Goal: Communication & Community: Participate in discussion

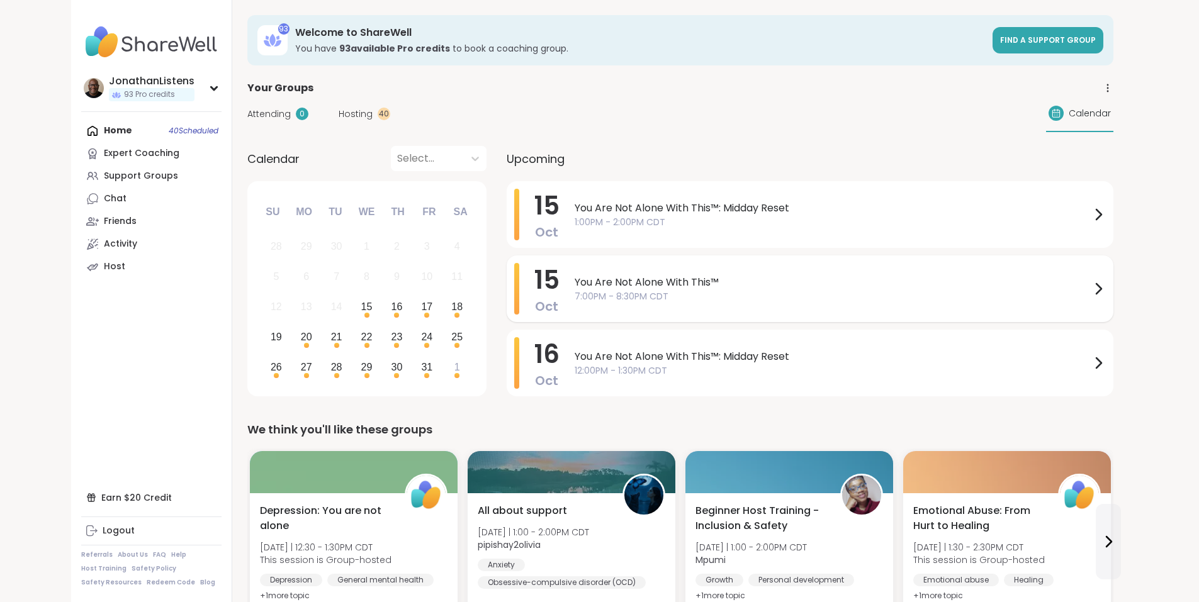
click at [697, 289] on span "You Are Not Alone With This™" at bounding box center [833, 282] width 516 height 15
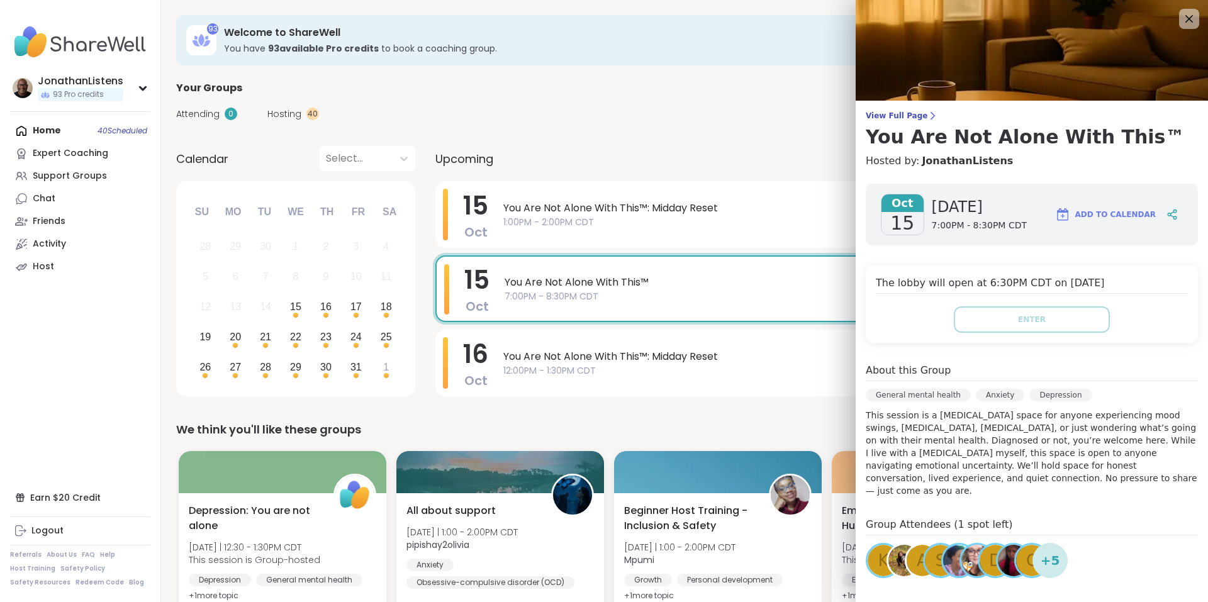
click at [896, 109] on div "View Full Page You Are Not Alone With This™ Hosted by: JonathanListens Oct 15 W…" at bounding box center [1032, 379] width 352 height 758
click at [894, 115] on span "View Full Page" at bounding box center [1032, 116] width 332 height 10
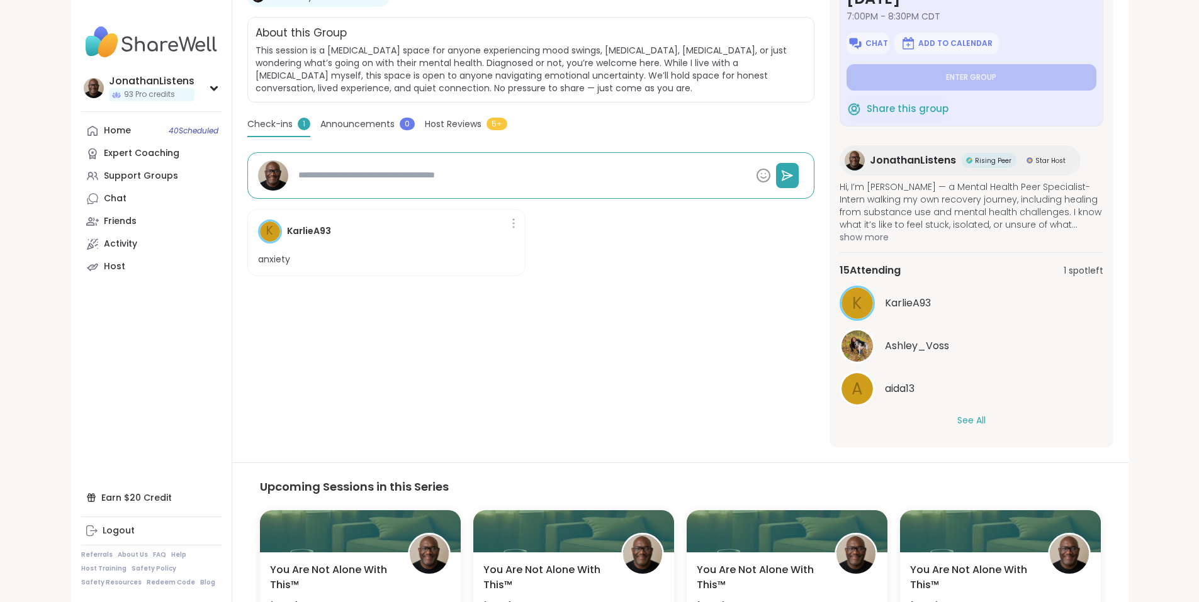
scroll to position [271, 0]
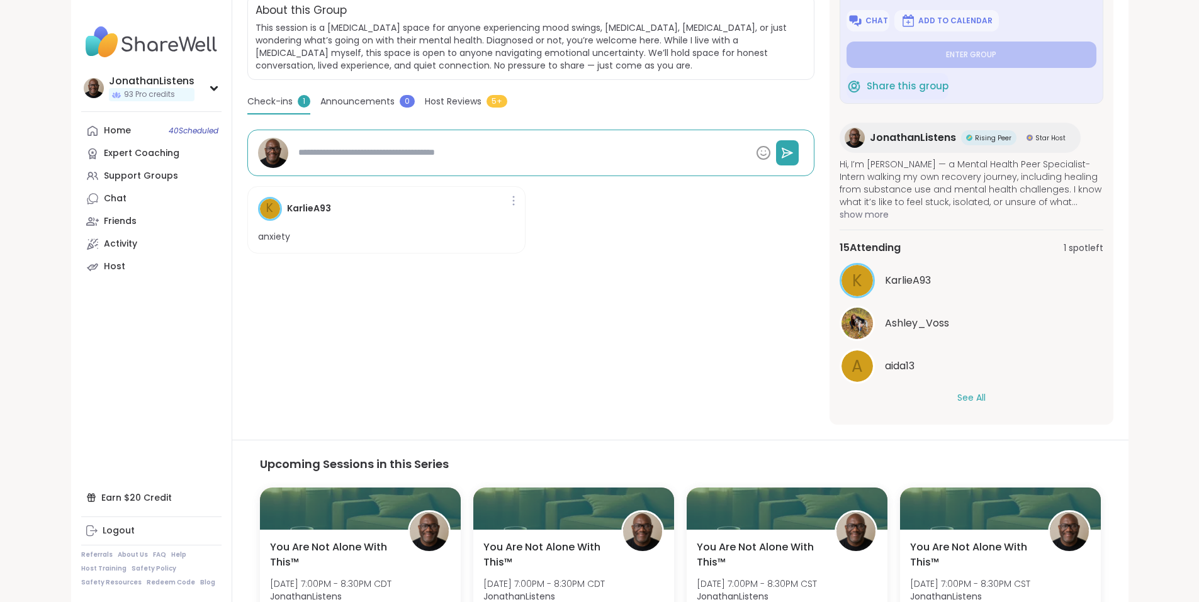
click at [985, 396] on button "See All" at bounding box center [971, 397] width 28 height 13
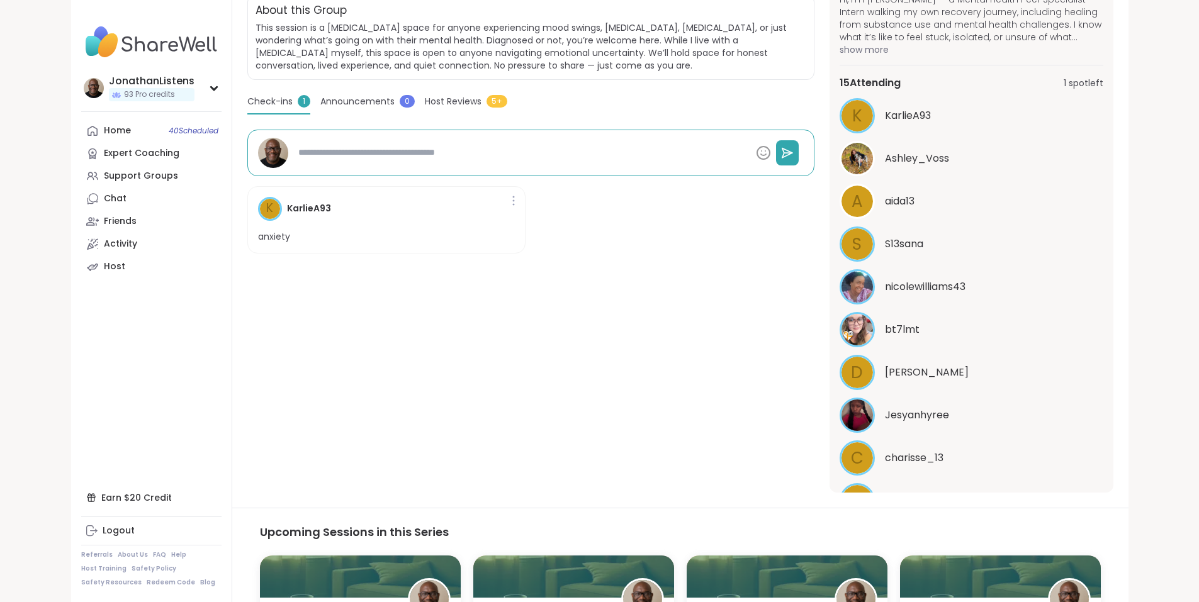
scroll to position [443, 0]
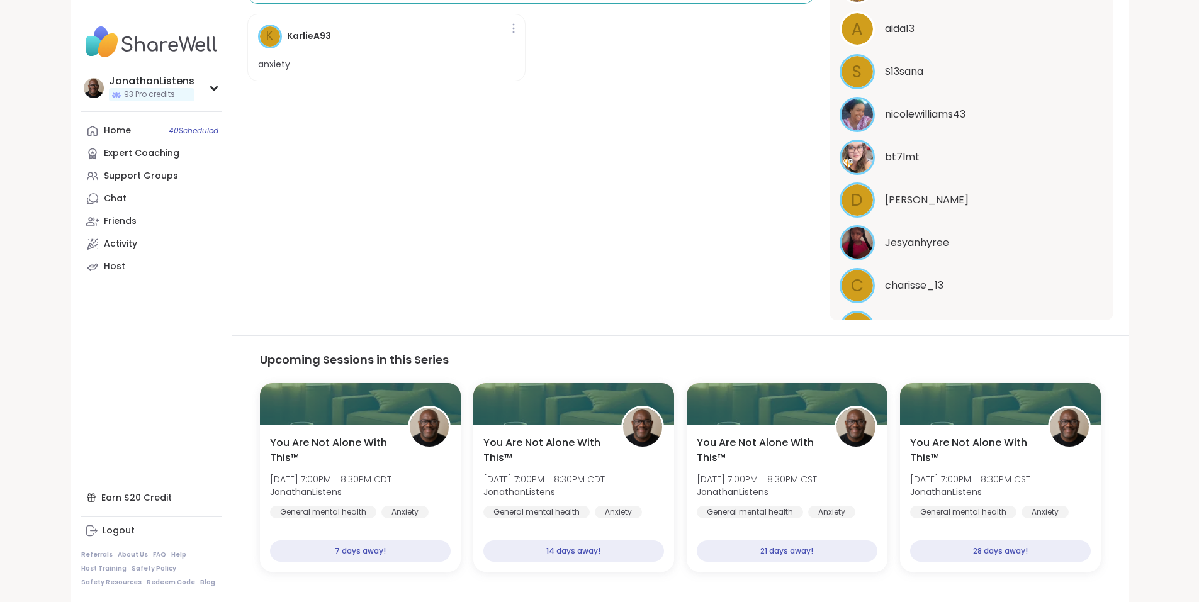
type textarea "*"
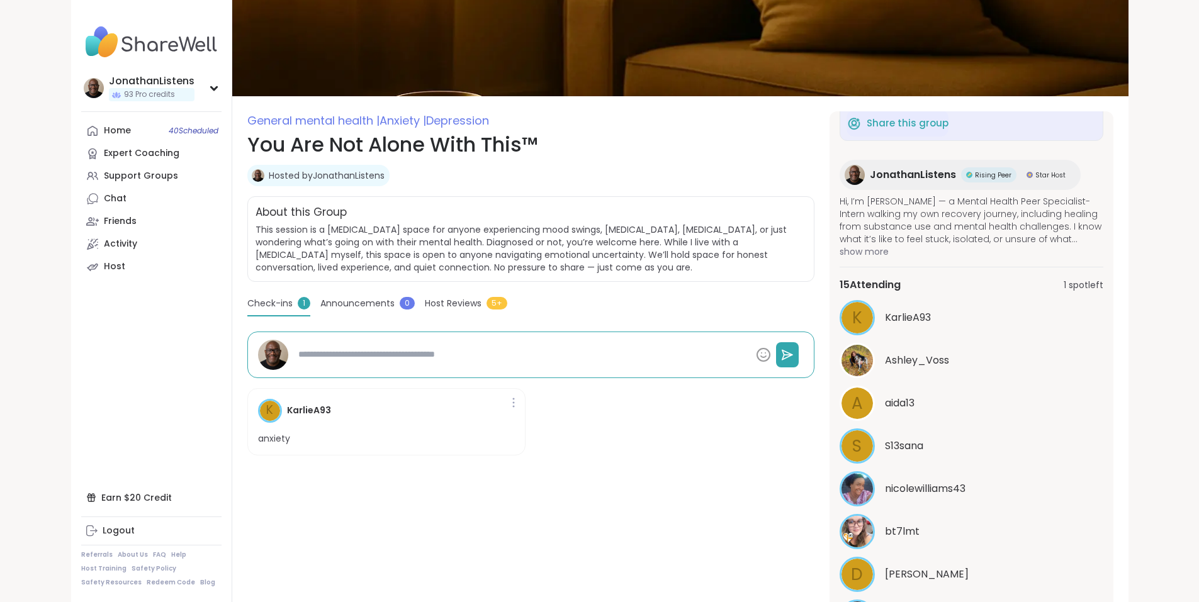
scroll to position [57, 0]
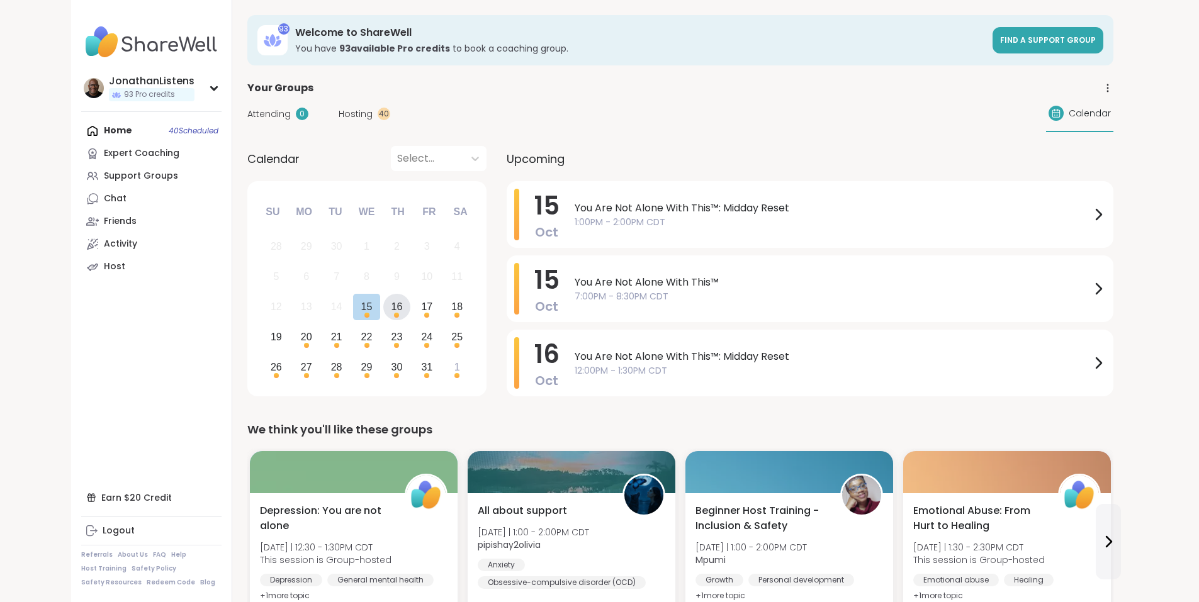
click at [391, 310] on div "16" at bounding box center [396, 306] width 11 height 17
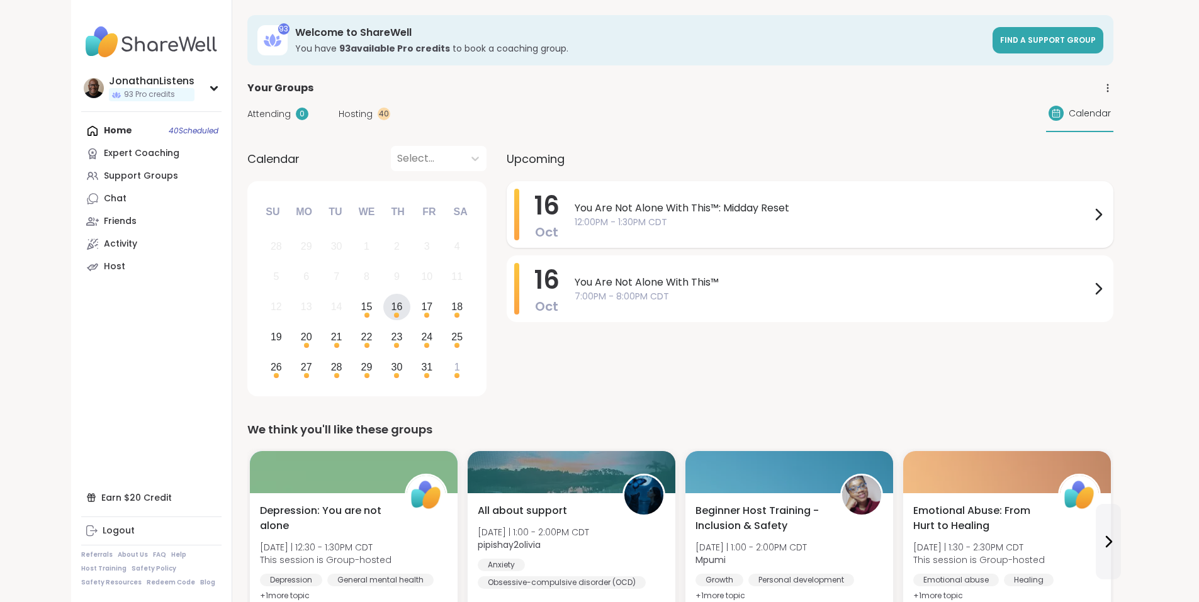
click at [680, 211] on span "You Are Not Alone With This™: Midday Reset" at bounding box center [833, 208] width 516 height 15
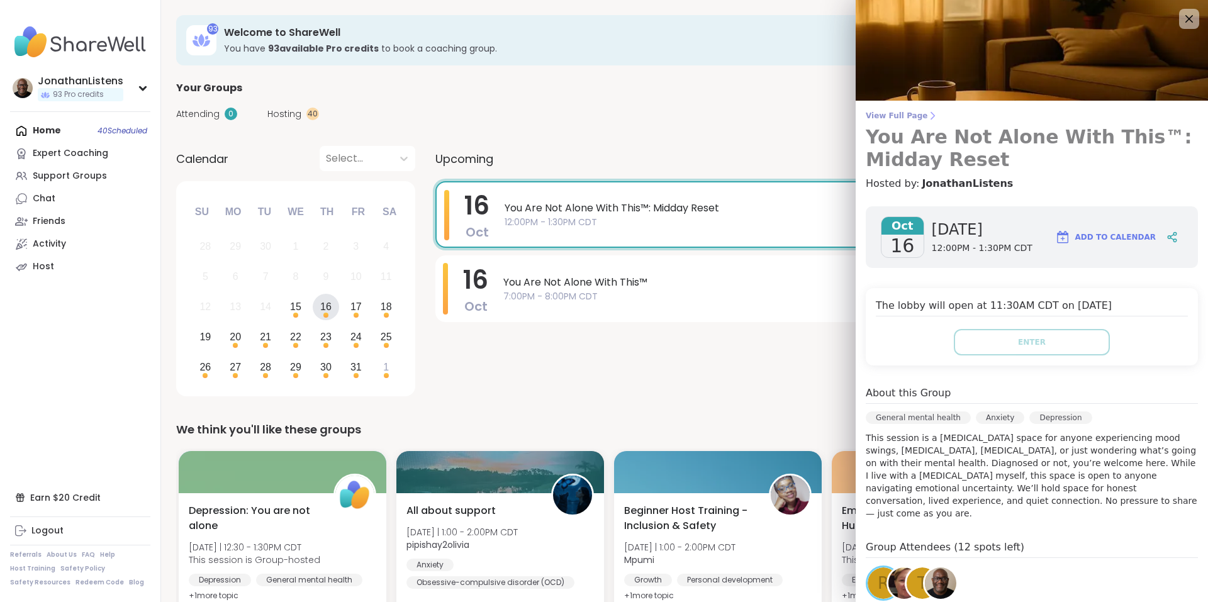
click at [897, 115] on span "View Full Page" at bounding box center [1032, 116] width 332 height 10
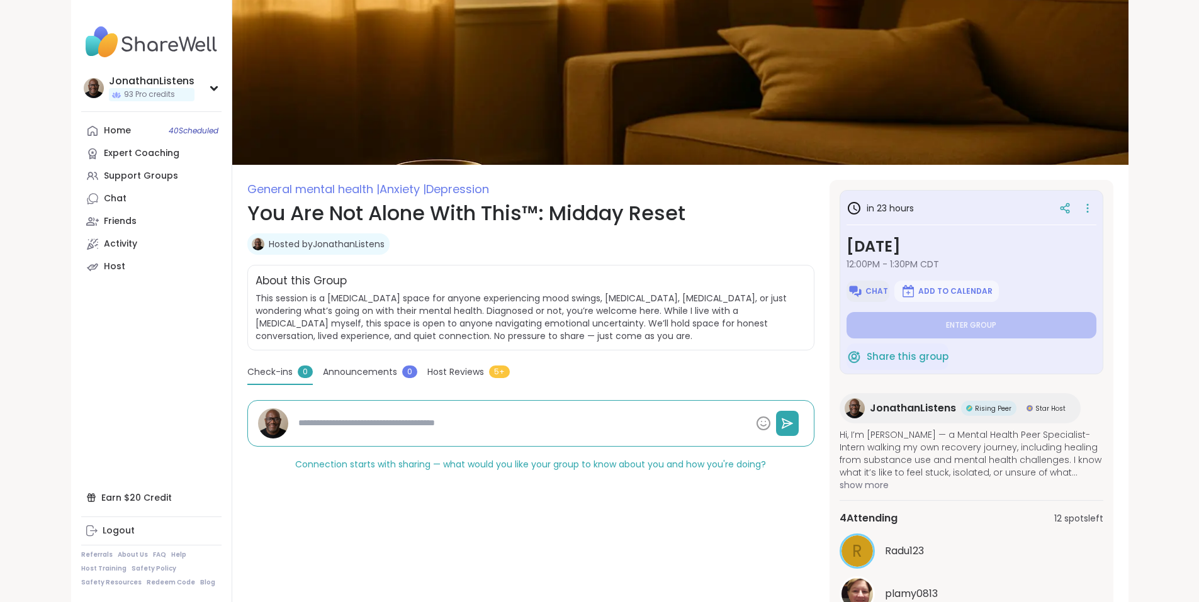
click at [889, 290] on button "Chat" at bounding box center [867, 291] width 43 height 21
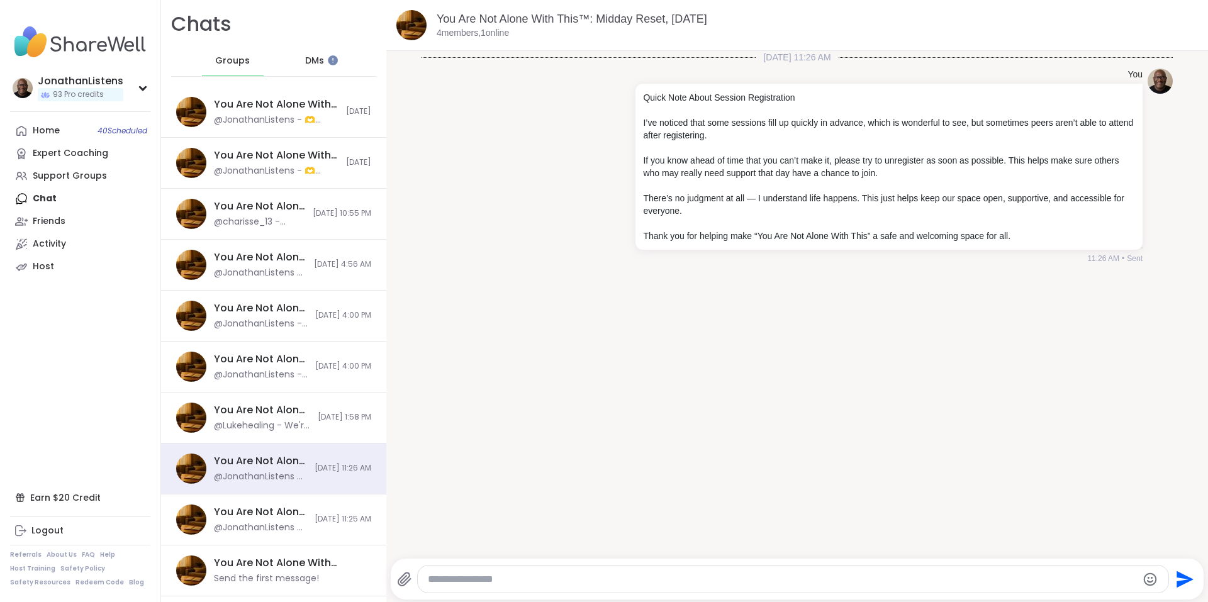
click at [776, 578] on textarea "Type your message" at bounding box center [783, 579] width 710 height 13
paste textarea "**********"
type textarea "**********"
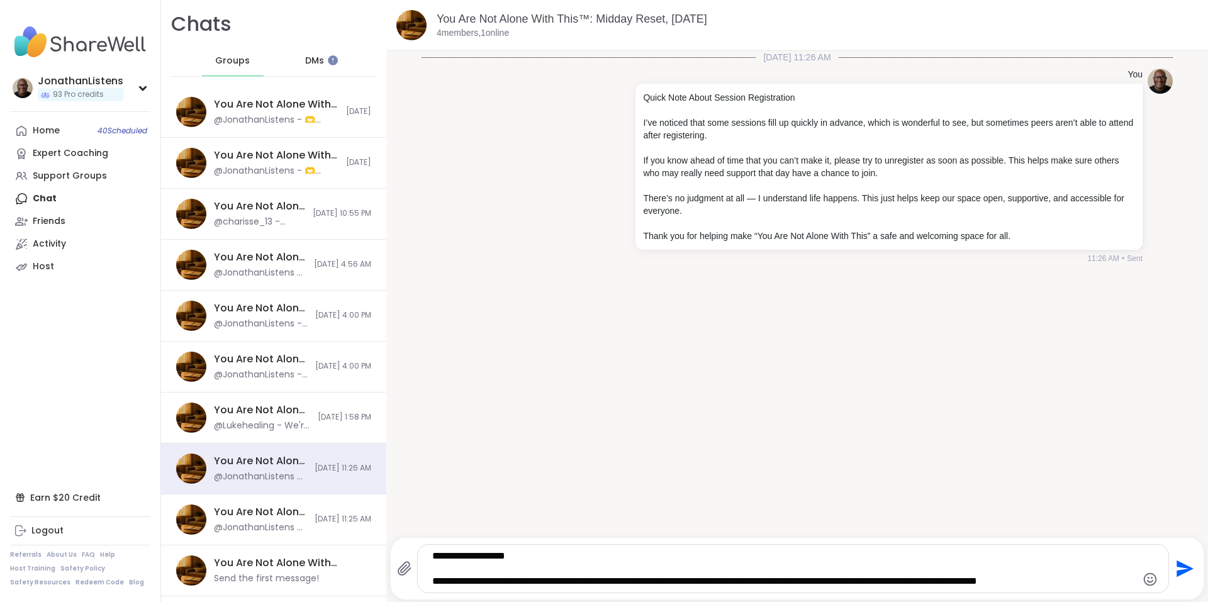
click at [1177, 570] on icon "Send" at bounding box center [1185, 569] width 17 height 17
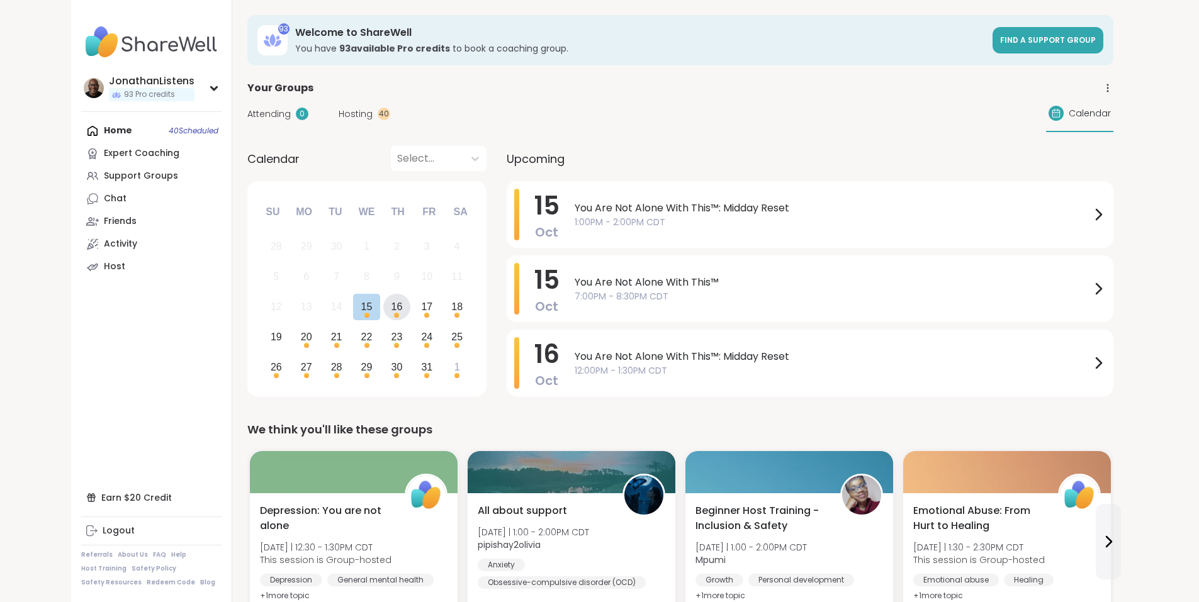
click at [391, 306] on div "16" at bounding box center [396, 306] width 11 height 17
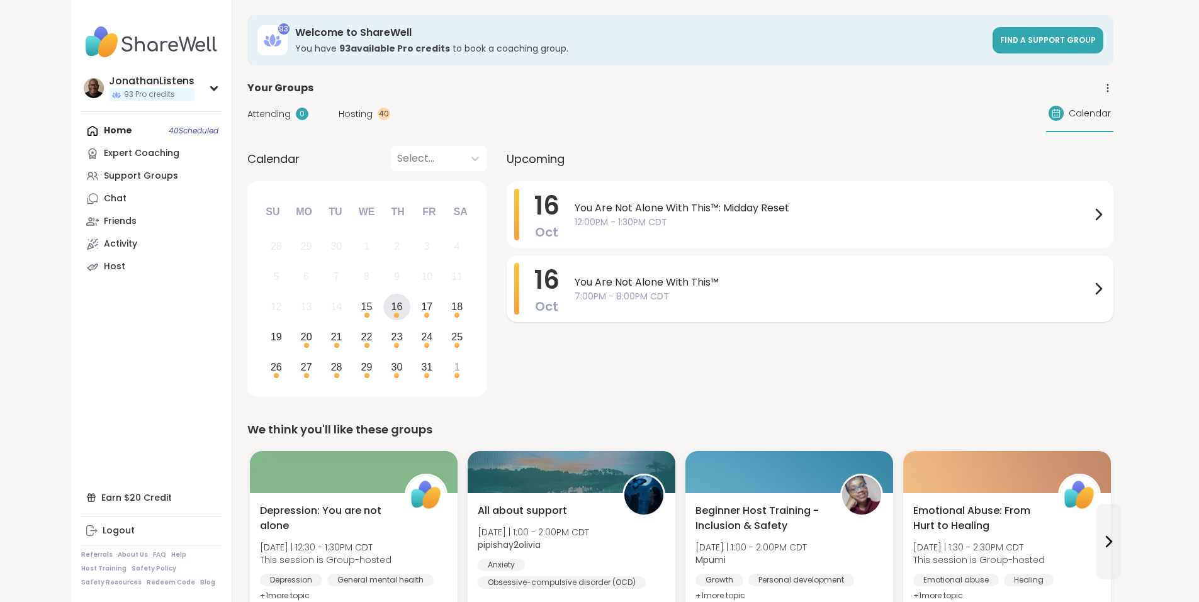
click at [575, 284] on span "You Are Not Alone With This™" at bounding box center [833, 282] width 516 height 15
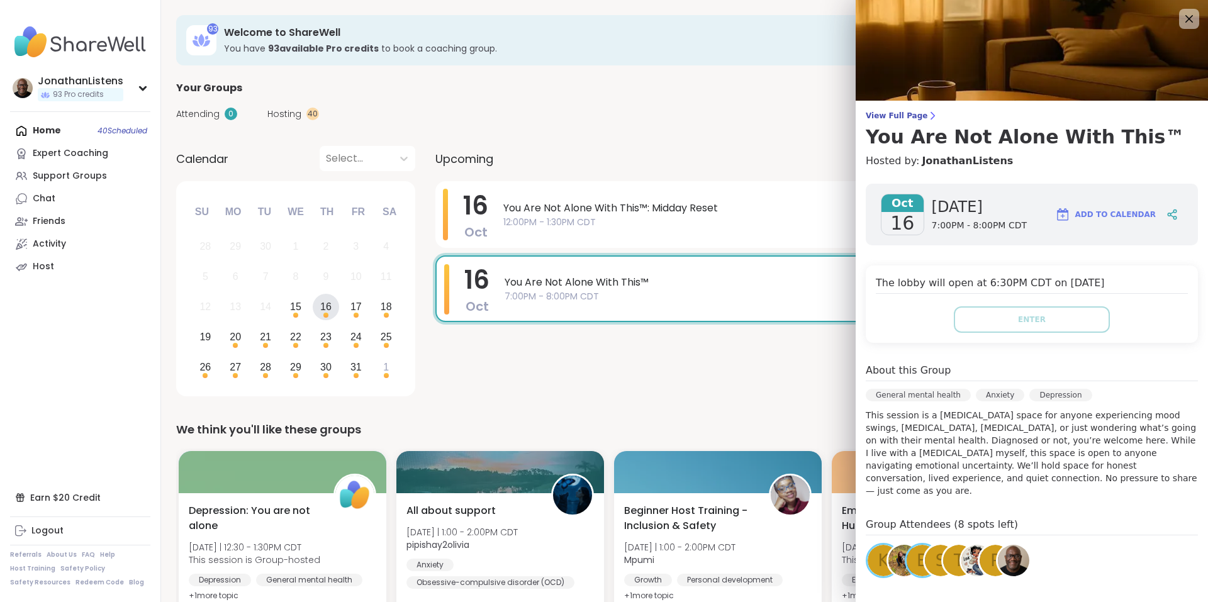
click at [897, 112] on span "View Full Page" at bounding box center [1032, 116] width 332 height 10
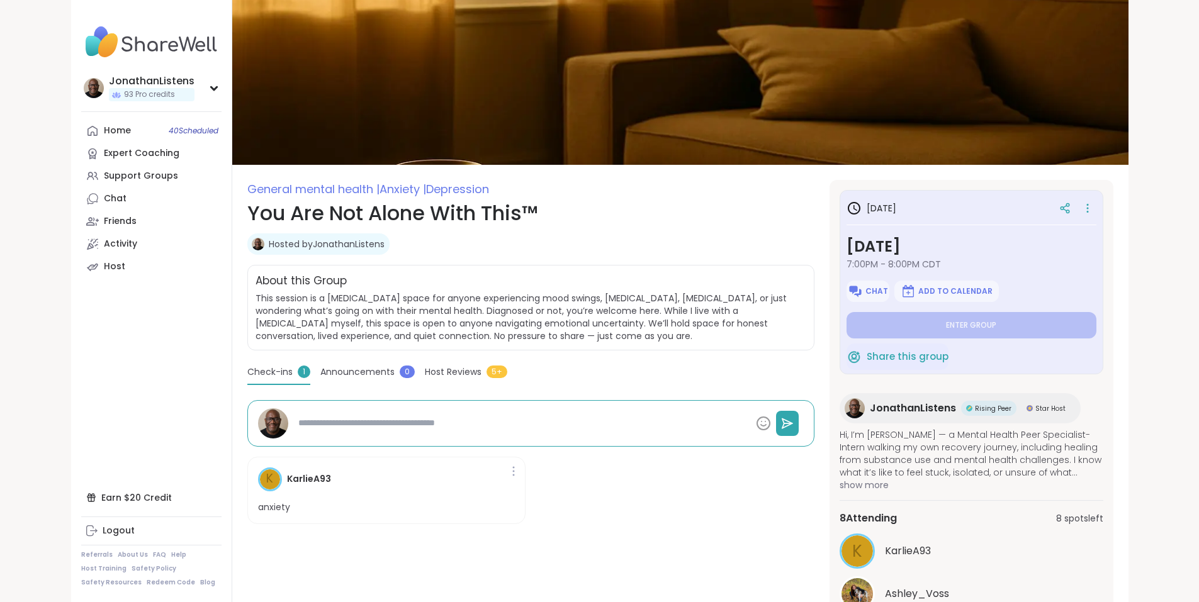
type textarea "*"
click at [888, 289] on span "Chat" at bounding box center [876, 291] width 23 height 10
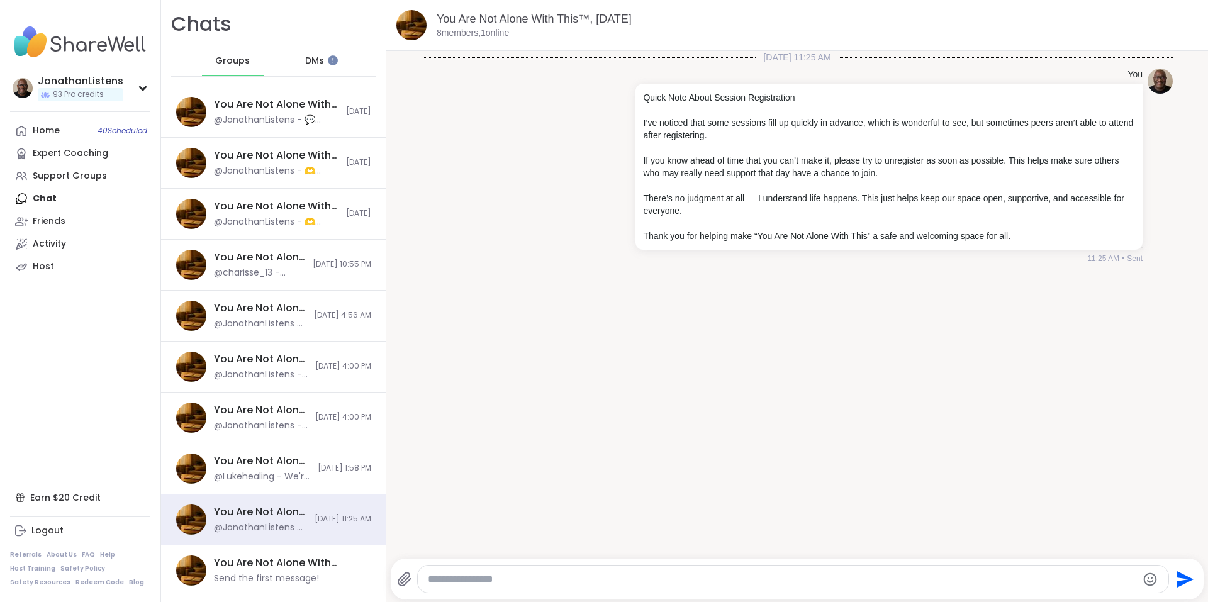
click at [692, 569] on div at bounding box center [793, 579] width 751 height 27
click at [692, 577] on textarea "Type your message" at bounding box center [783, 579] width 710 height 13
paste textarea "**********"
type textarea "**********"
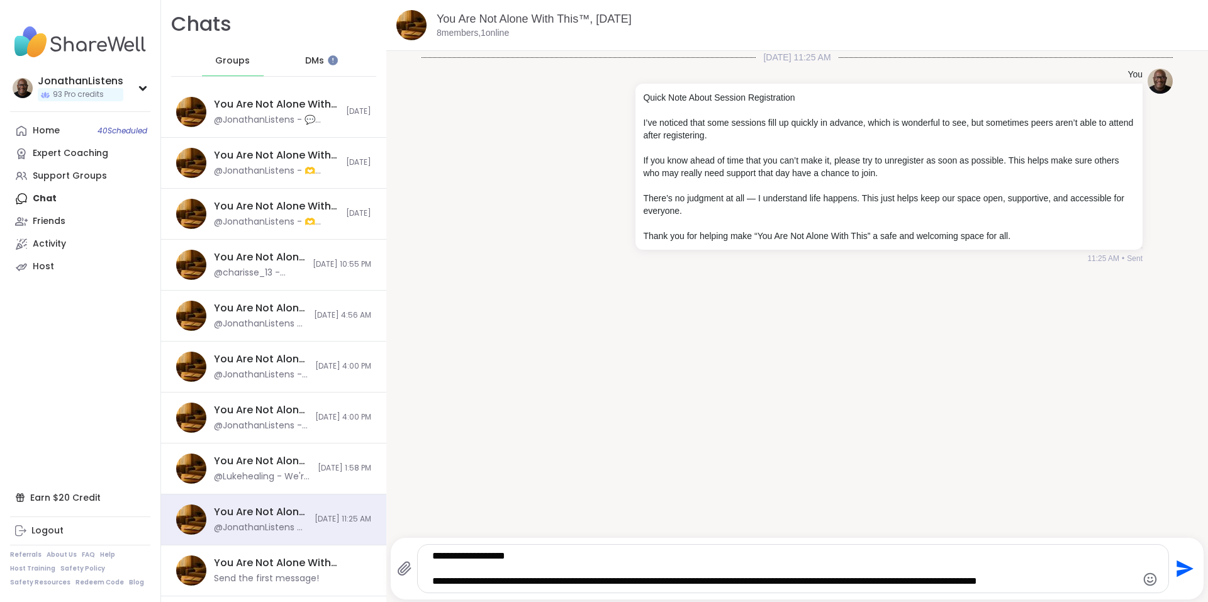
click at [1174, 568] on icon "Send" at bounding box center [1184, 569] width 20 height 20
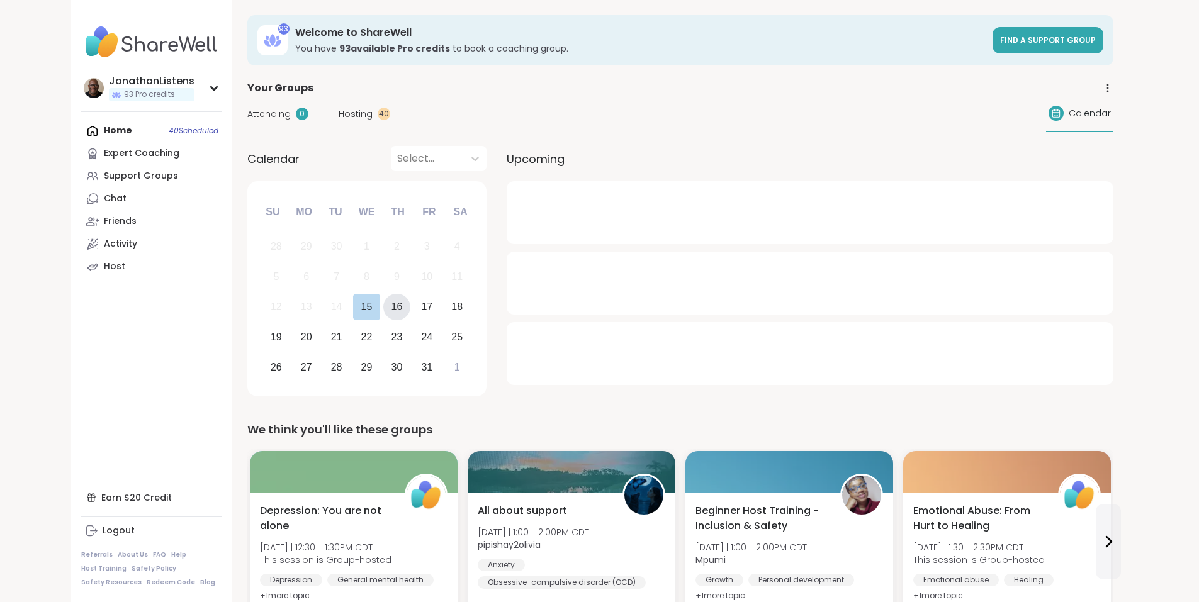
click at [391, 305] on div "16" at bounding box center [396, 306] width 11 height 17
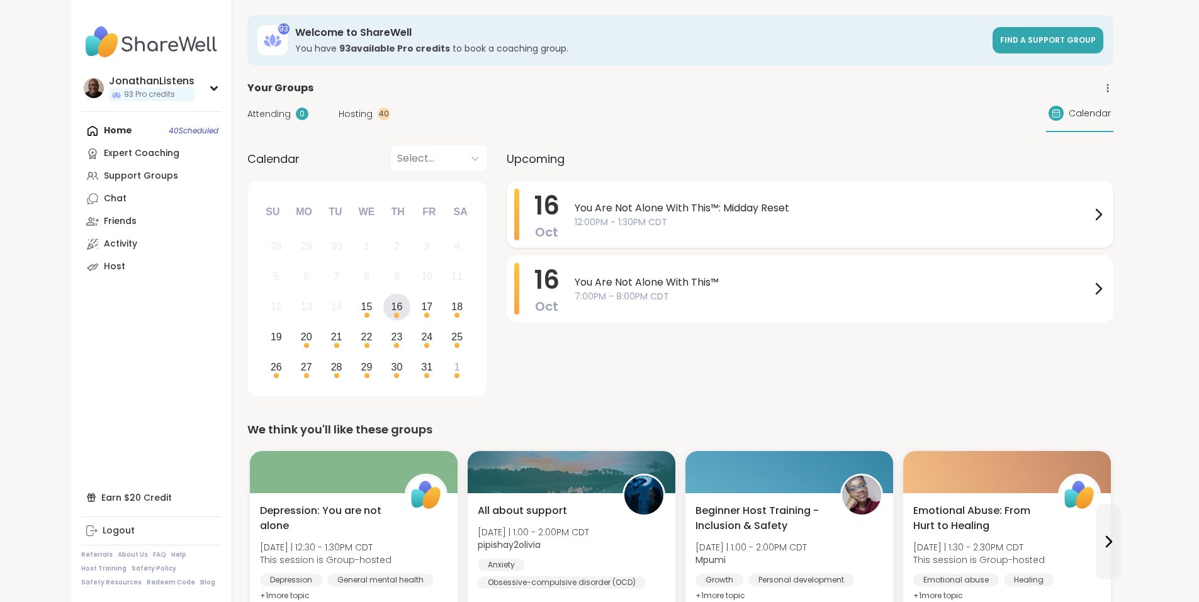
click at [656, 207] on span "You Are Not Alone With This™: Midday Reset" at bounding box center [833, 208] width 516 height 15
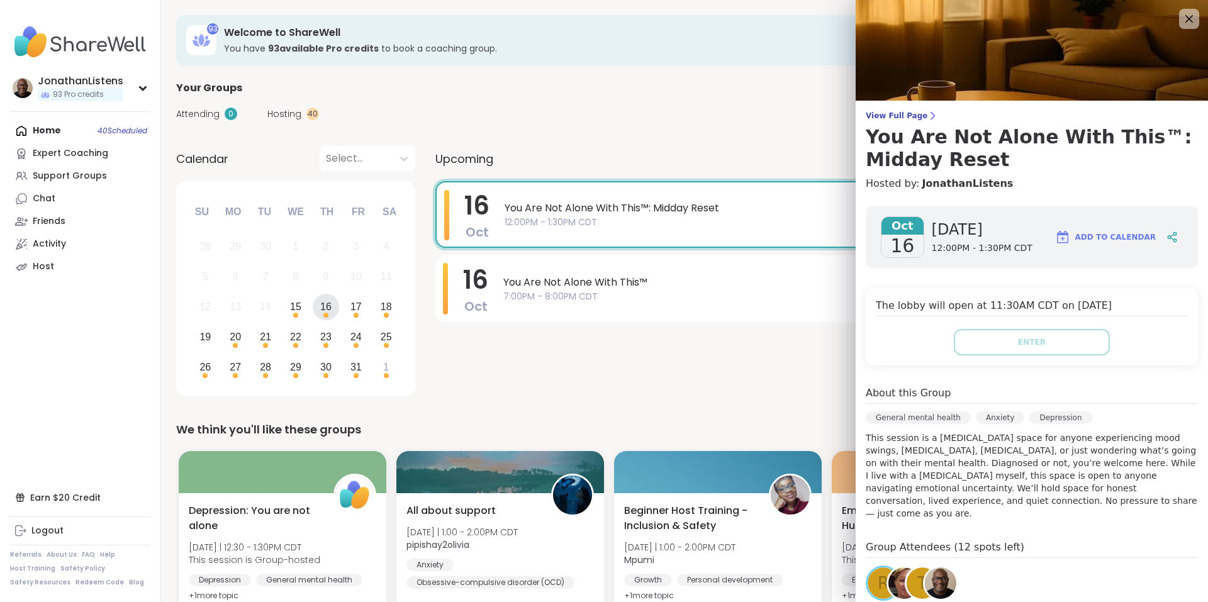
click at [887, 109] on div "View Full Page You Are Not Alone With This™: Midday Reset Hosted by: JonathanLi…" at bounding box center [1032, 390] width 352 height 780
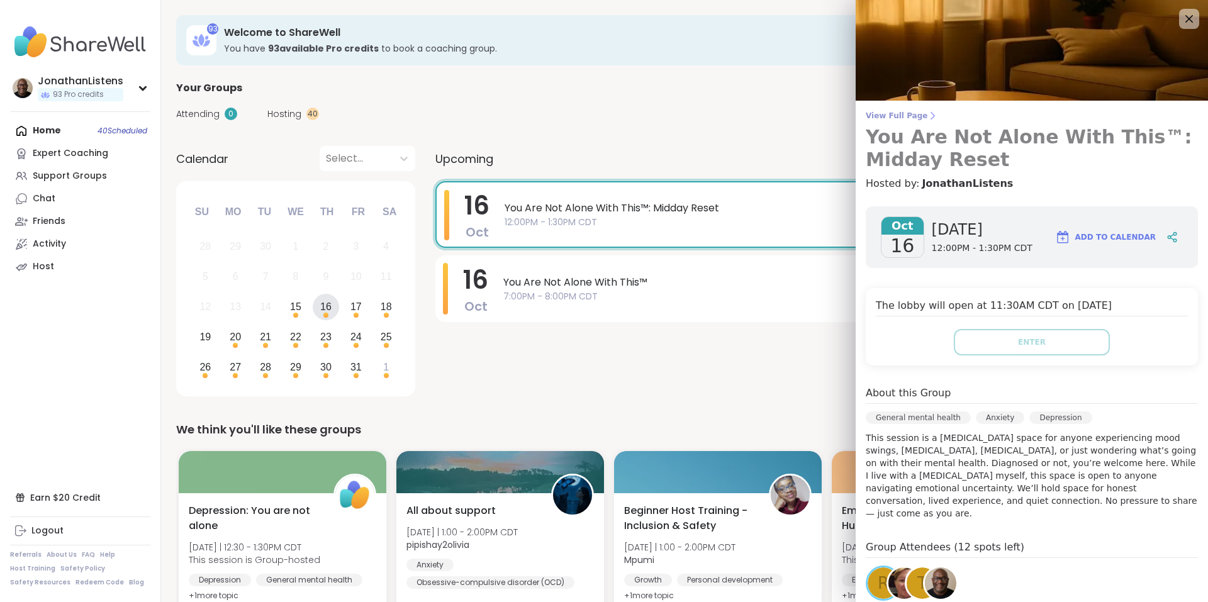
click at [895, 116] on span "View Full Page" at bounding box center [1032, 116] width 332 height 10
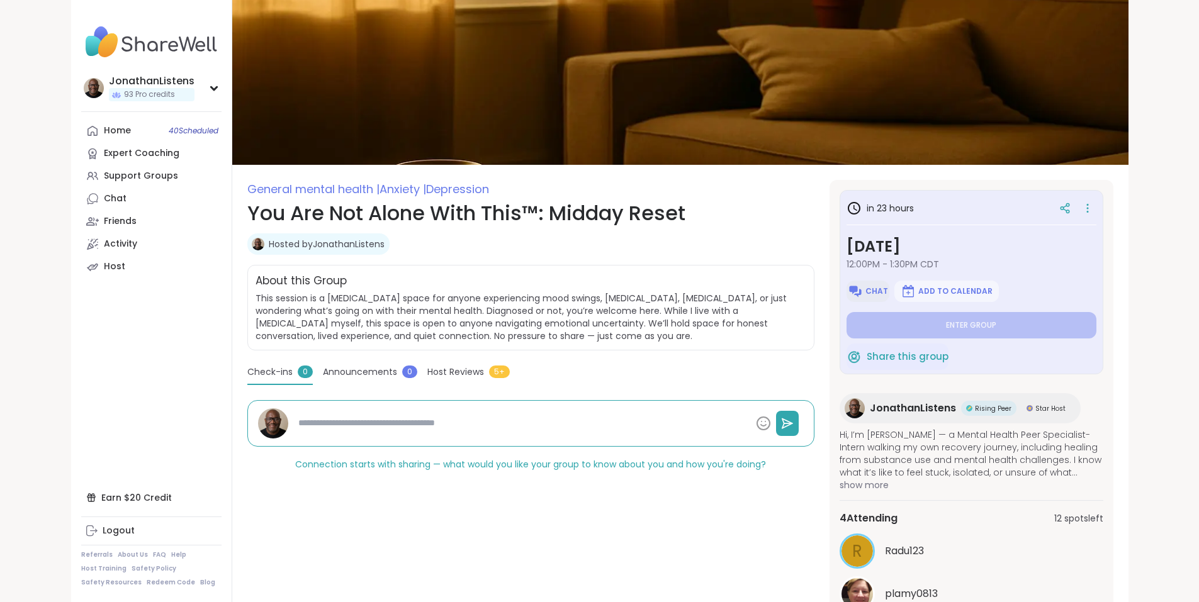
click at [888, 286] on span "Chat" at bounding box center [876, 291] width 23 height 10
type textarea "*"
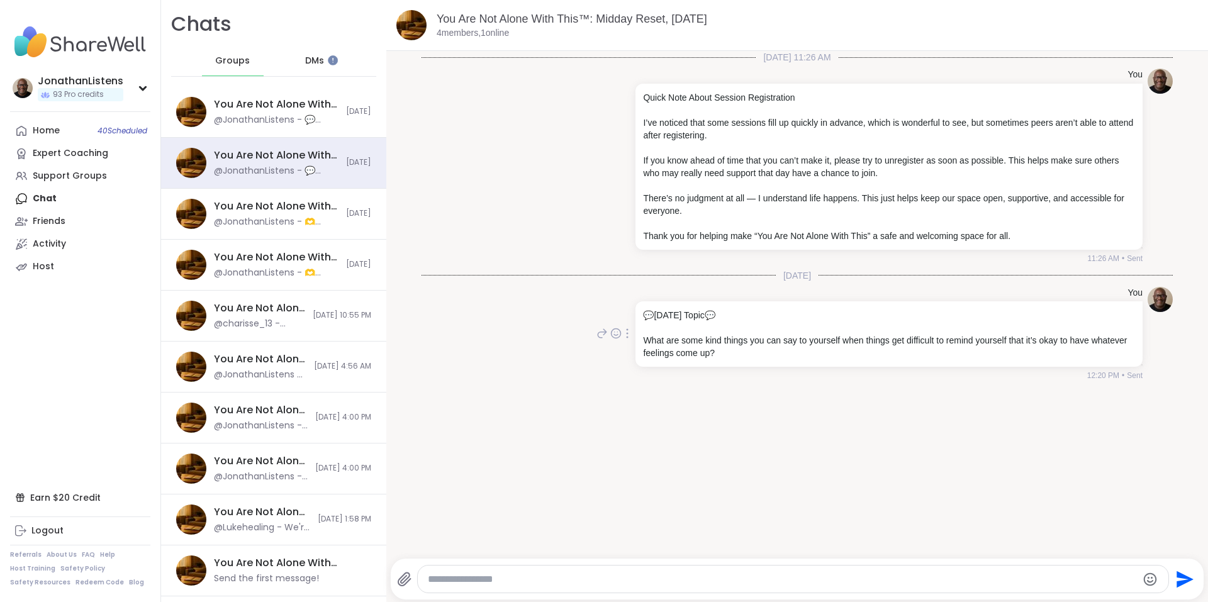
click at [626, 334] on icon at bounding box center [627, 333] width 3 height 10
click at [637, 350] on icon at bounding box center [642, 351] width 13 height 13
type textarea "**********"
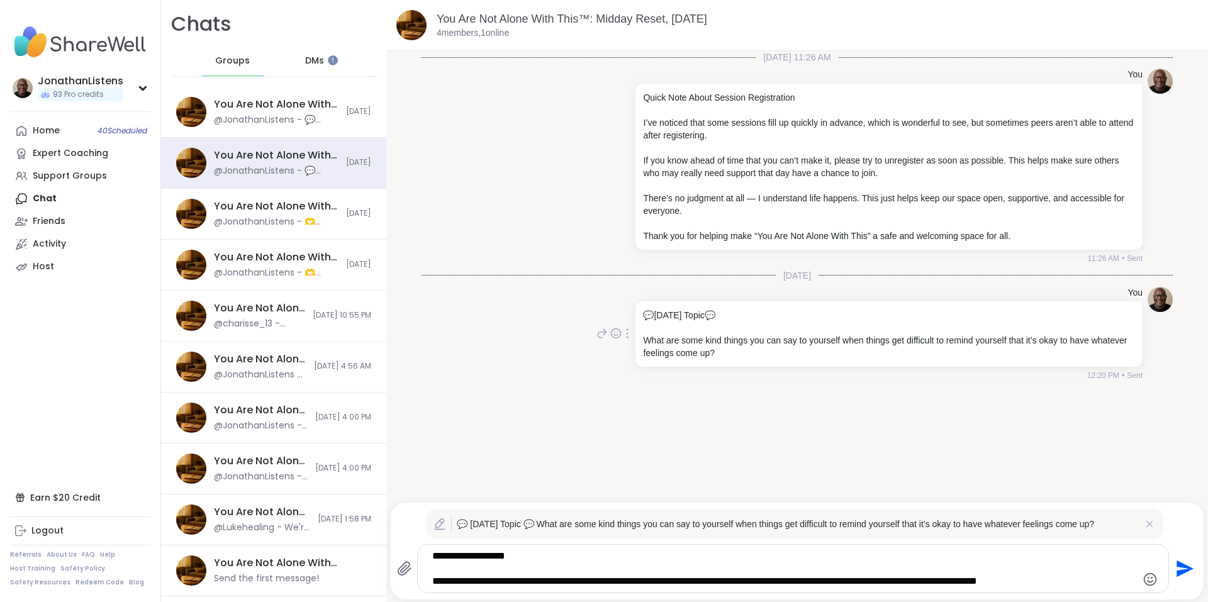
click at [934, 566] on textarea "**********" at bounding box center [782, 569] width 700 height 38
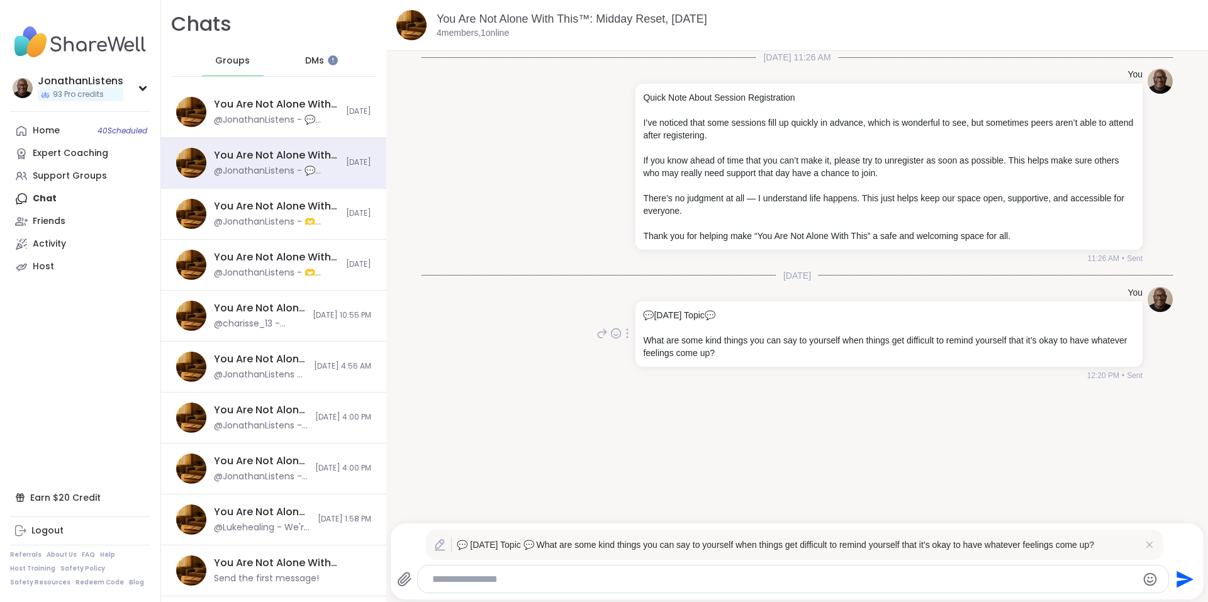
click at [551, 576] on textarea "Type your message" at bounding box center [782, 579] width 700 height 13
paste textarea "**********"
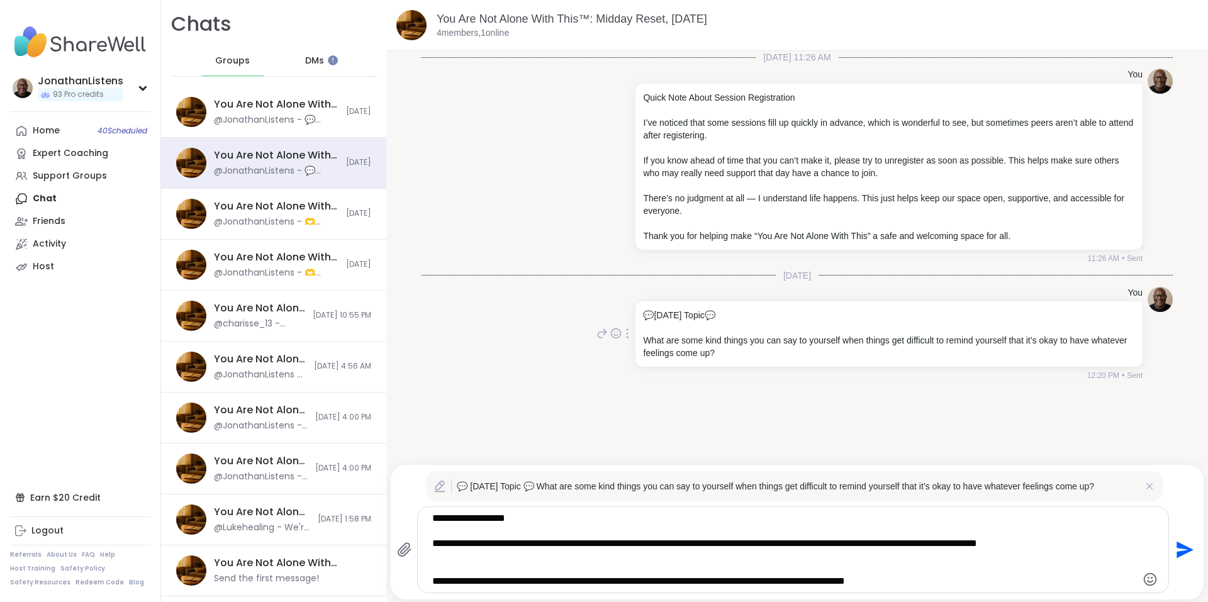
type textarea "**********"
click at [1177, 549] on icon "Send" at bounding box center [1185, 550] width 17 height 17
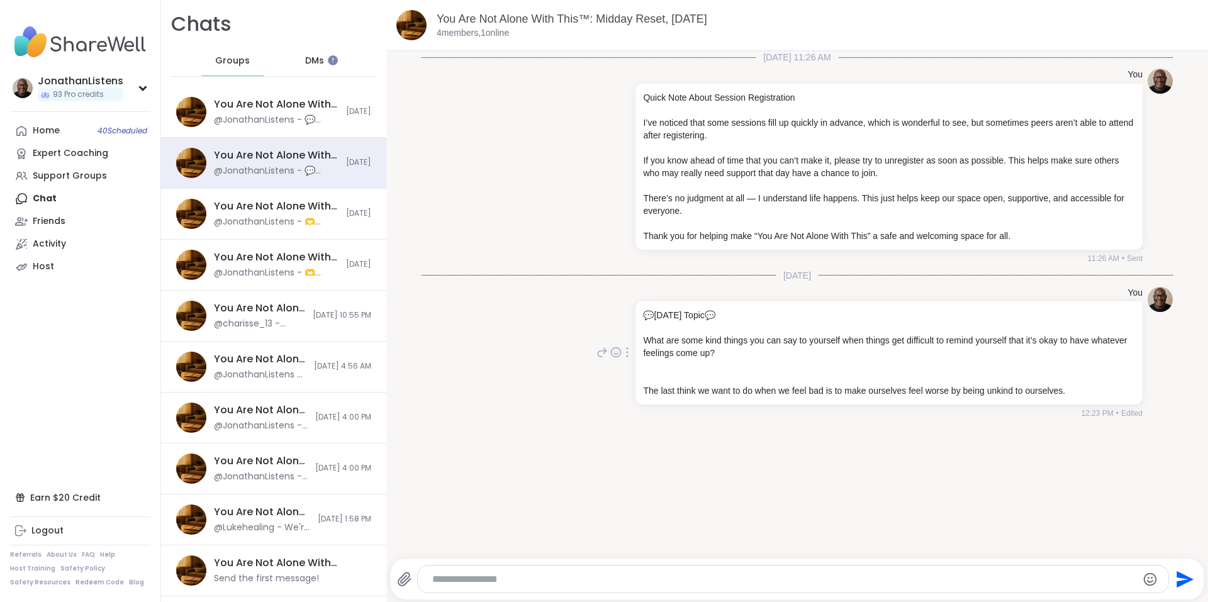
click at [627, 356] on icon at bounding box center [627, 352] width 1 height 9
click at [637, 369] on icon at bounding box center [642, 370] width 13 height 13
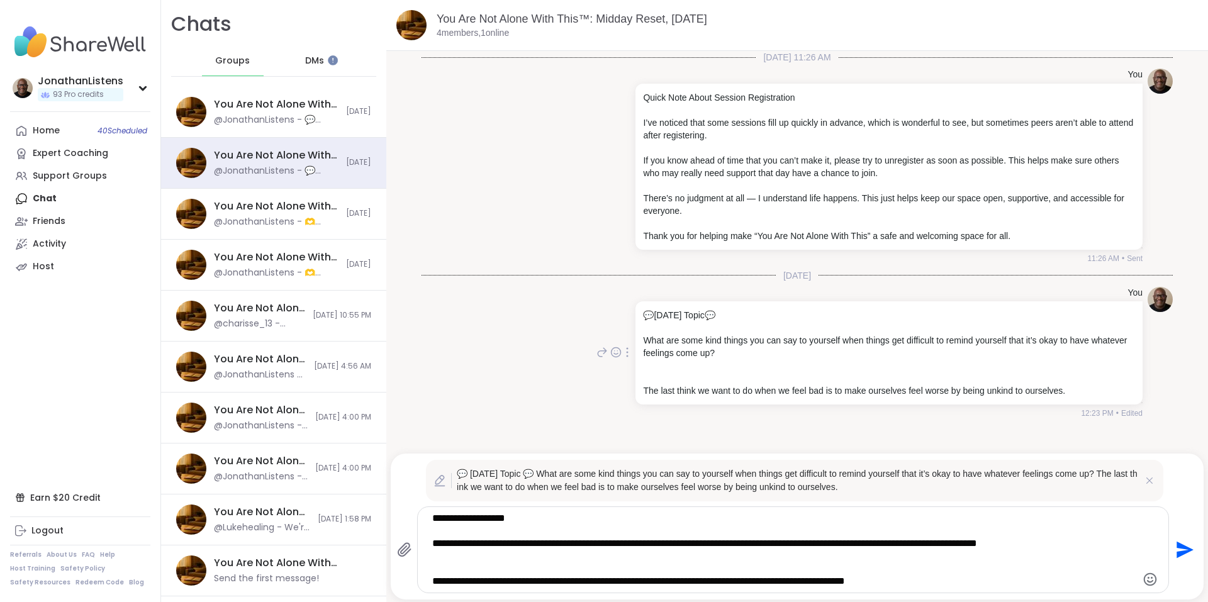
click at [485, 564] on textarea "**********" at bounding box center [782, 550] width 700 height 76
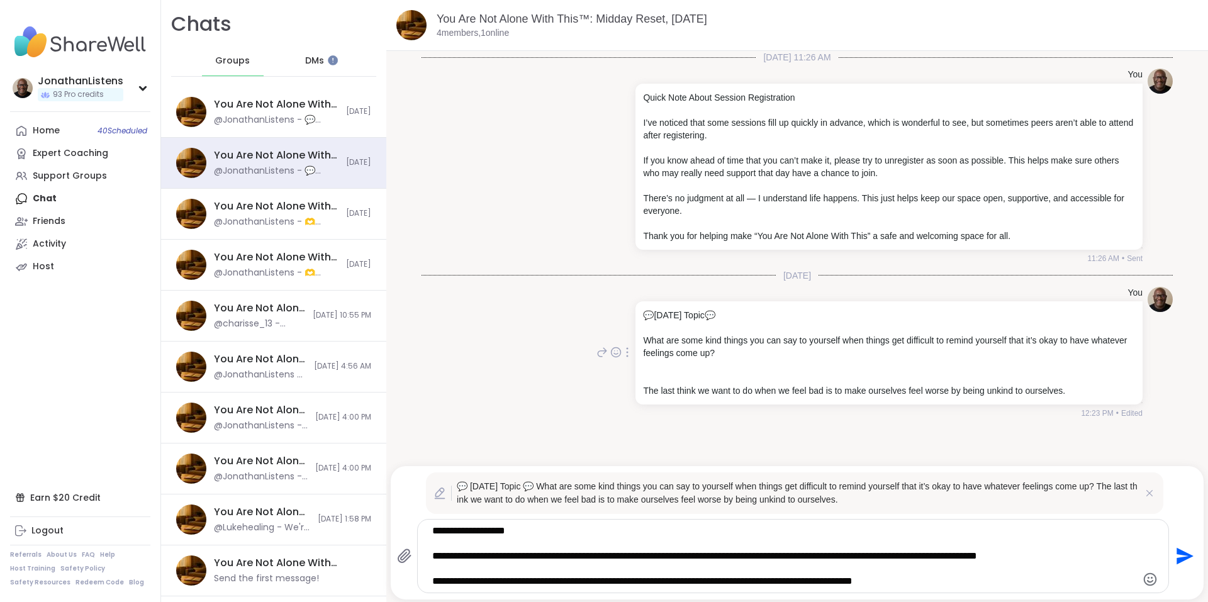
click at [929, 581] on textarea "**********" at bounding box center [782, 556] width 700 height 63
click at [924, 582] on textarea "**********" at bounding box center [782, 556] width 700 height 63
drag, startPoint x: 963, startPoint y: 583, endPoint x: 356, endPoint y: 528, distance: 609.1
click at [356, 528] on div "Chats Groups DMs You Are Not Alone With This™, Oct 16 @JonathanListens - 💬 Toda…" at bounding box center [684, 301] width 1047 height 602
type textarea "**********"
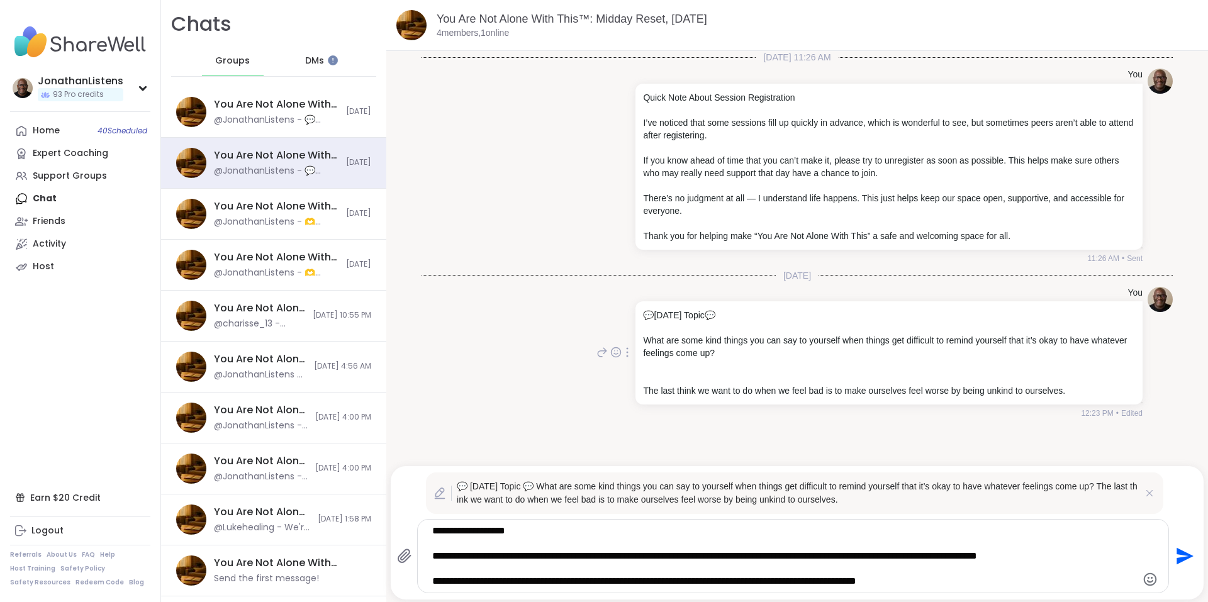
click at [1177, 553] on icon "Send" at bounding box center [1185, 556] width 17 height 17
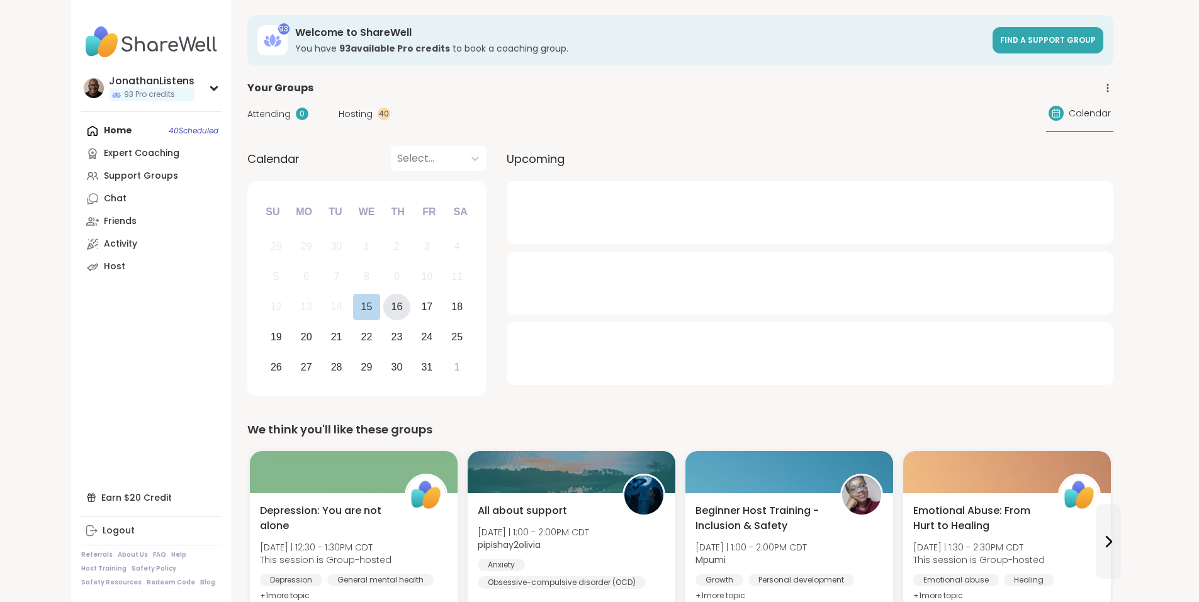
click at [391, 311] on div "16" at bounding box center [396, 306] width 11 height 17
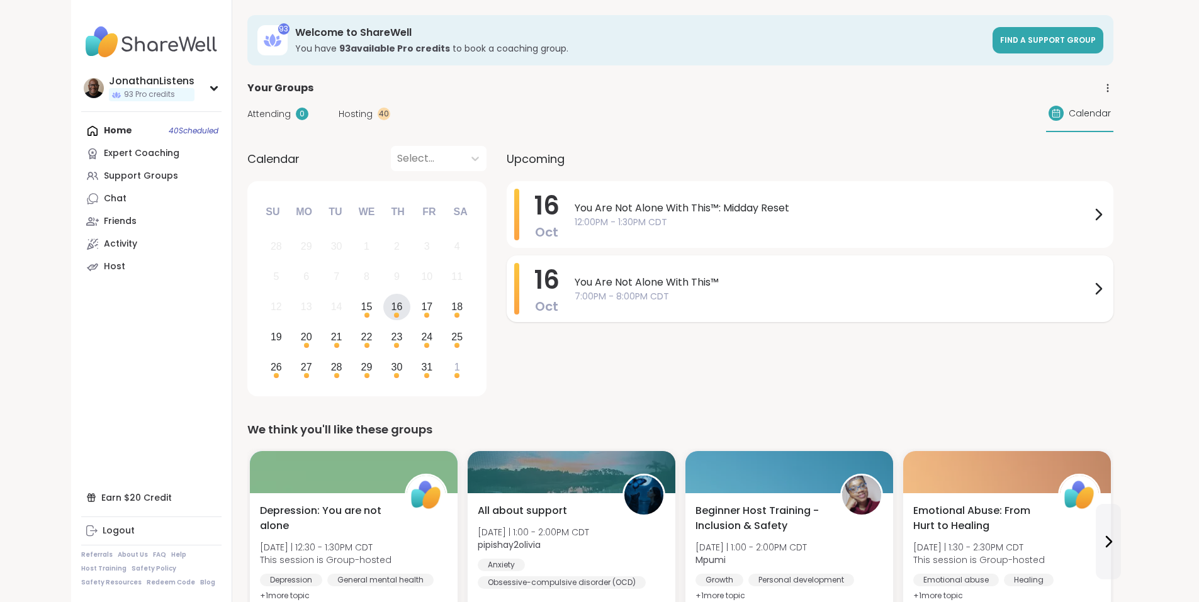
click at [575, 288] on span "You Are Not Alone With This™" at bounding box center [833, 282] width 516 height 15
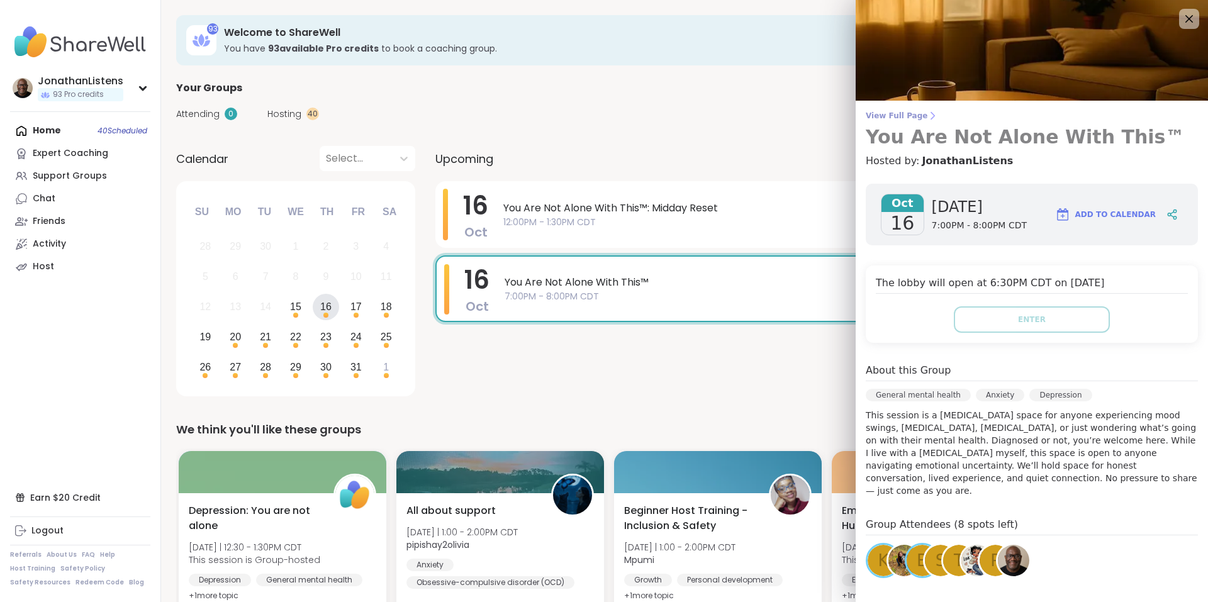
click at [872, 114] on span "View Full Page" at bounding box center [1032, 116] width 332 height 10
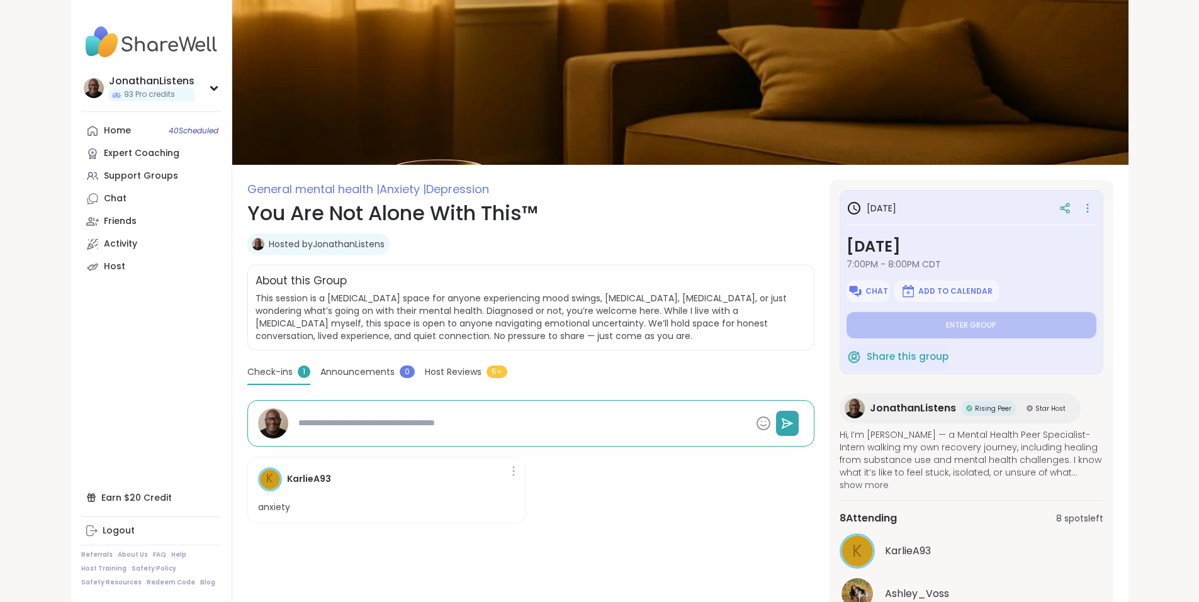
type textarea "*"
click at [888, 292] on span "Chat" at bounding box center [876, 291] width 23 height 10
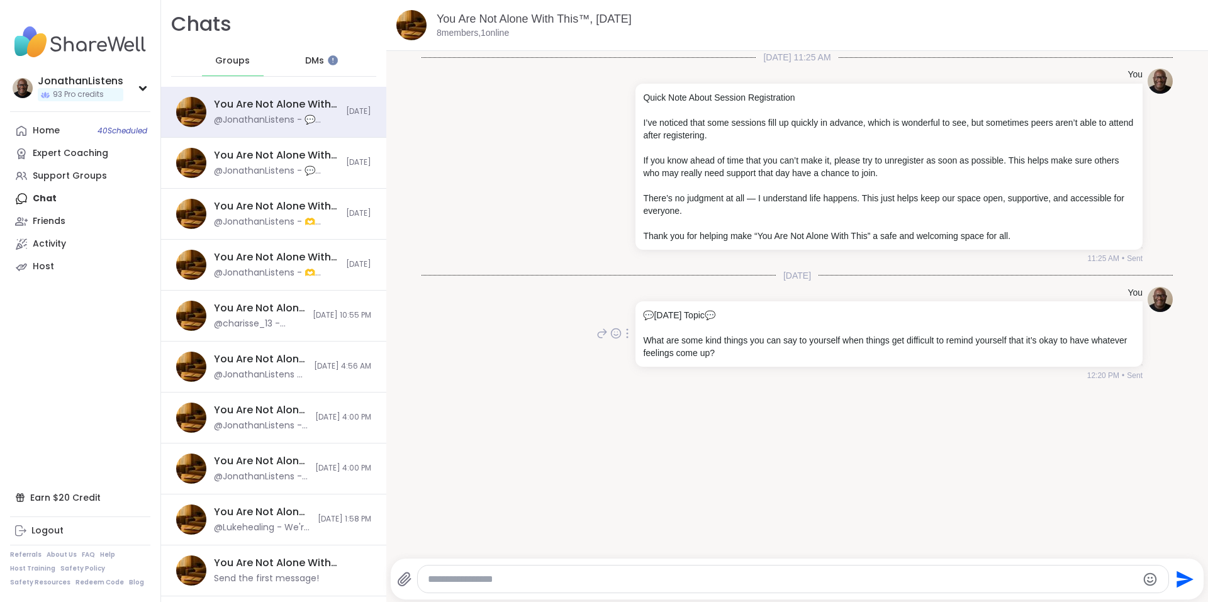
click at [622, 335] on div at bounding box center [627, 333] width 11 height 15
click at [637, 351] on icon at bounding box center [642, 351] width 13 height 13
type textarea "**********"
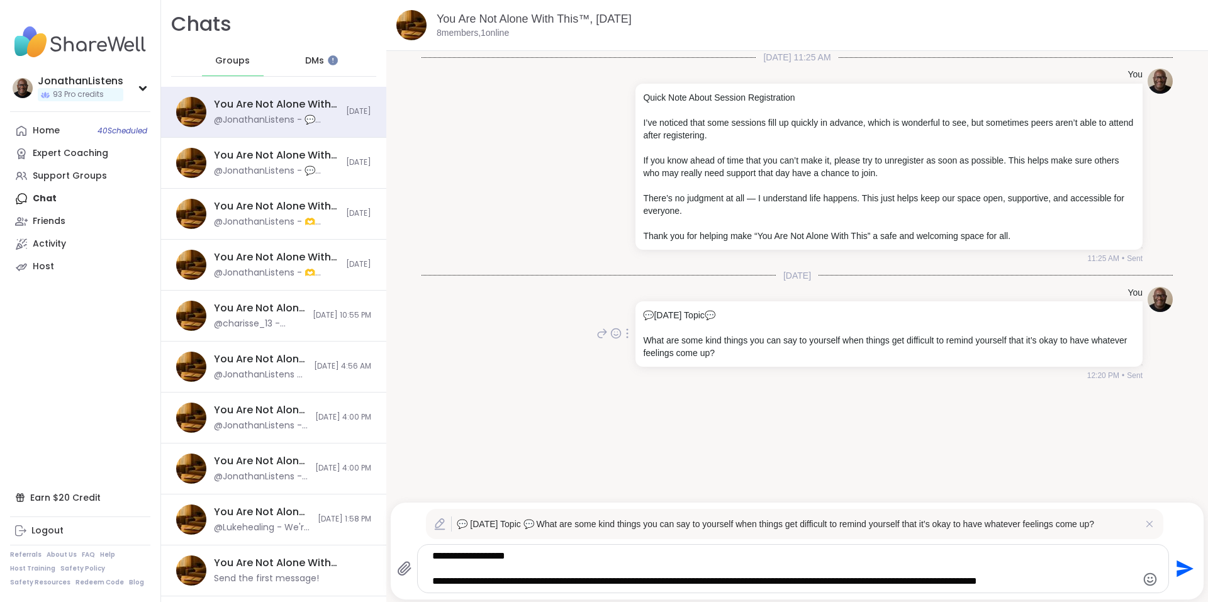
click at [677, 566] on textarea "**********" at bounding box center [782, 569] width 700 height 38
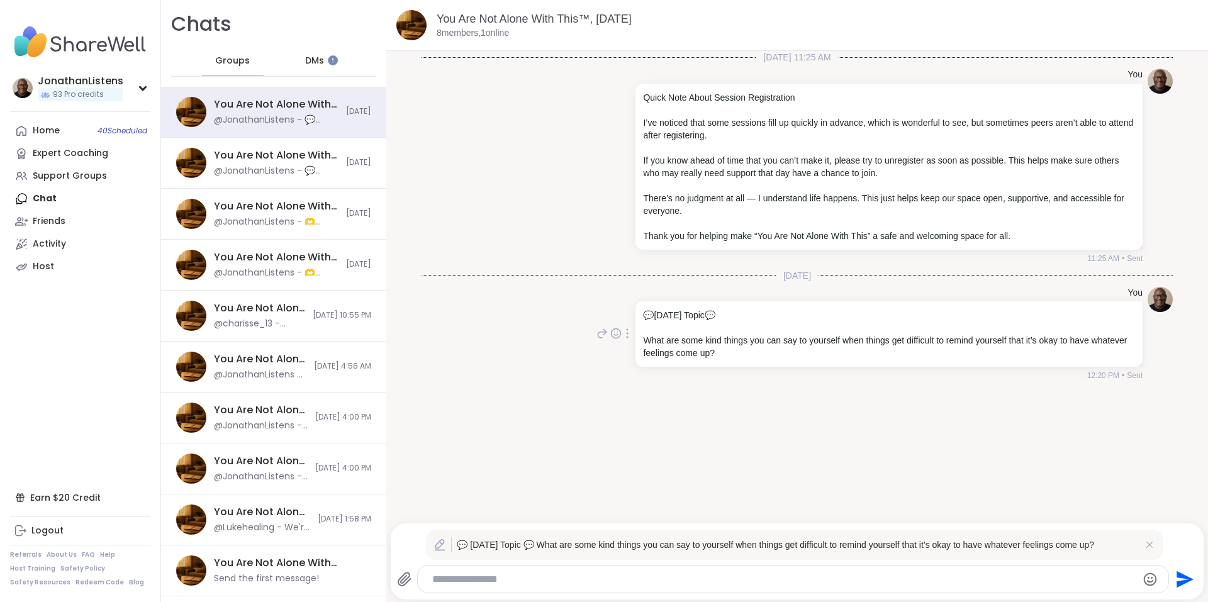
paste textarea "**********"
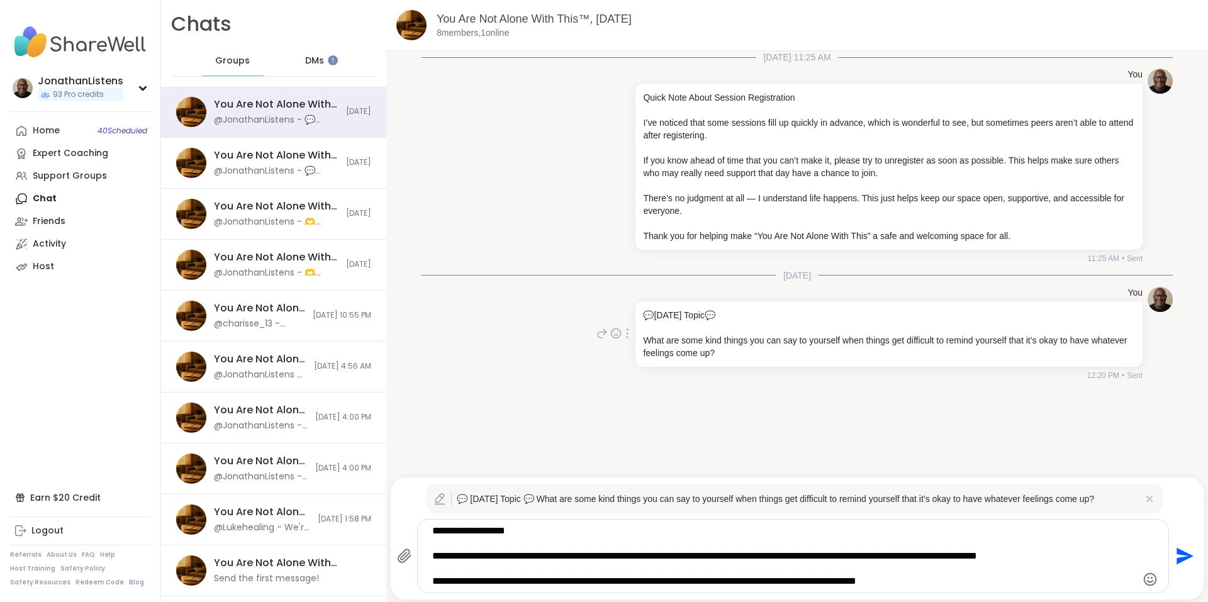
click at [500, 578] on textarea "**********" at bounding box center [782, 556] width 700 height 63
click at [488, 582] on textarea "**********" at bounding box center [782, 556] width 700 height 63
type textarea "**********"
click at [1177, 558] on icon "Send" at bounding box center [1185, 556] width 17 height 17
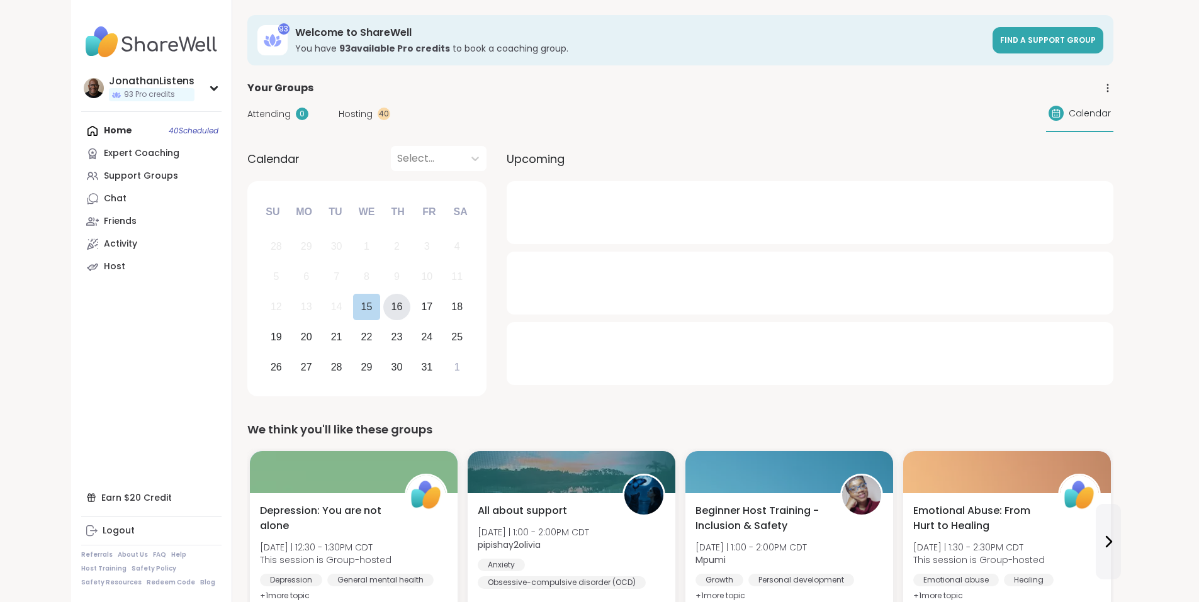
click at [391, 303] on div "16" at bounding box center [396, 306] width 11 height 17
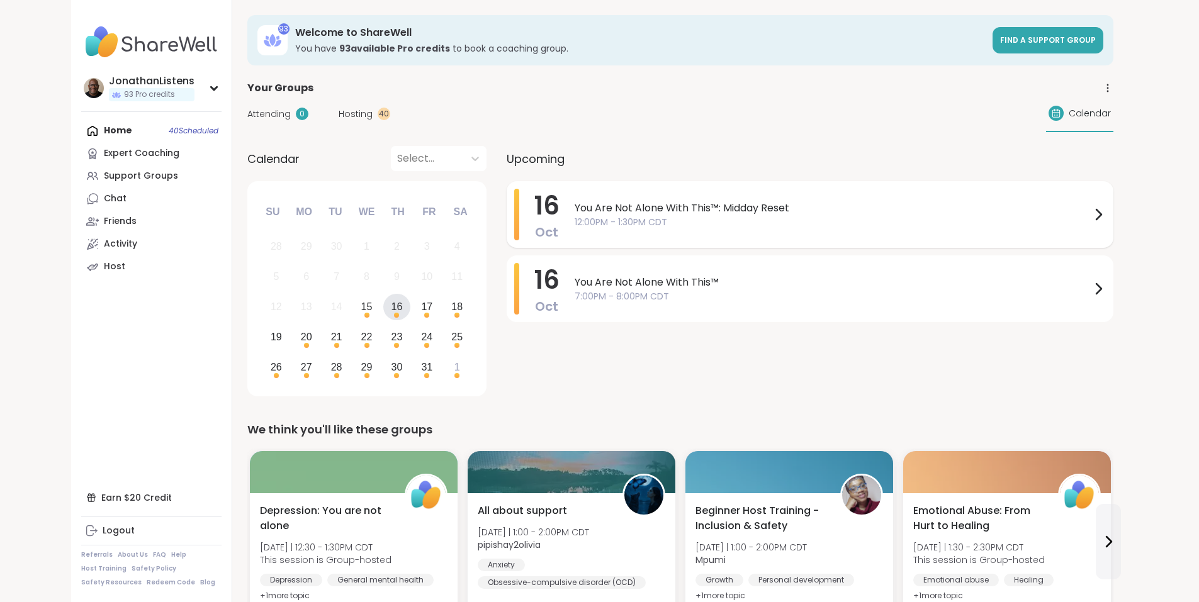
click at [575, 205] on span "You Are Not Alone With This™: Midday Reset" at bounding box center [833, 208] width 516 height 15
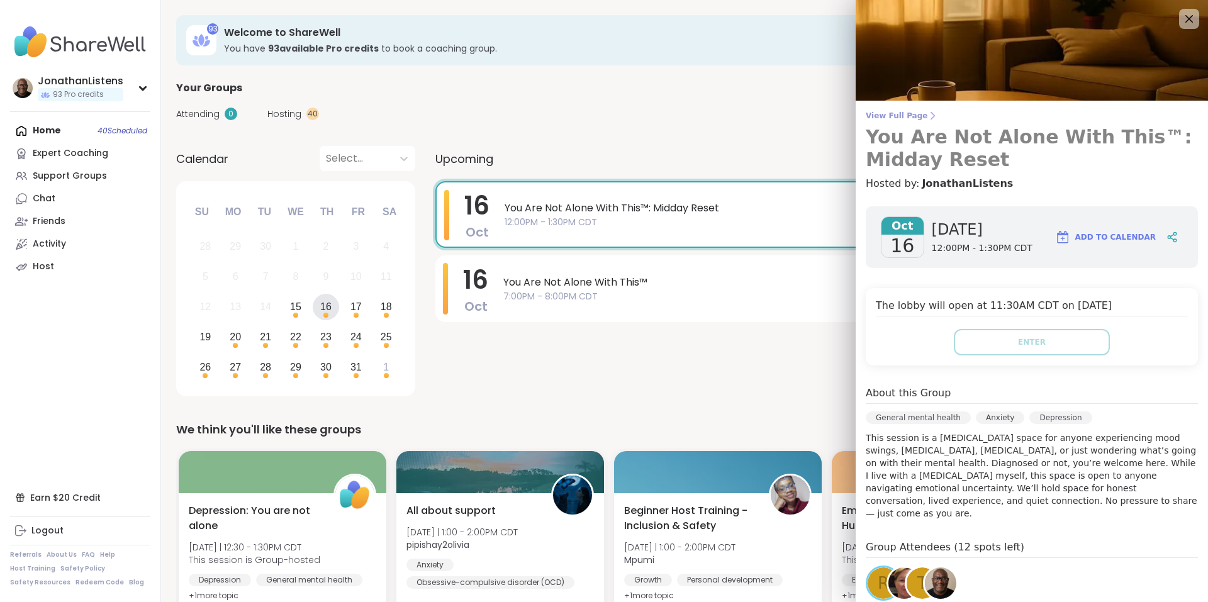
click at [899, 117] on span "View Full Page" at bounding box center [1032, 116] width 332 height 10
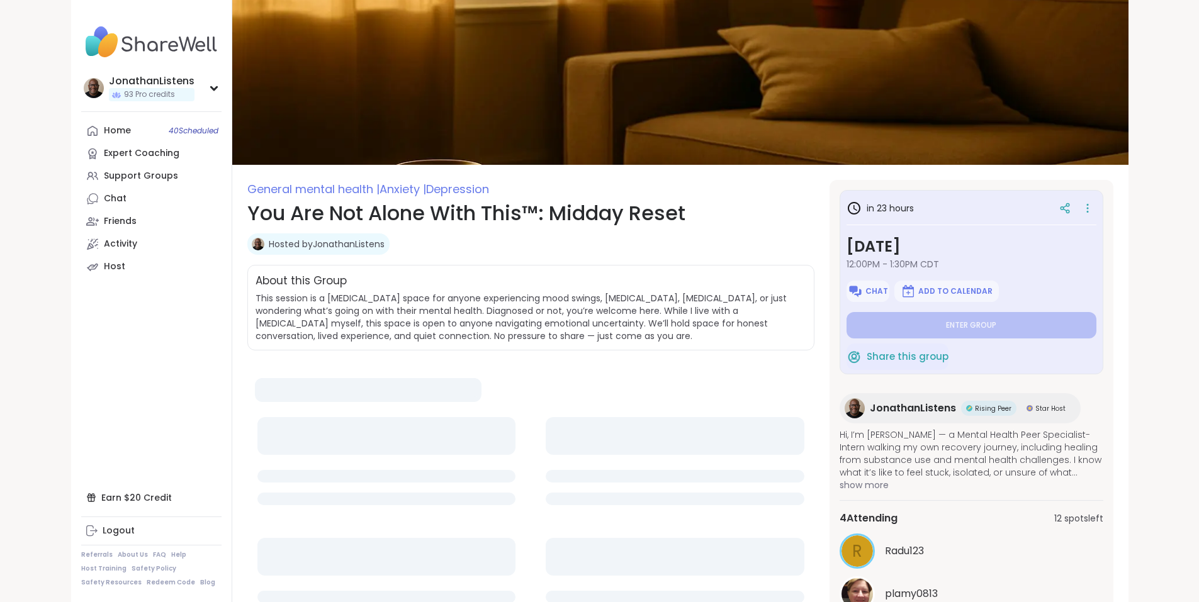
type textarea "*"
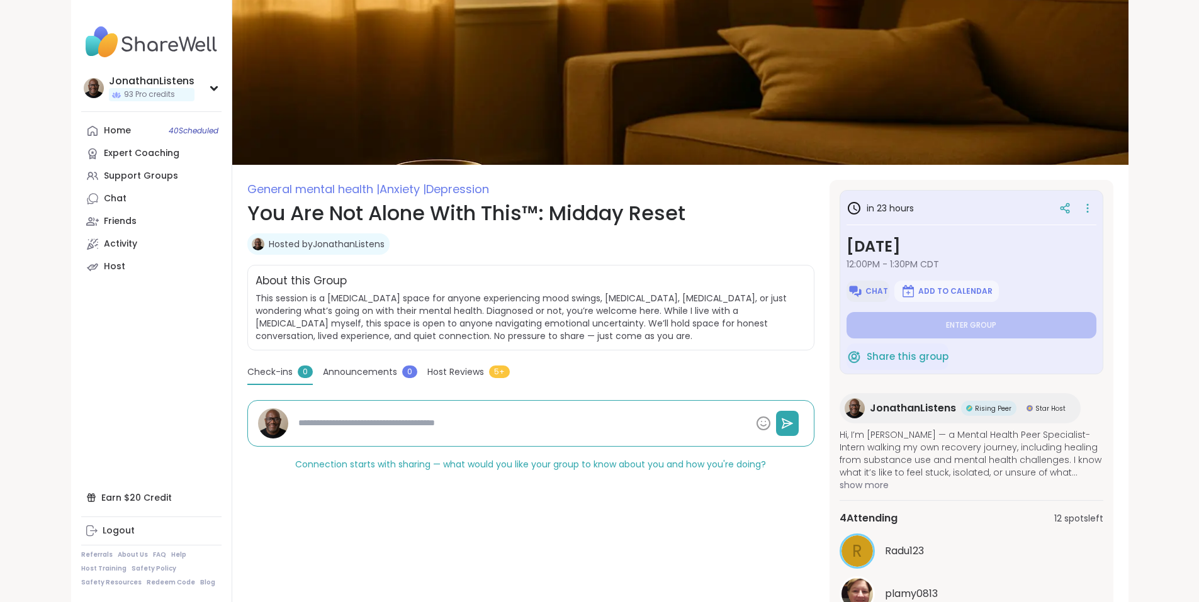
click at [888, 289] on span "Chat" at bounding box center [876, 291] width 23 height 10
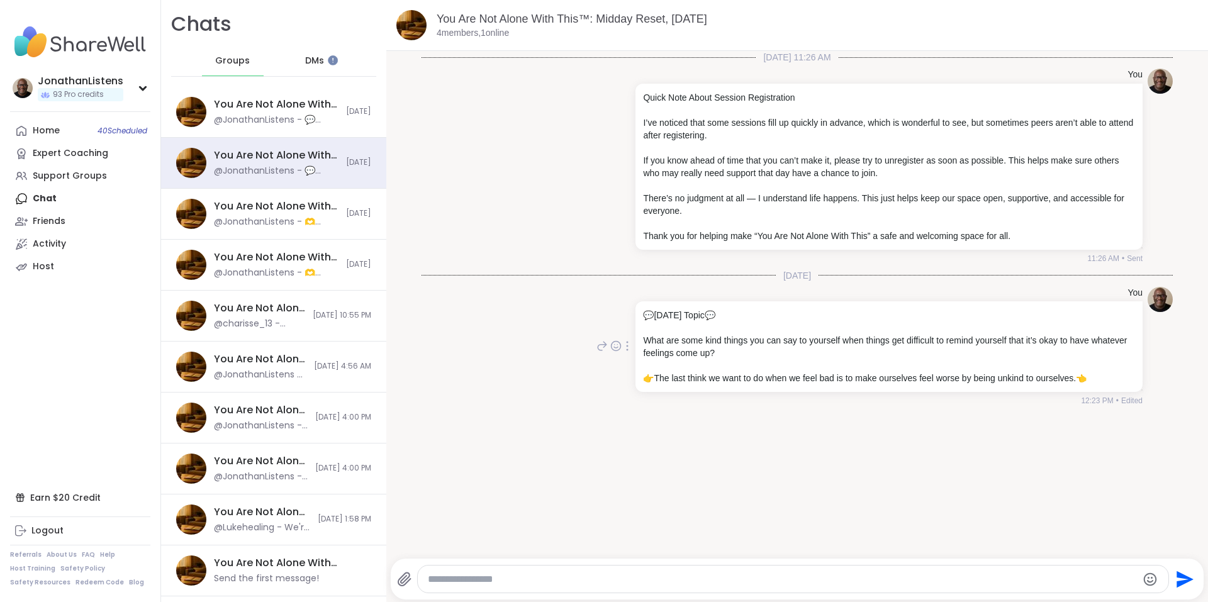
click at [627, 346] on icon at bounding box center [627, 346] width 1 height 9
click at [636, 366] on icon at bounding box center [642, 364] width 13 height 13
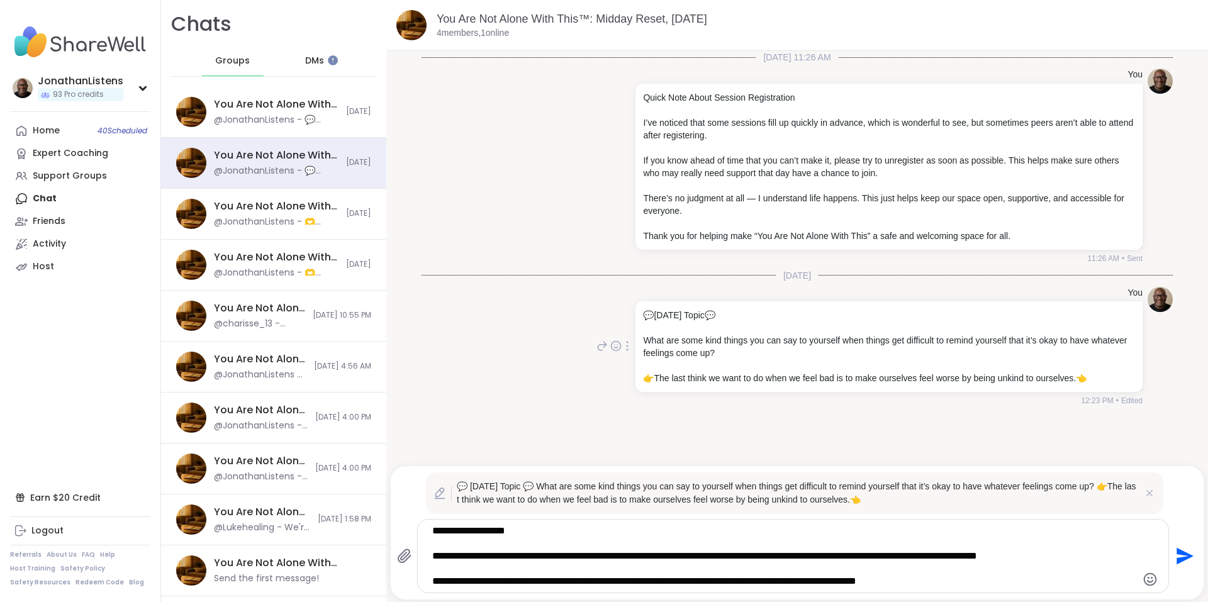
click at [498, 578] on textarea "**********" at bounding box center [782, 556] width 700 height 63
type textarea "**********"
click at [1177, 554] on icon "Send" at bounding box center [1185, 556] width 17 height 17
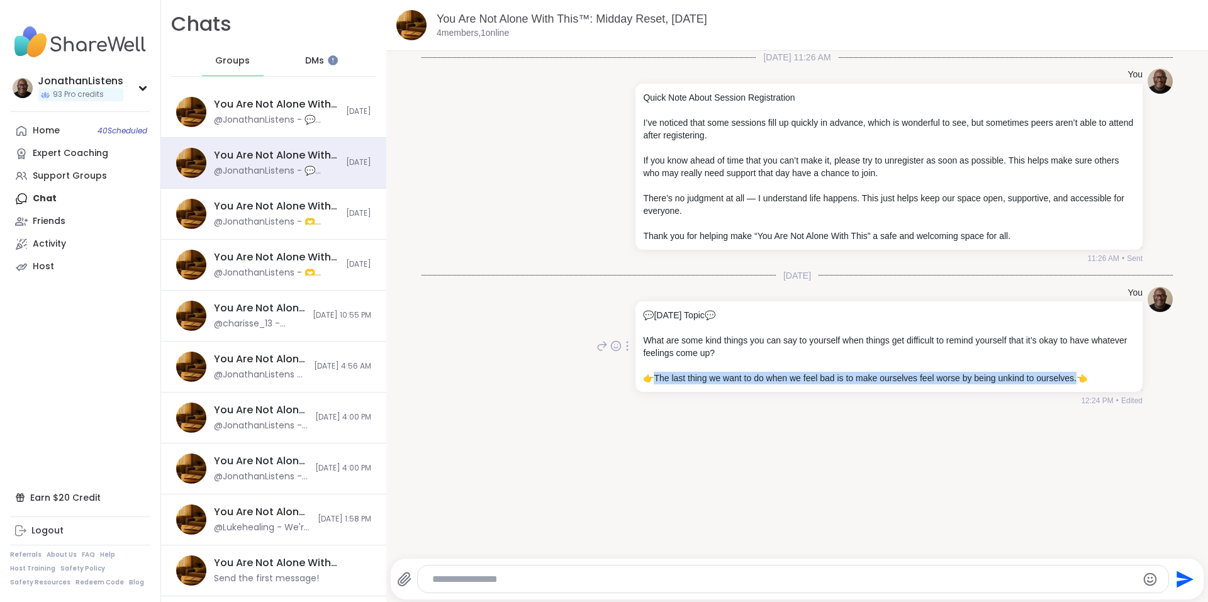
drag, startPoint x: 653, startPoint y: 378, endPoint x: 1074, endPoint y: 378, distance: 421.6
click at [1074, 378] on p "👉 The last thing we want to do when we feel bad is to make ourselves feel worse…" at bounding box center [889, 378] width 492 height 13
copy p "The last thing we want to do when we feel bad is to make ourselves feel worse b…"
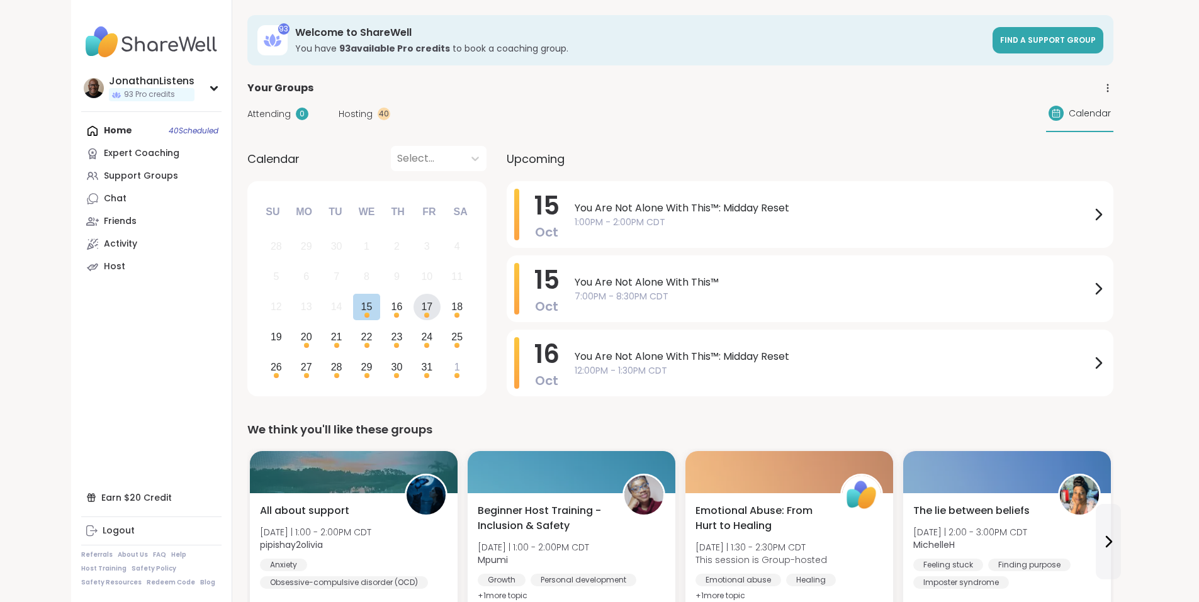
click at [421, 304] on div "17" at bounding box center [426, 306] width 11 height 17
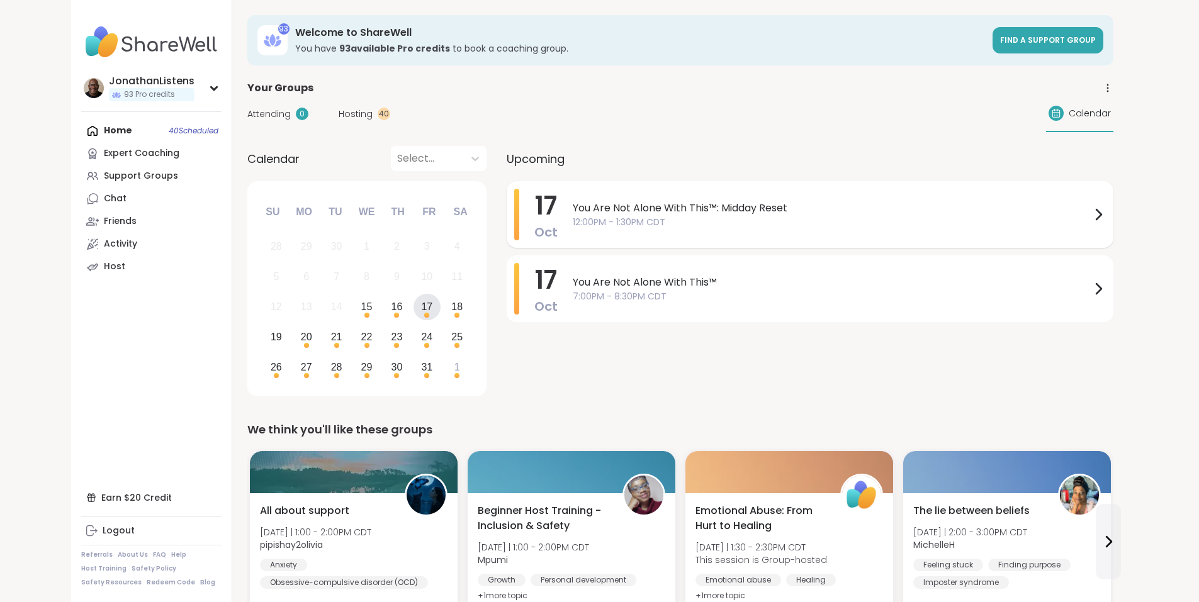
click at [665, 207] on span "You Are Not Alone With This™: Midday Reset" at bounding box center [832, 208] width 518 height 15
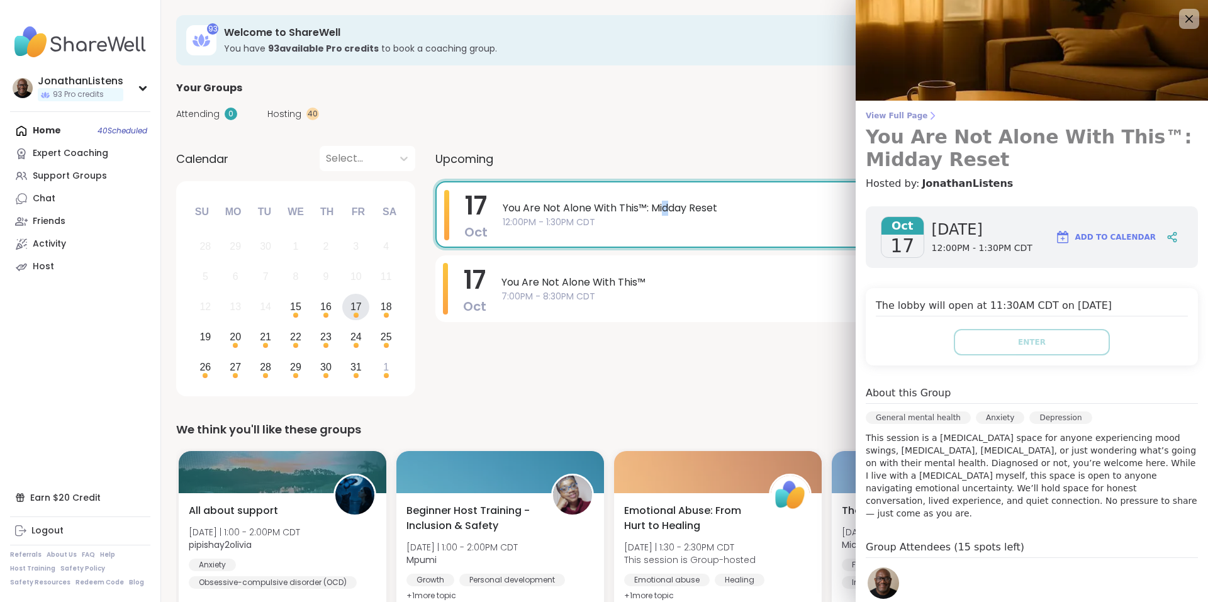
click at [882, 112] on span "View Full Page" at bounding box center [1032, 116] width 332 height 10
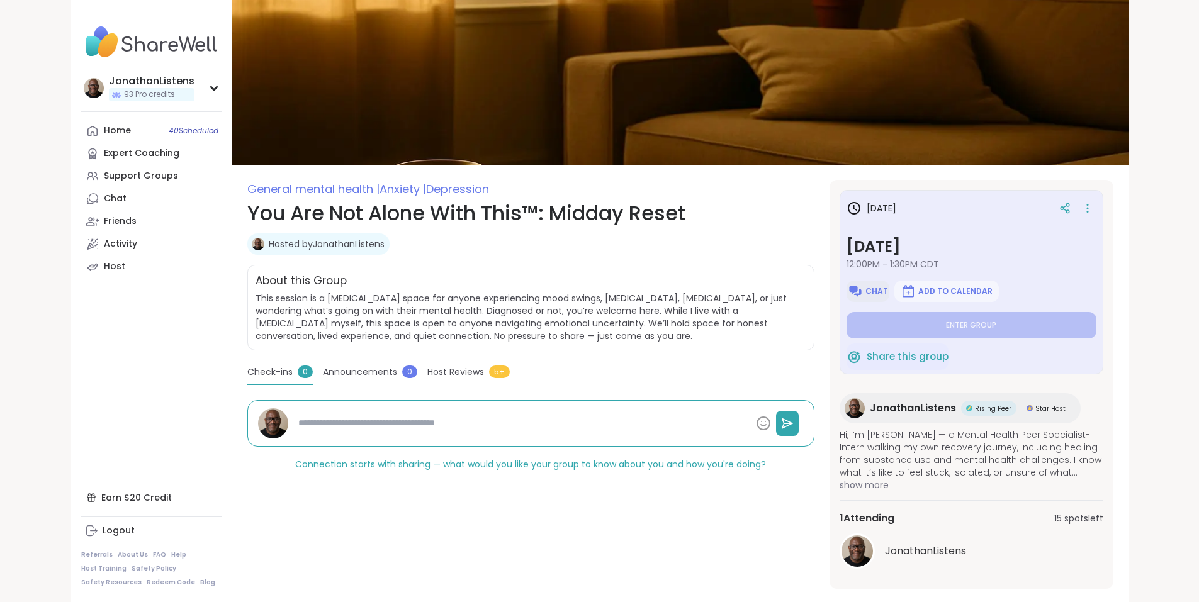
click at [888, 289] on span "Chat" at bounding box center [876, 291] width 23 height 10
type textarea "*"
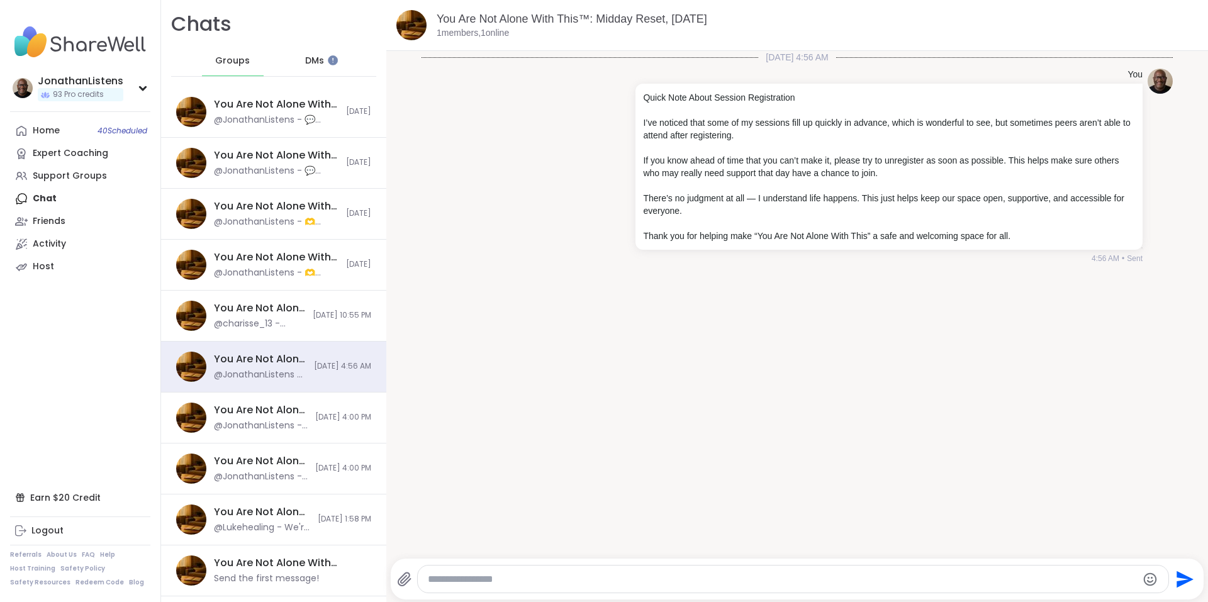
click at [634, 575] on textarea "Type your message" at bounding box center [783, 579] width 710 height 13
paste textarea "**********"
type textarea "**********"
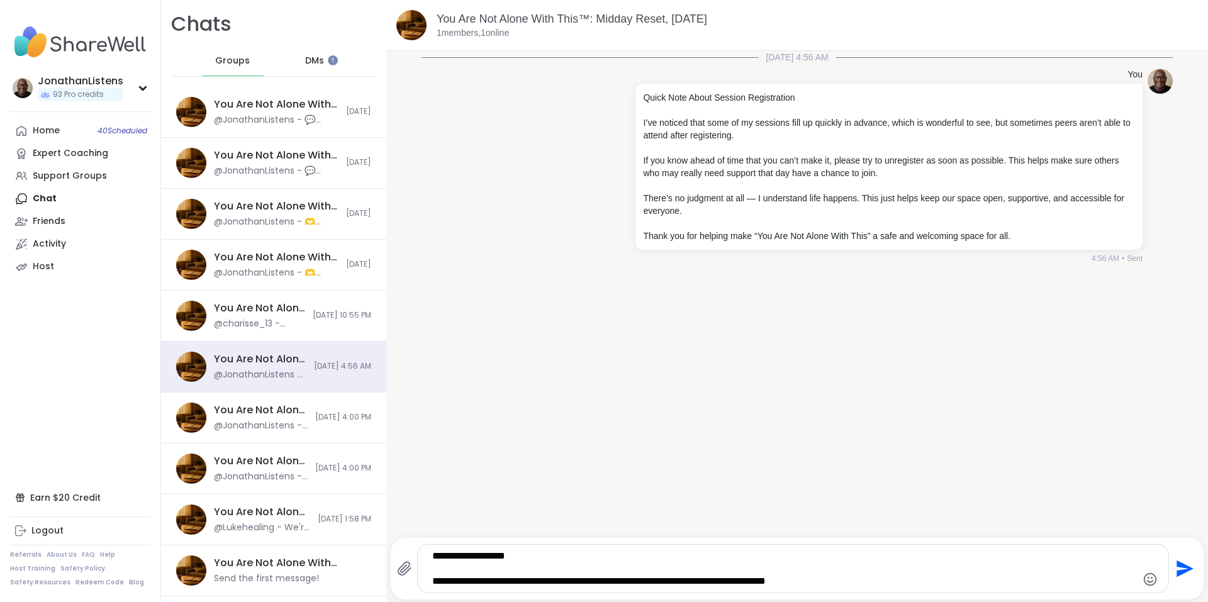
click at [1177, 568] on icon "Send" at bounding box center [1185, 569] width 17 height 17
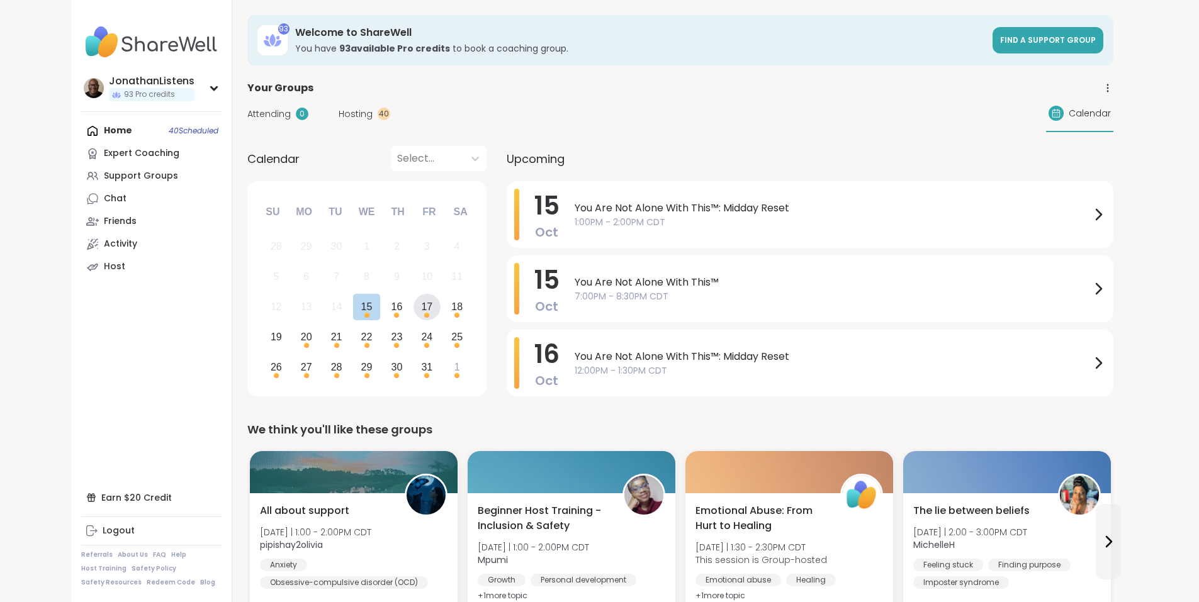
click at [421, 306] on div "17" at bounding box center [426, 306] width 11 height 17
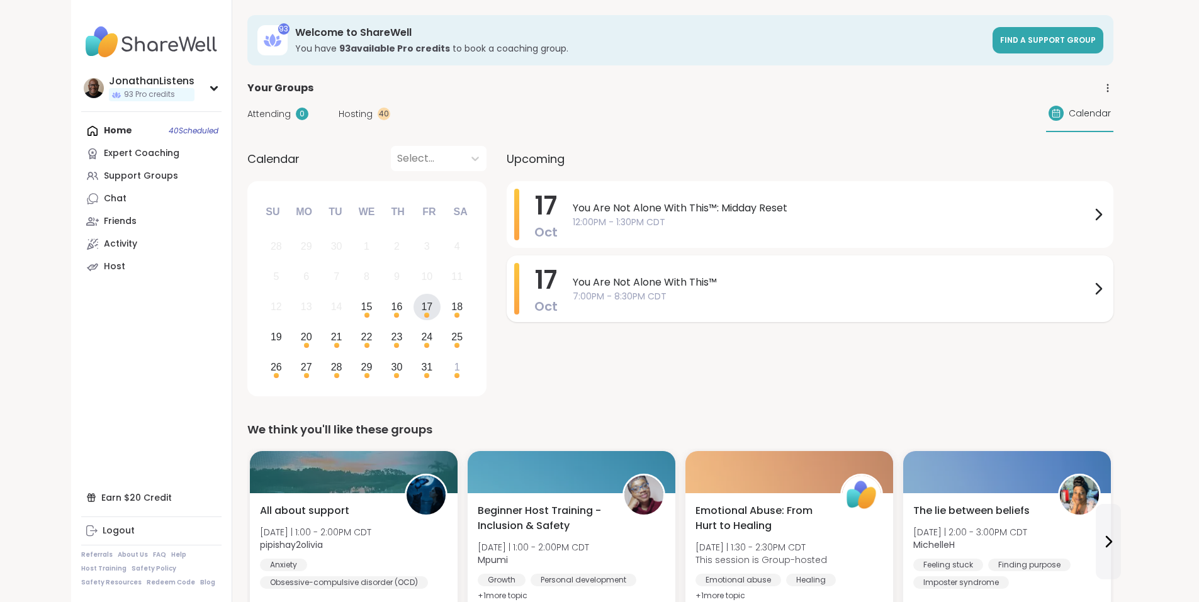
click at [573, 286] on span "You Are Not Alone With This™" at bounding box center [832, 282] width 518 height 15
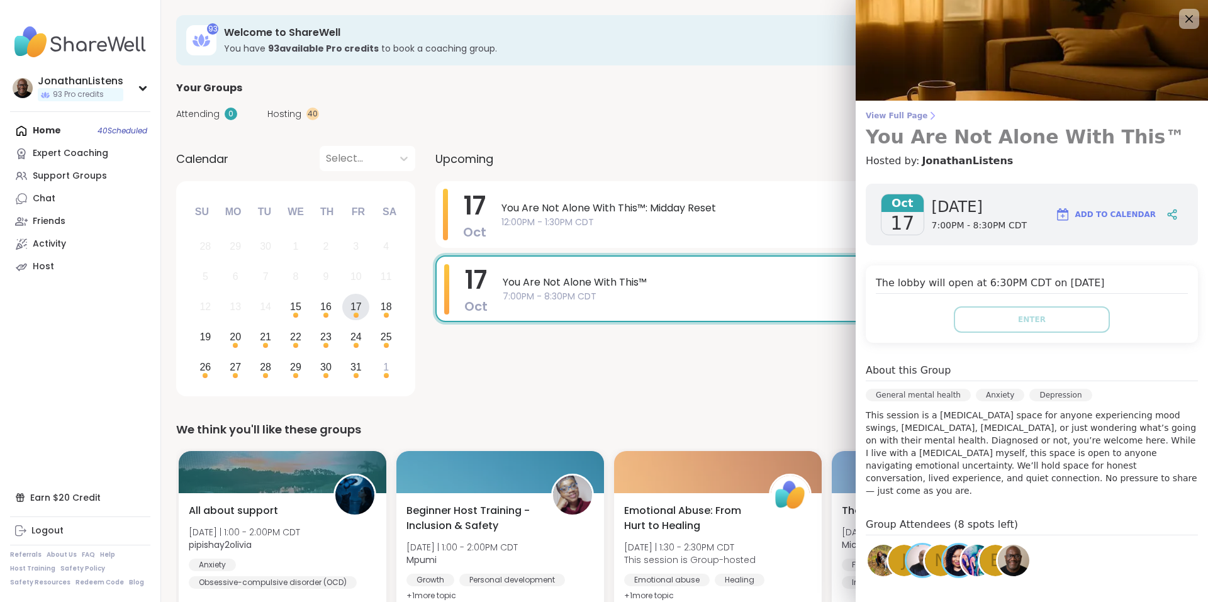
click at [892, 118] on span "View Full Page" at bounding box center [1032, 116] width 332 height 10
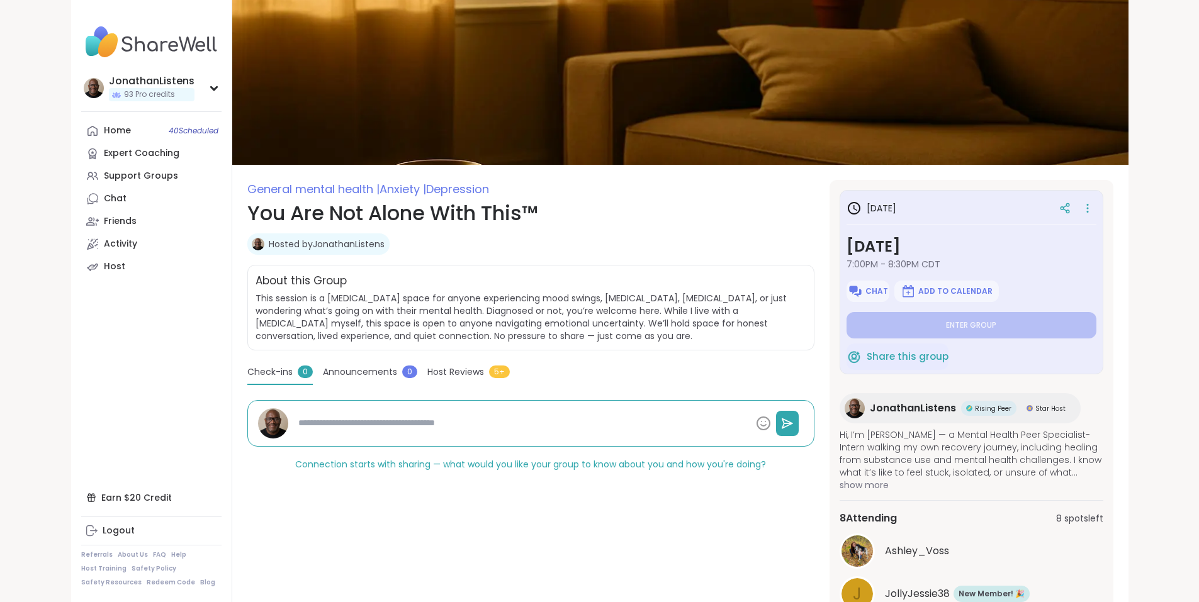
type textarea "*"
click at [888, 287] on span "Chat" at bounding box center [876, 291] width 23 height 10
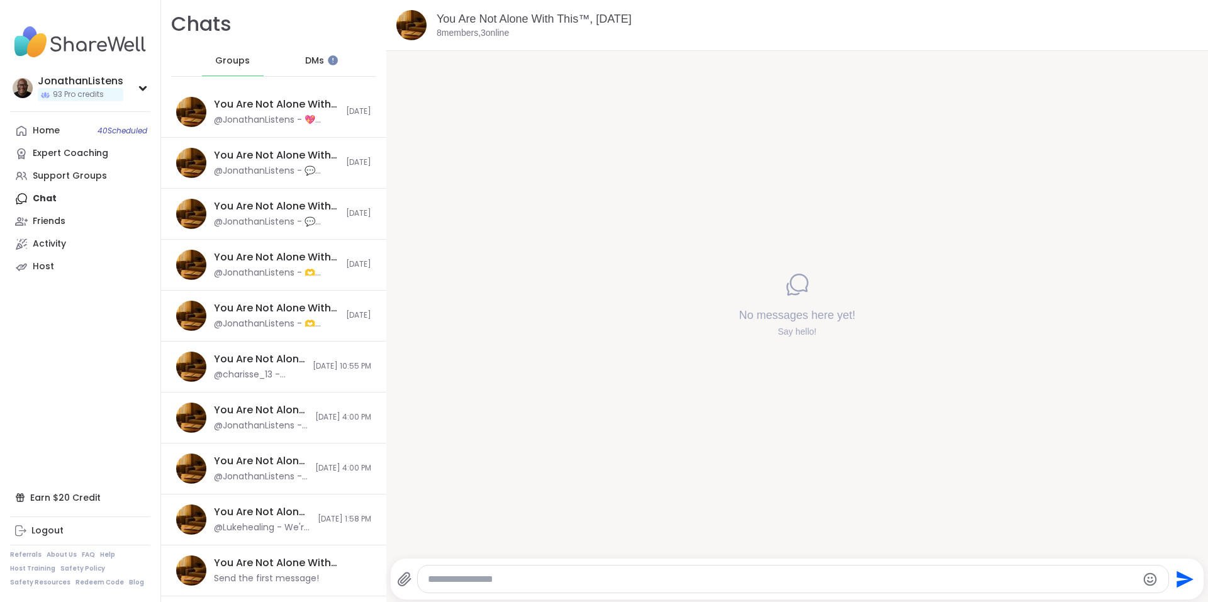
click at [704, 578] on textarea "Type your message" at bounding box center [783, 579] width 710 height 13
paste textarea "**********"
type textarea "**********"
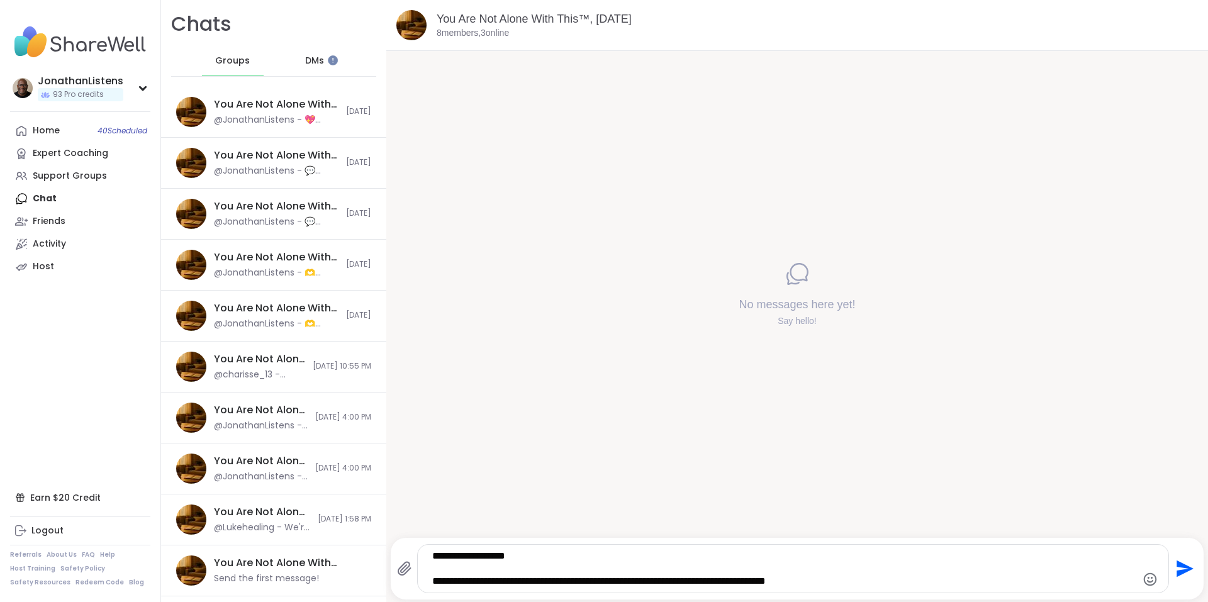
click at [1174, 568] on icon "Send" at bounding box center [1184, 569] width 20 height 20
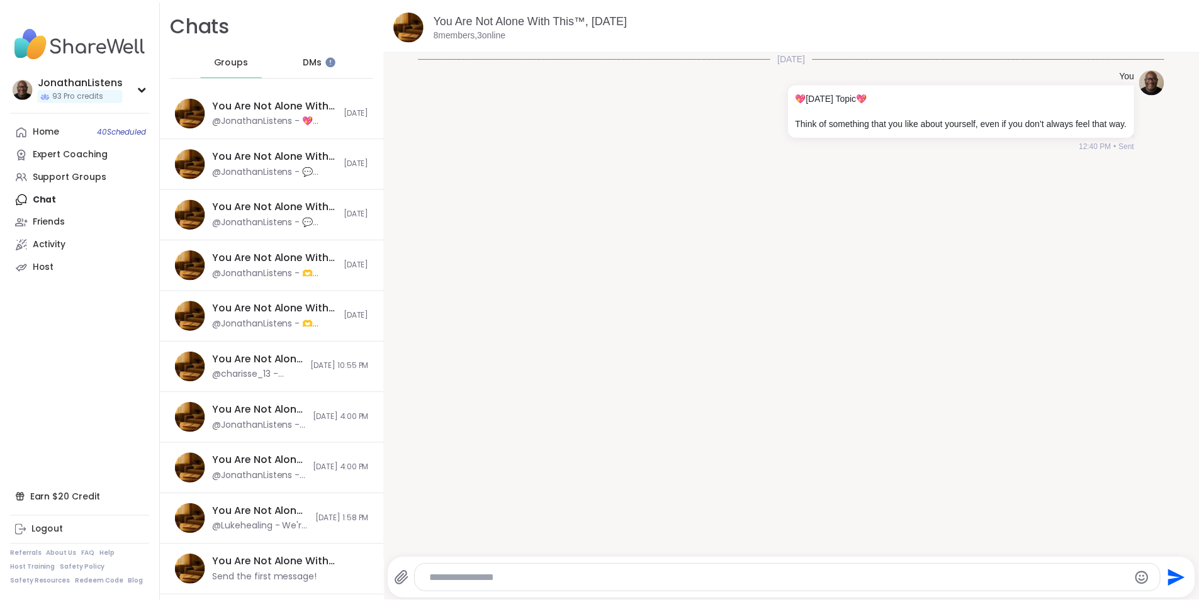
scroll to position [96, 0]
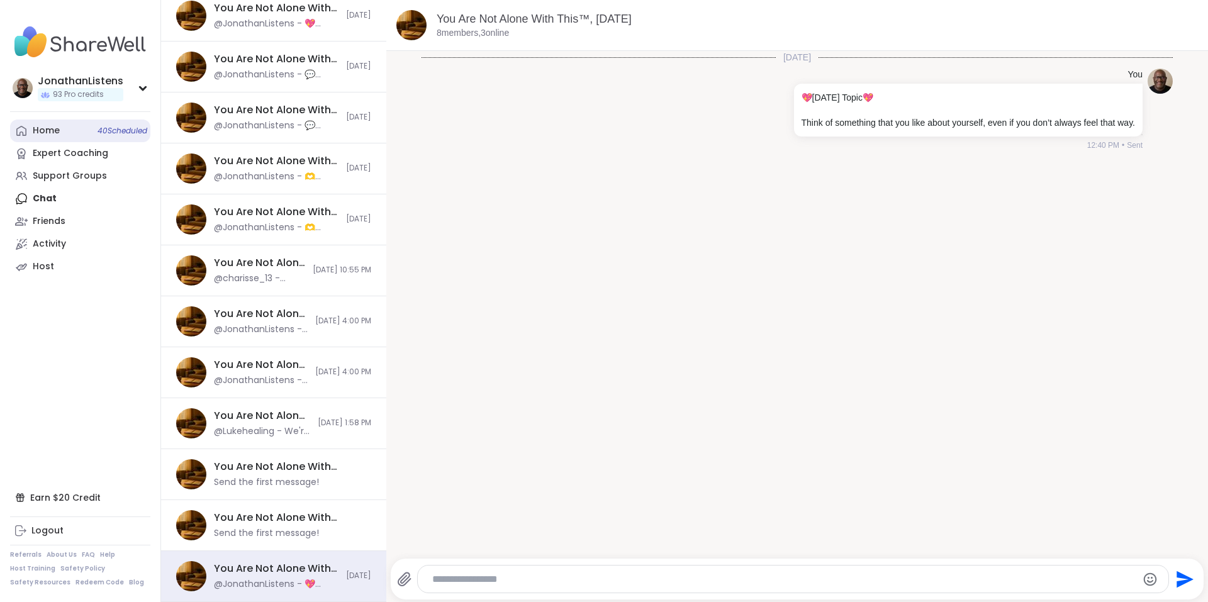
click at [56, 129] on div "Home 40 Scheduled" at bounding box center [46, 131] width 27 height 13
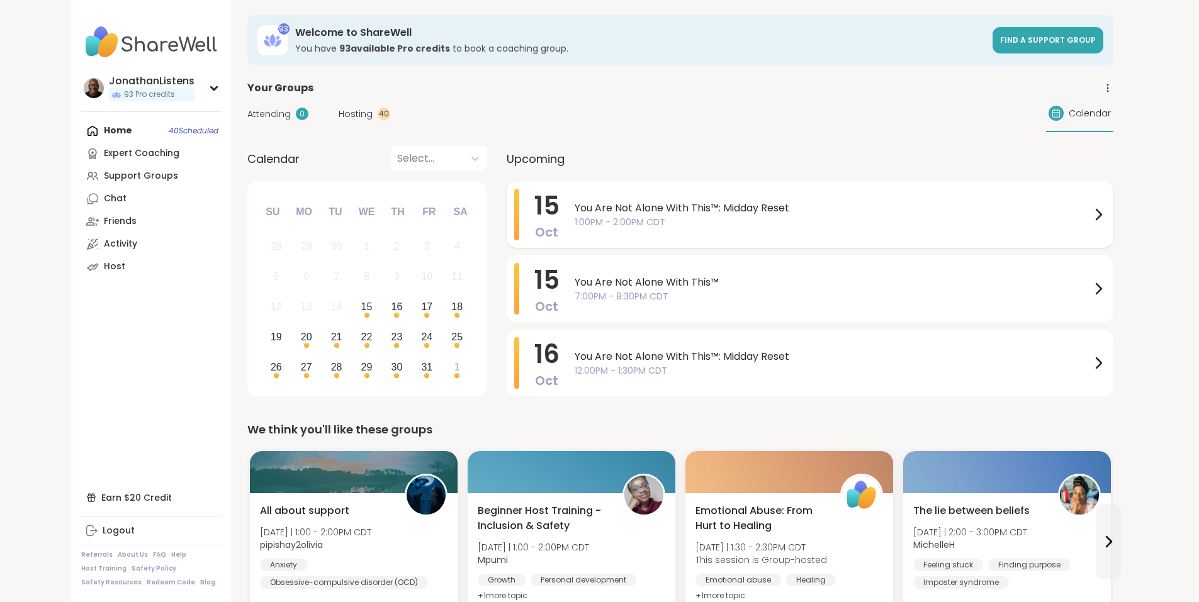
click at [595, 205] on span "You Are Not Alone With This™: Midday Reset" at bounding box center [833, 208] width 516 height 15
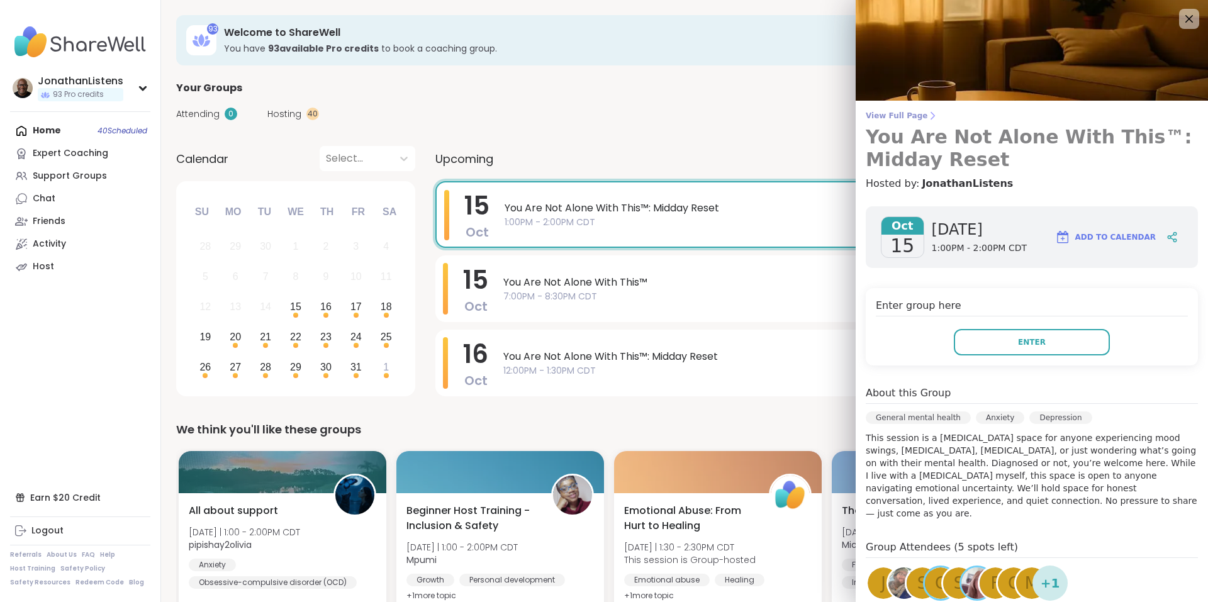
click at [880, 115] on span "View Full Page" at bounding box center [1032, 116] width 332 height 10
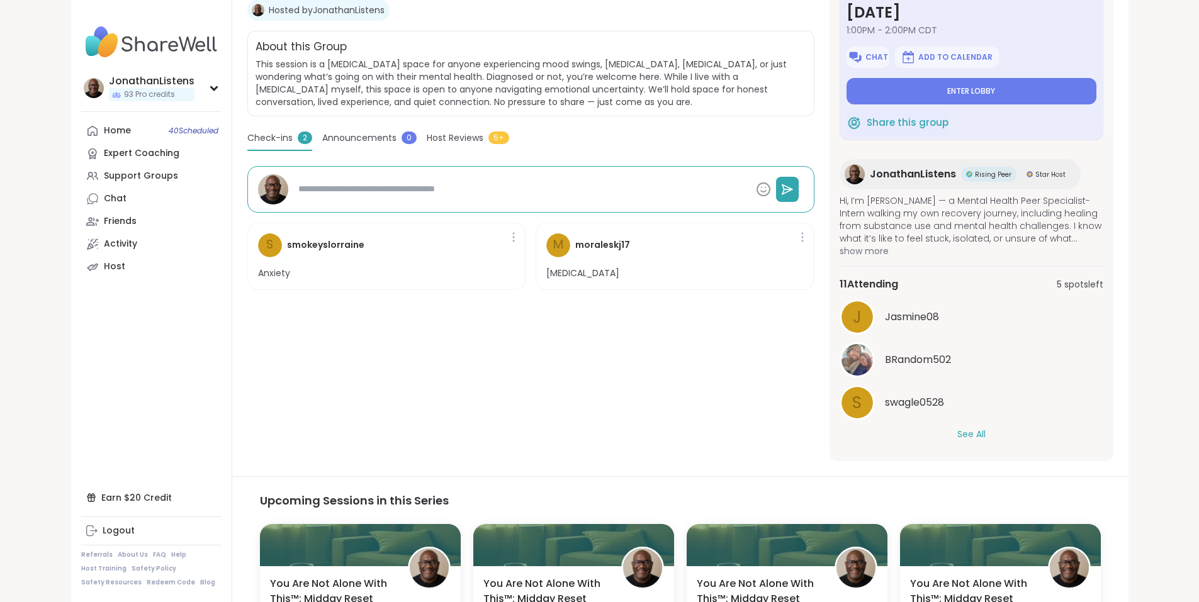
scroll to position [238, 0]
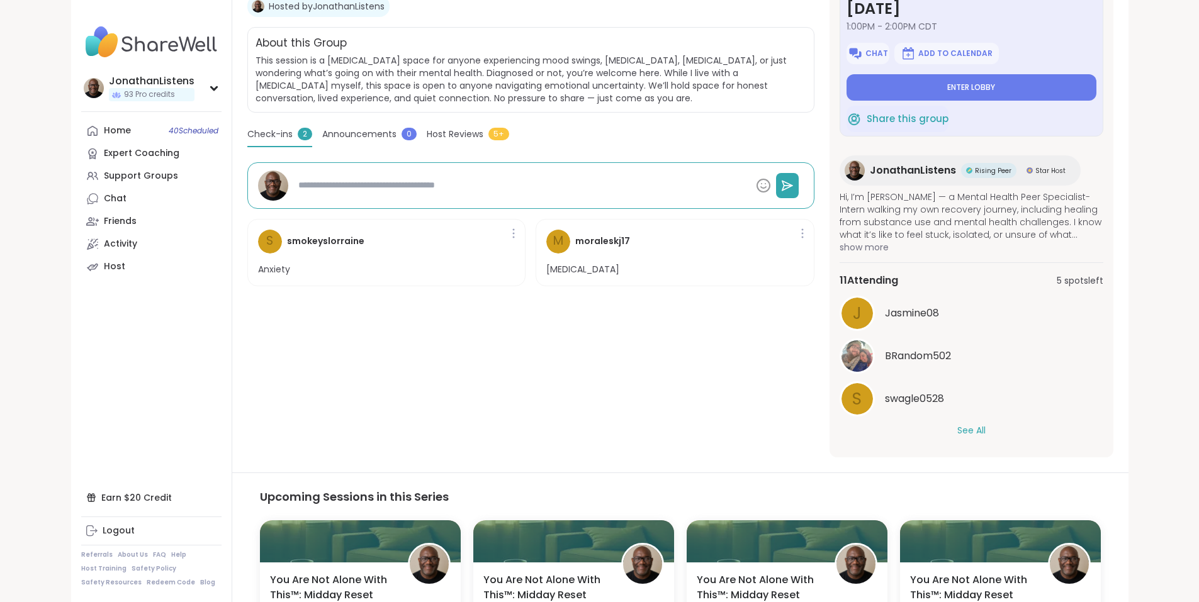
click at [1009, 420] on div "J Jasmine08 BRandom502 s swagle0528 See All" at bounding box center [971, 367] width 264 height 142
click at [985, 432] on button "See All" at bounding box center [971, 430] width 28 height 13
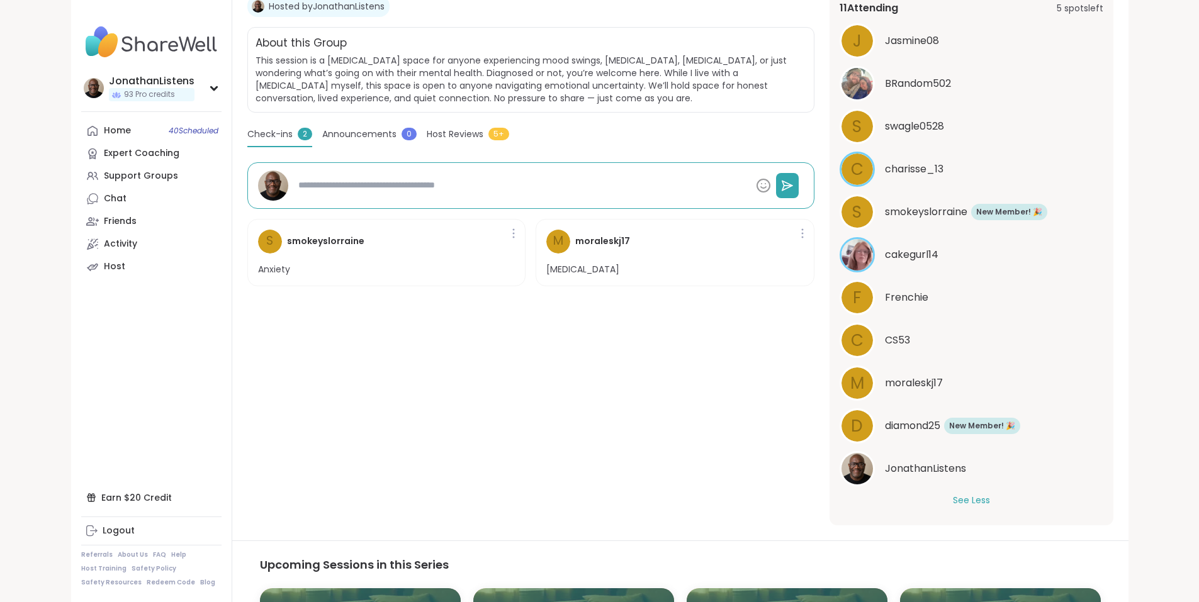
scroll to position [274, 0]
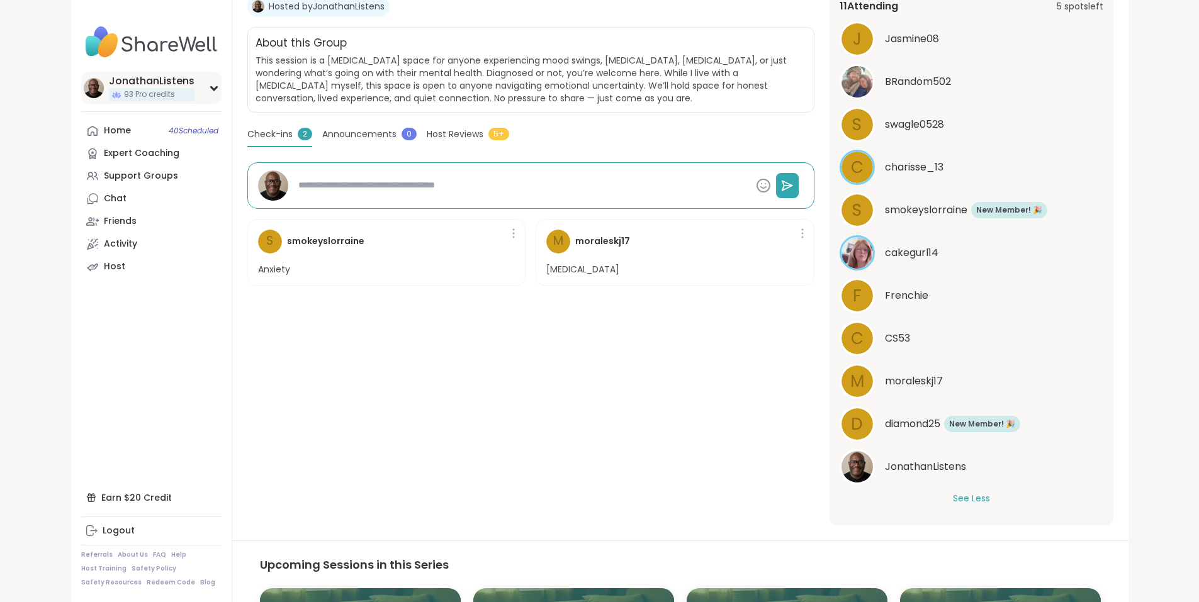
click at [109, 77] on div "JonathanListens" at bounding box center [152, 81] width 86 height 14
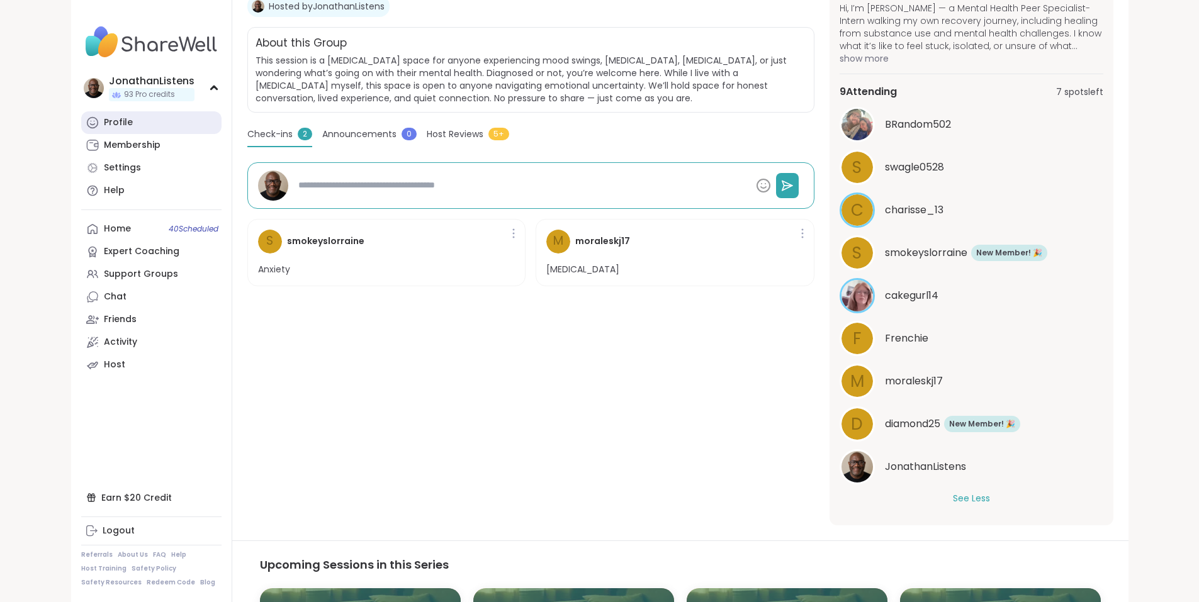
scroll to position [189, 0]
click at [109, 79] on div "JonathanListens" at bounding box center [152, 81] width 86 height 14
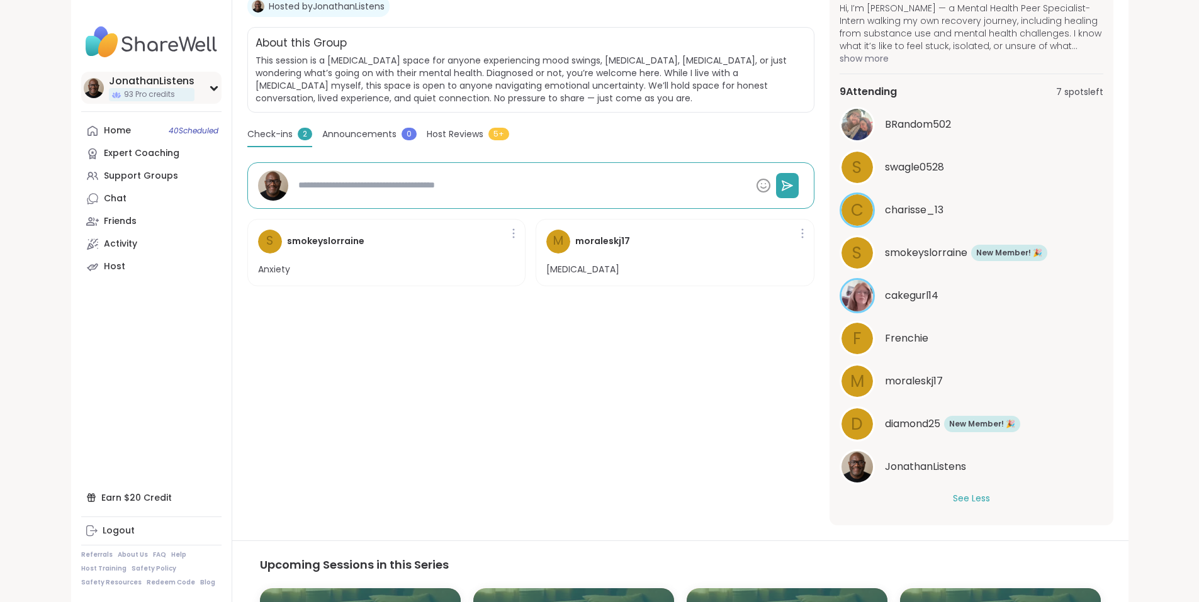
click at [109, 81] on div "JonathanListens" at bounding box center [152, 81] width 86 height 14
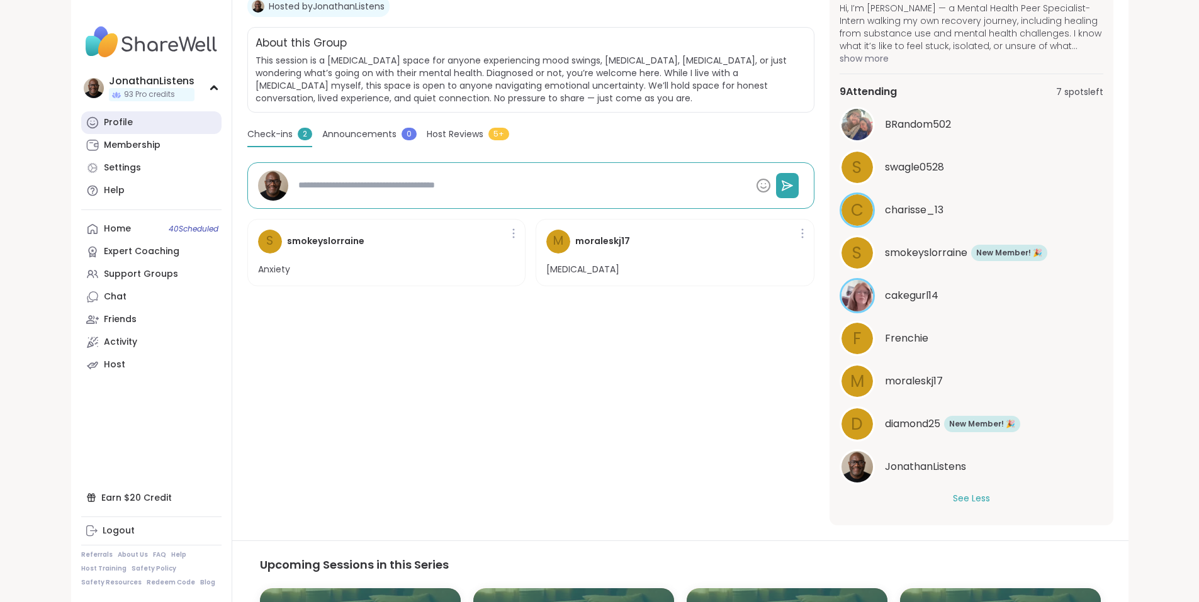
click at [81, 121] on link "Profile" at bounding box center [151, 122] width 140 height 23
type textarea "*"
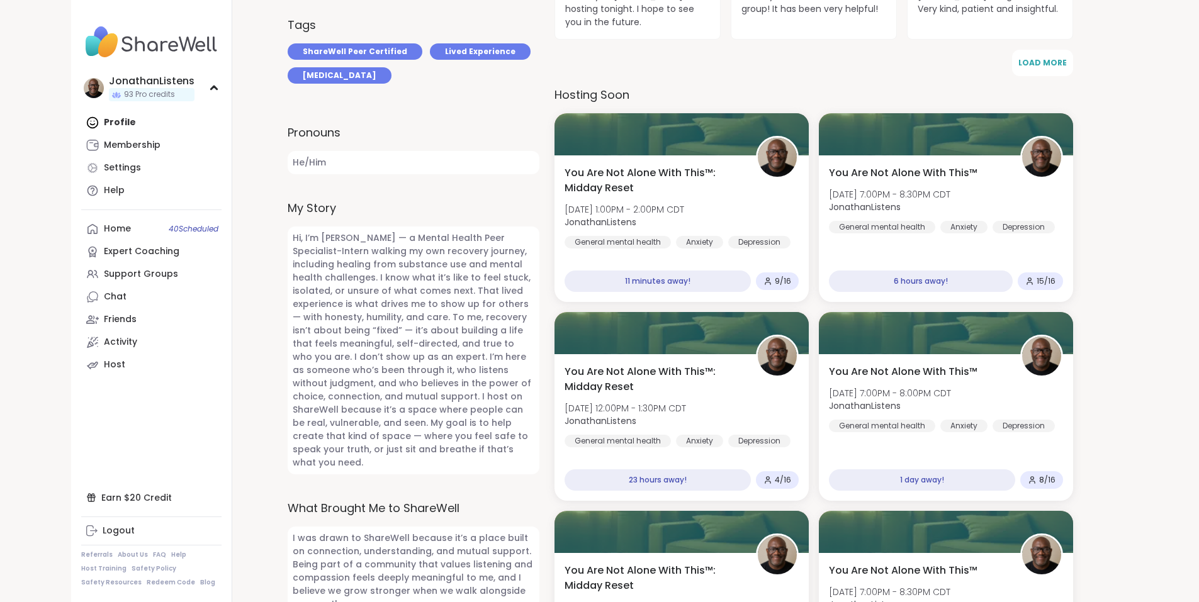
scroll to position [463, 0]
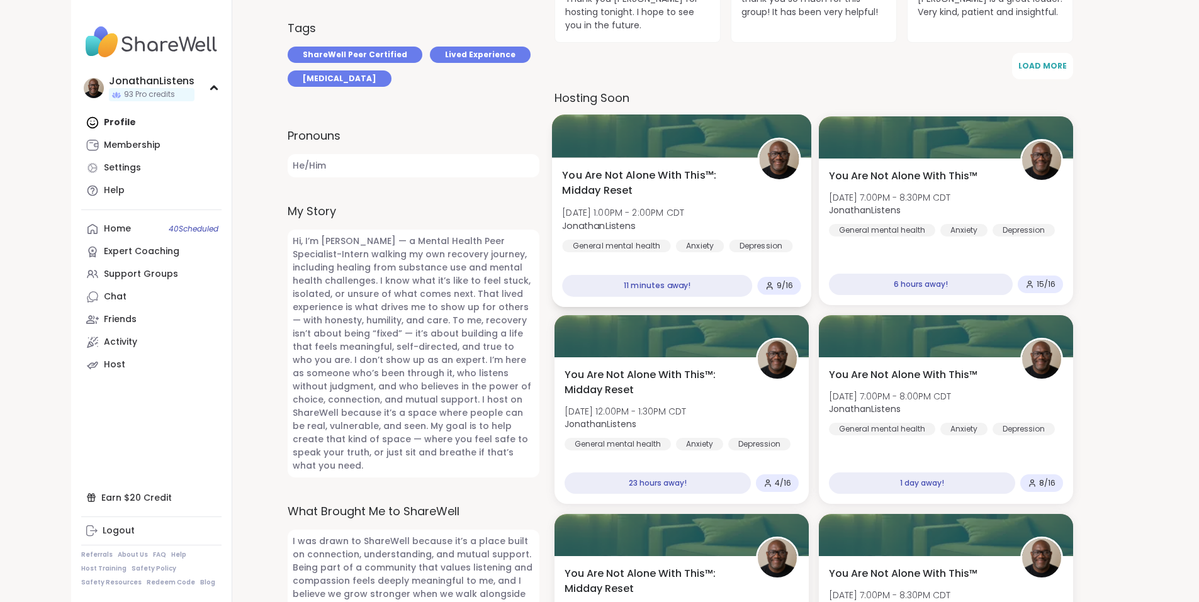
click at [736, 206] on div "You Are Not Alone With This™: Midday Reset Wed, Oct 15 | 1:00PM - 2:00PM CDT Jo…" at bounding box center [681, 210] width 238 height 85
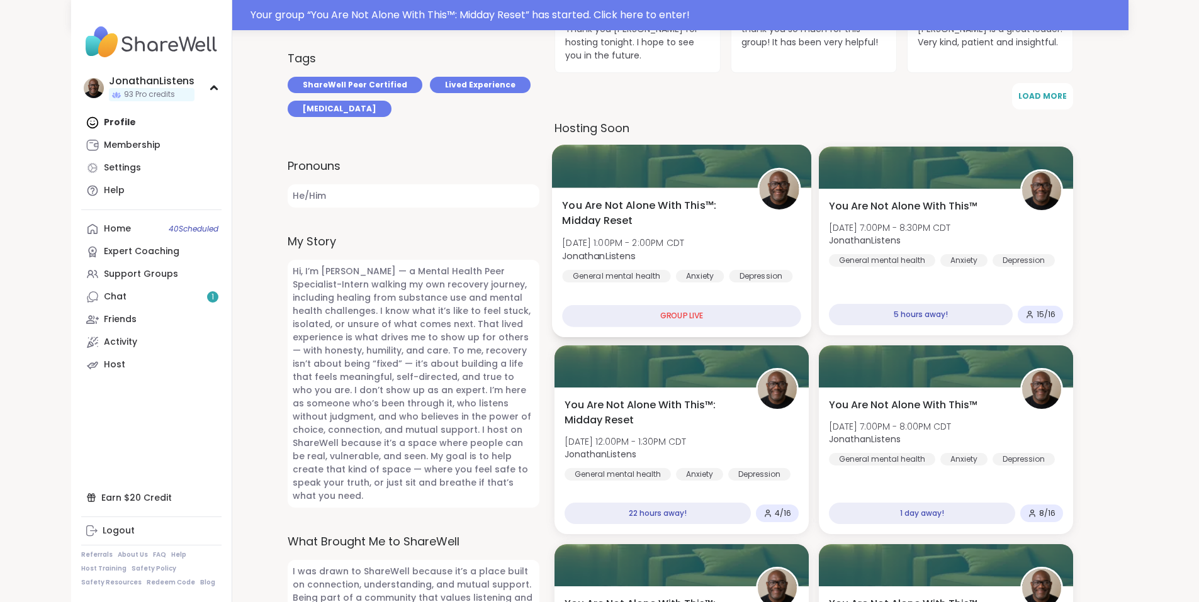
scroll to position [493, 0]
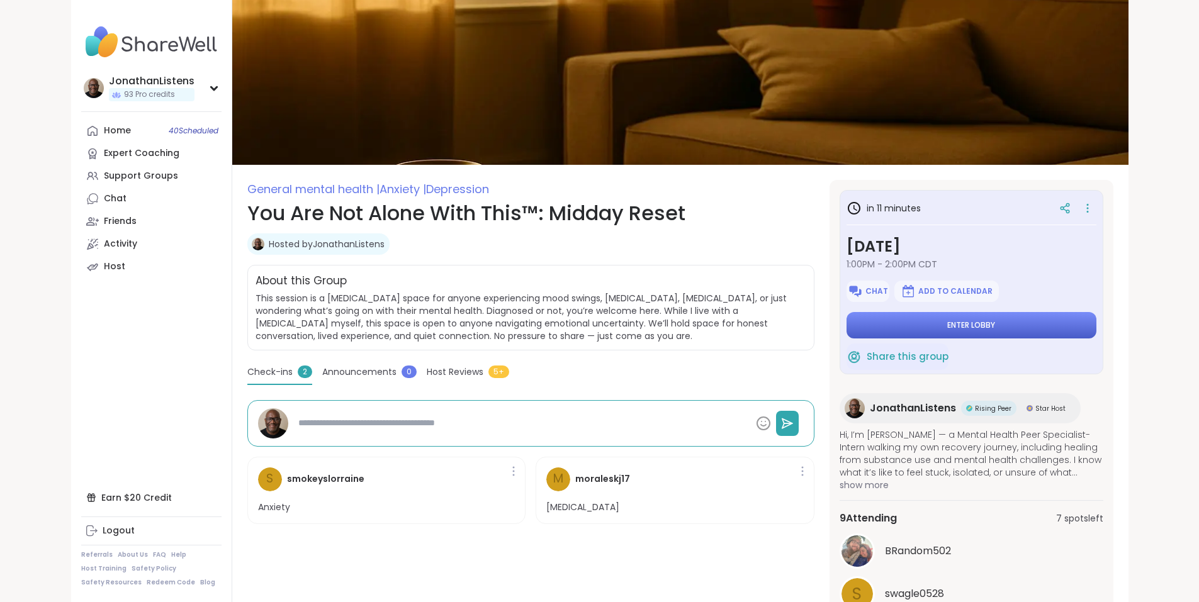
click at [968, 318] on button "Enter lobby" at bounding box center [971, 325] width 250 height 26
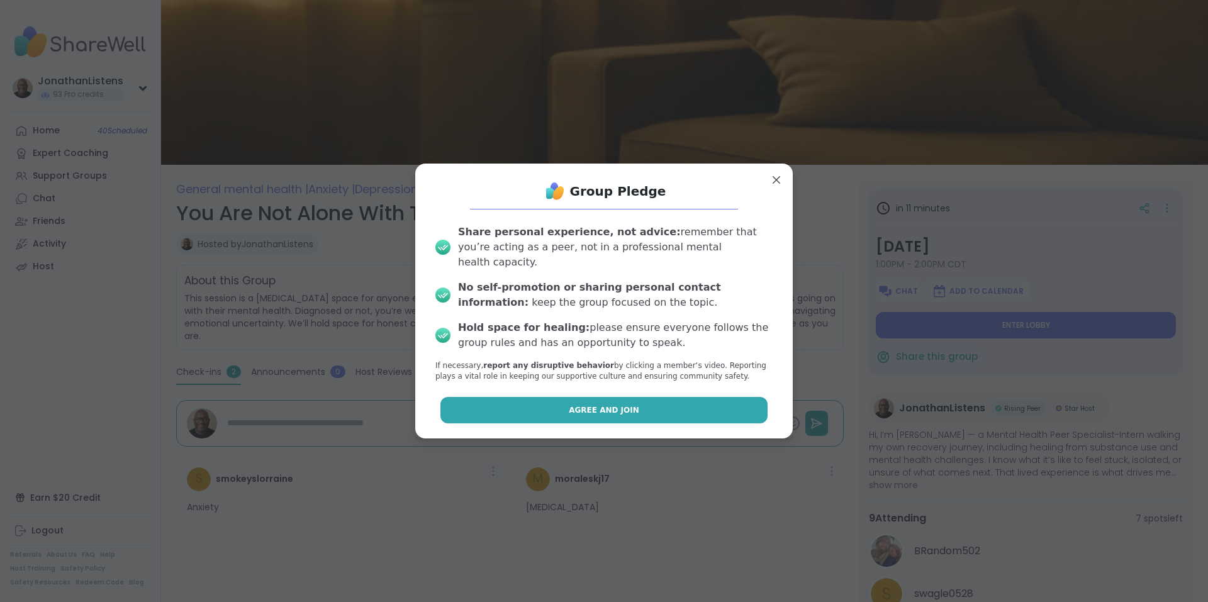
click at [604, 397] on button "Agree and Join" at bounding box center [604, 410] width 328 height 26
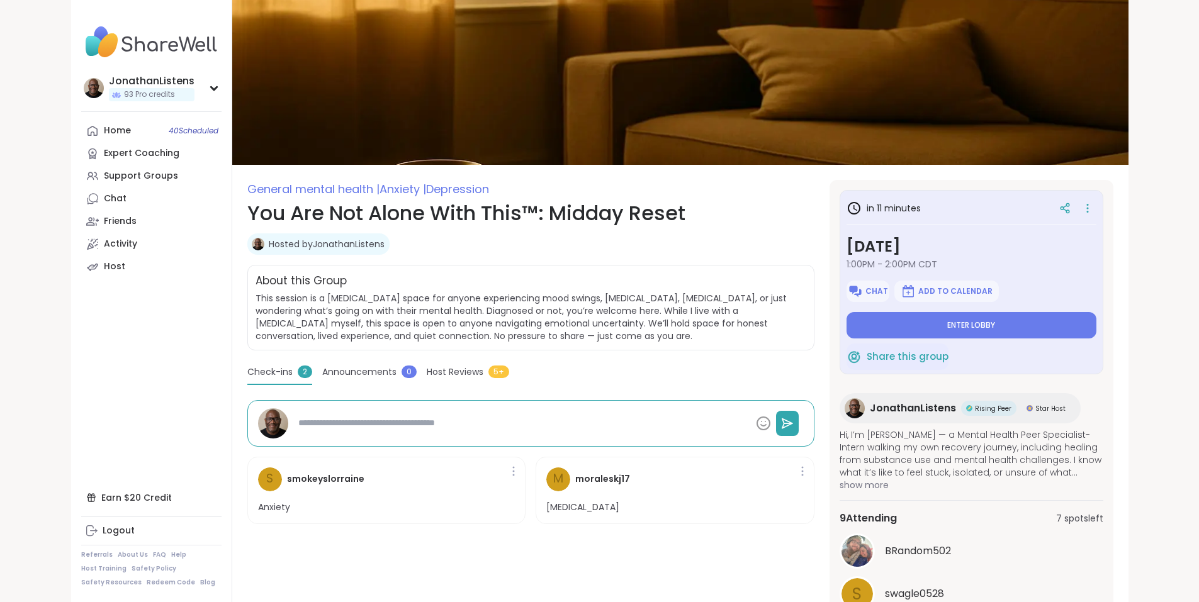
type textarea "*"
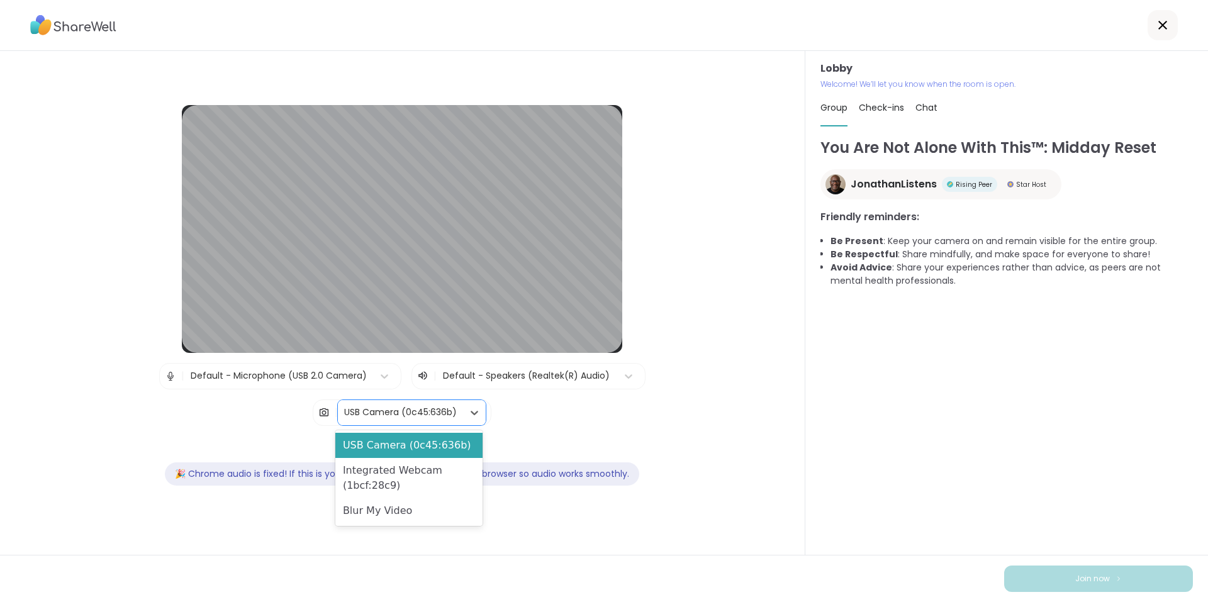
click at [412, 413] on div "USB Camera (0c45:636b)" at bounding box center [400, 412] width 113 height 13
click at [399, 510] on div "Blur My Video" at bounding box center [408, 510] width 147 height 25
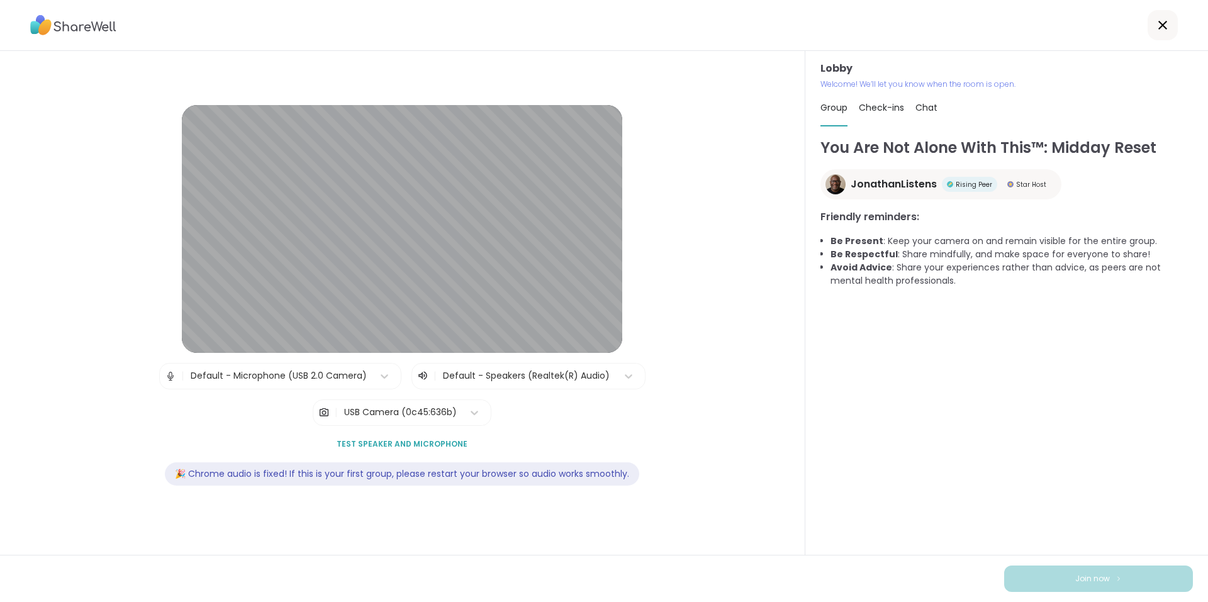
click at [916, 108] on span "Chat" at bounding box center [927, 107] width 22 height 13
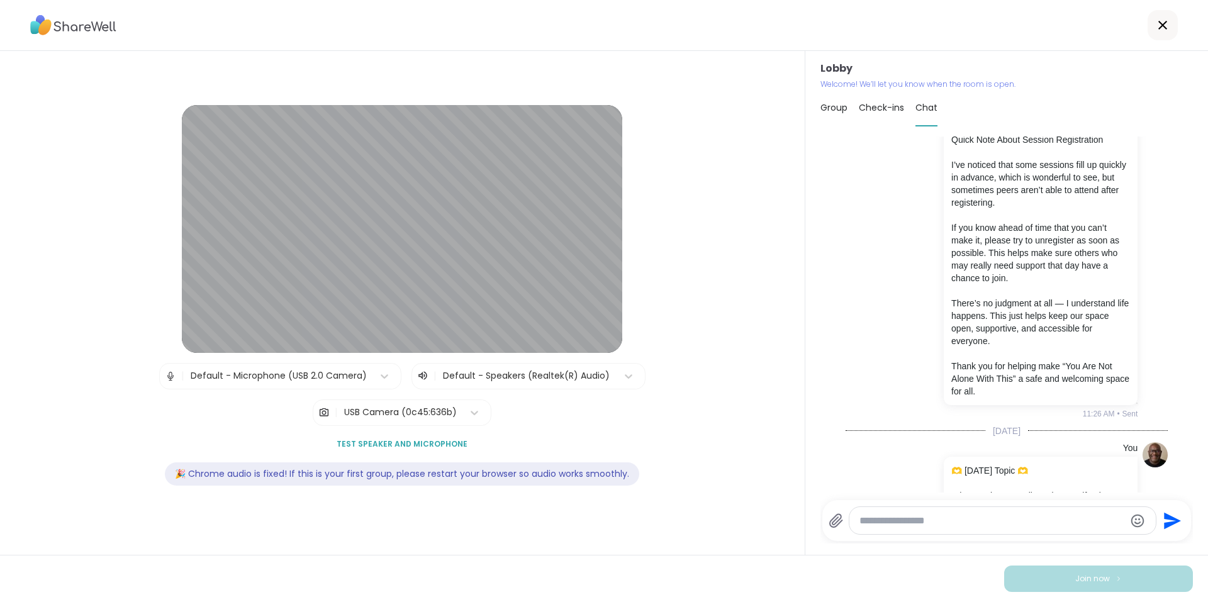
scroll to position [47, 0]
click at [1155, 24] on icon at bounding box center [1162, 25] width 15 height 15
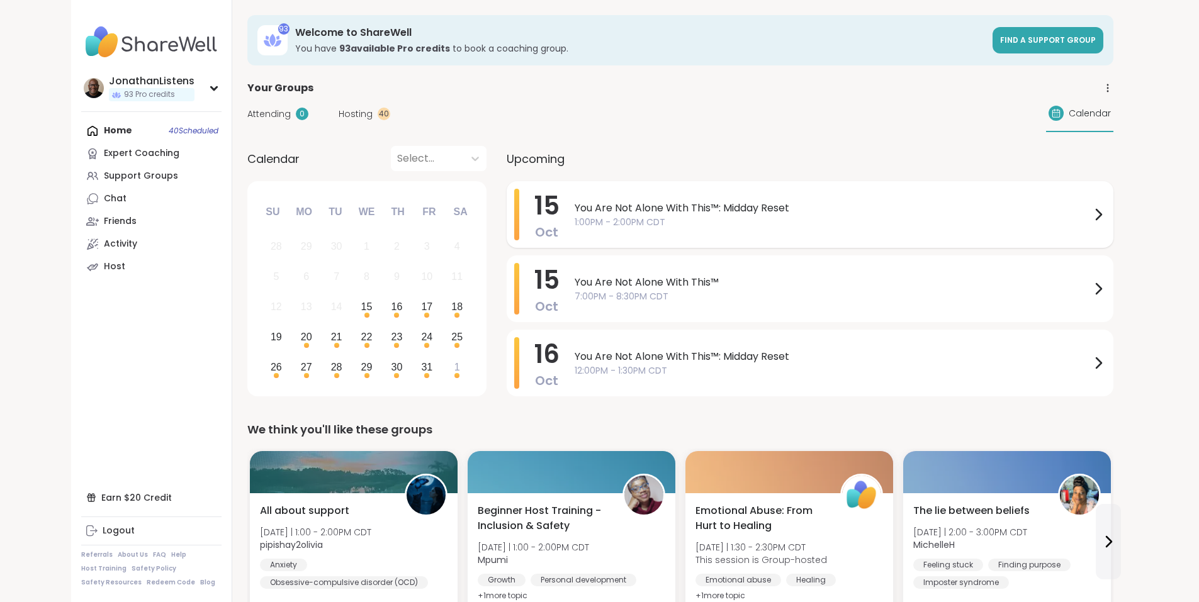
click at [575, 202] on span "You Are Not Alone With This™: Midday Reset" at bounding box center [833, 208] width 516 height 15
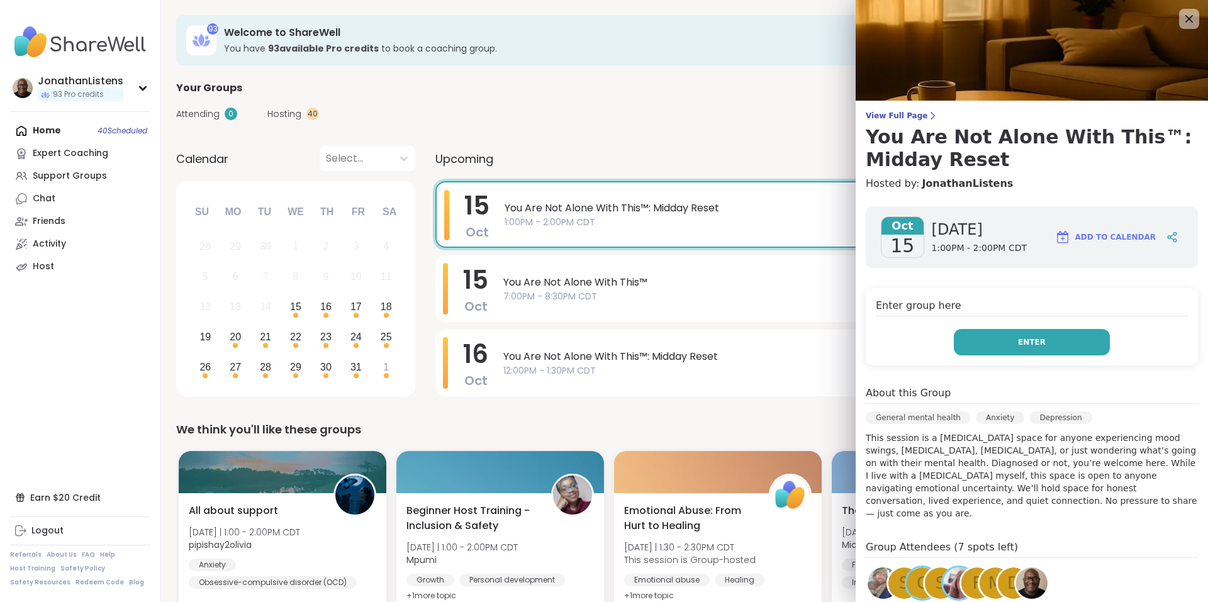
click at [1018, 340] on span "Enter" at bounding box center [1032, 342] width 28 height 11
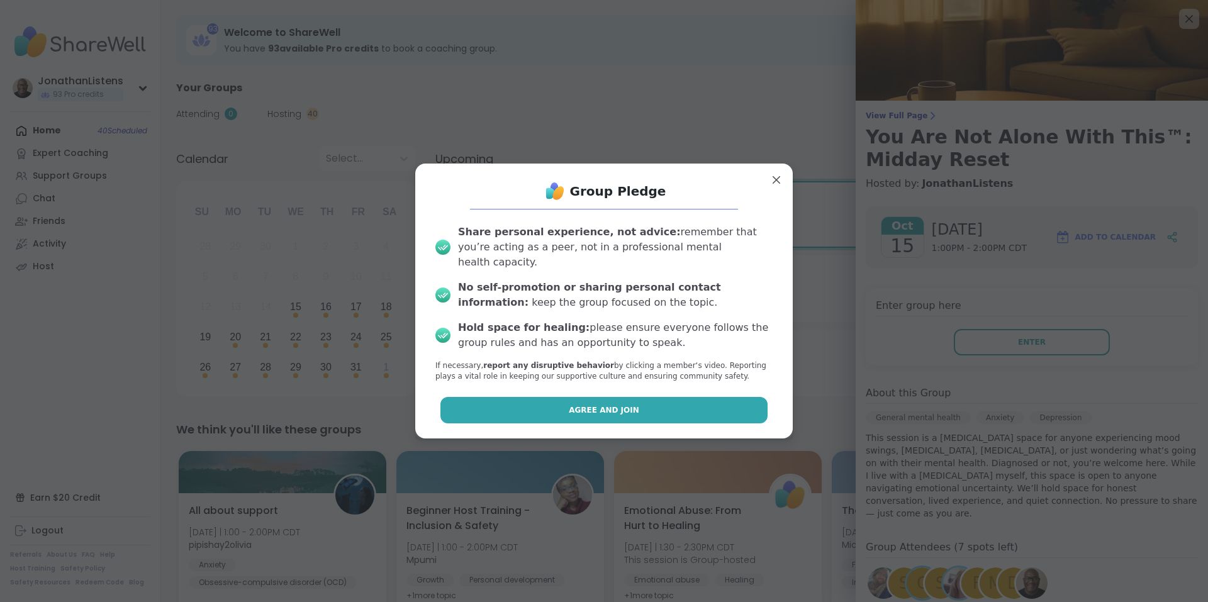
click at [656, 408] on button "Agree and Join" at bounding box center [604, 410] width 328 height 26
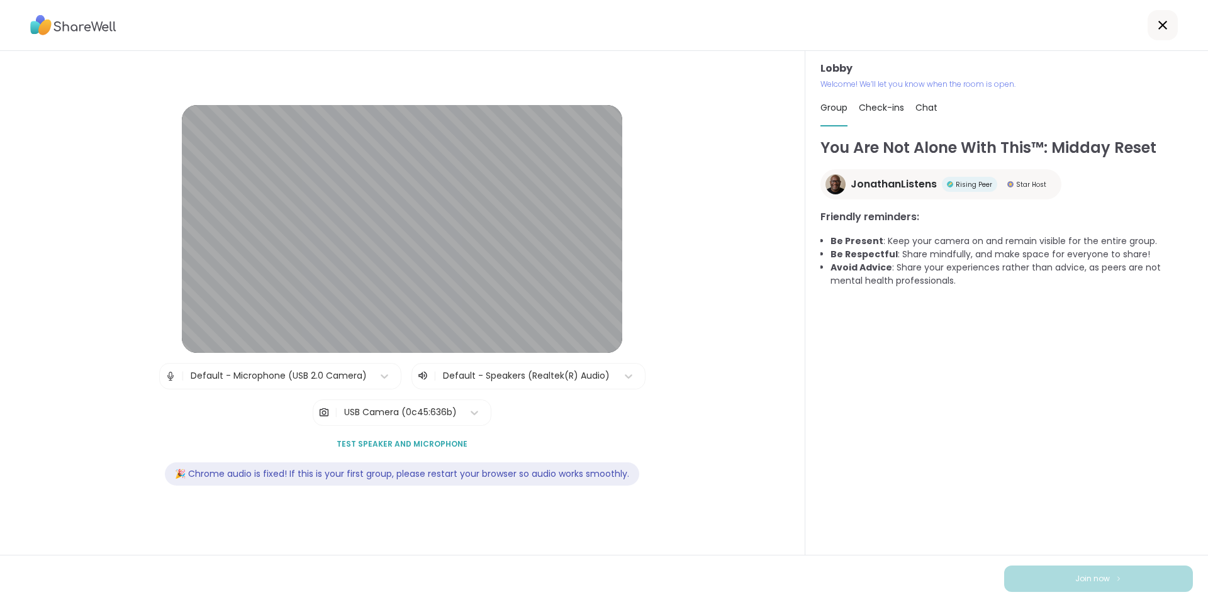
click at [415, 410] on div "USB Camera (0c45:636b)" at bounding box center [400, 412] width 113 height 13
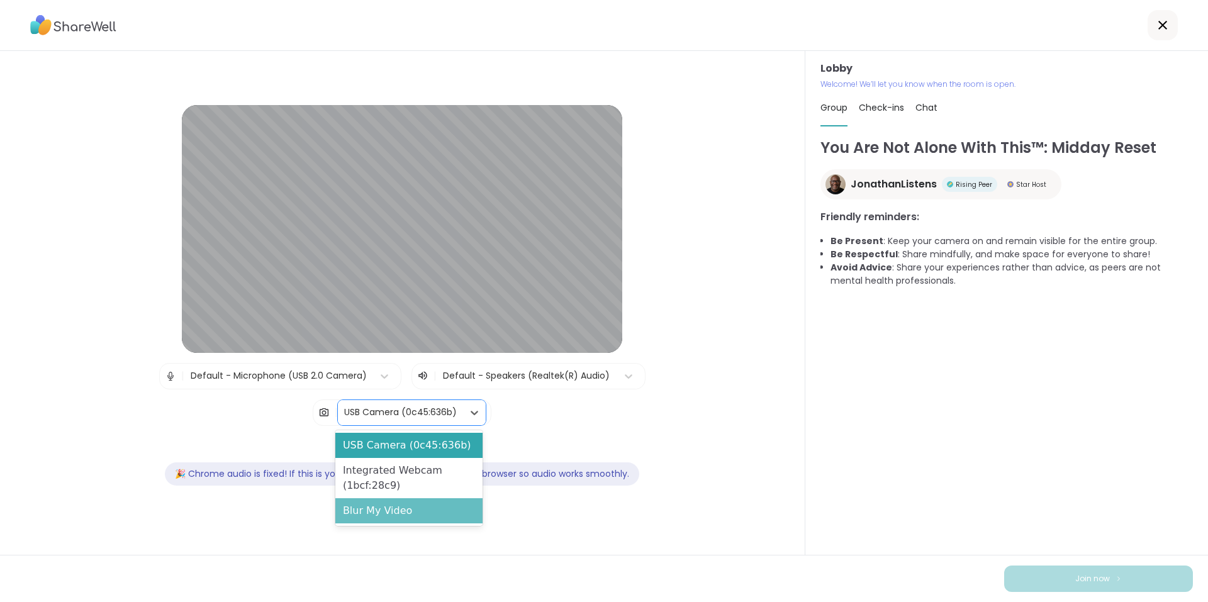
click at [389, 508] on div "Blur My Video" at bounding box center [408, 510] width 147 height 25
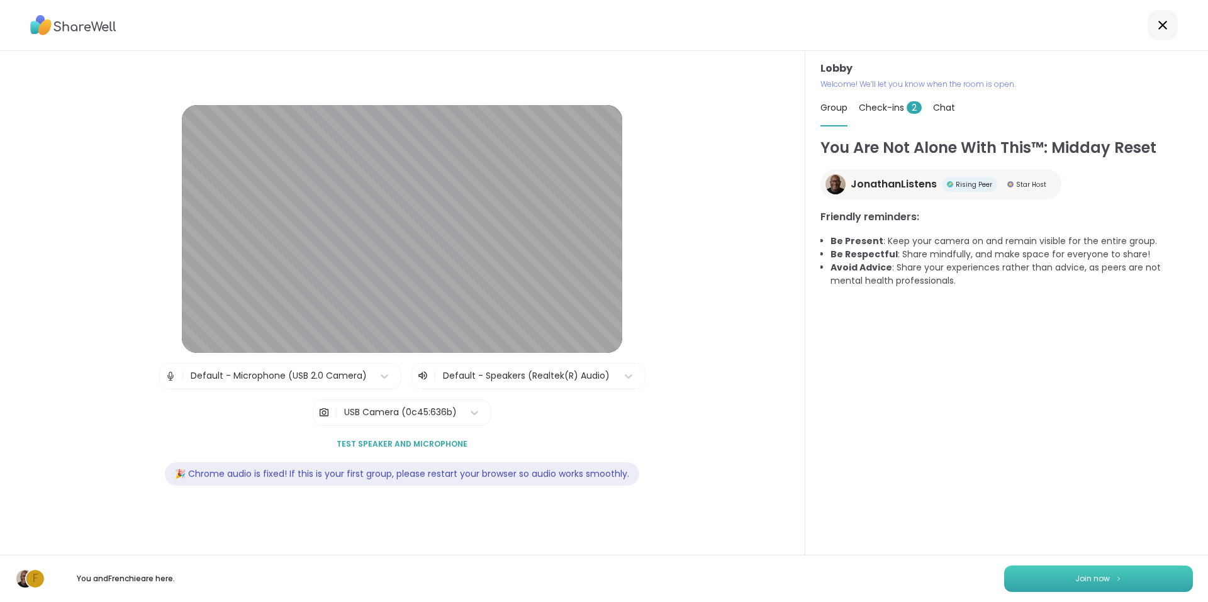
click at [1124, 578] on button "Join now" at bounding box center [1098, 579] width 189 height 26
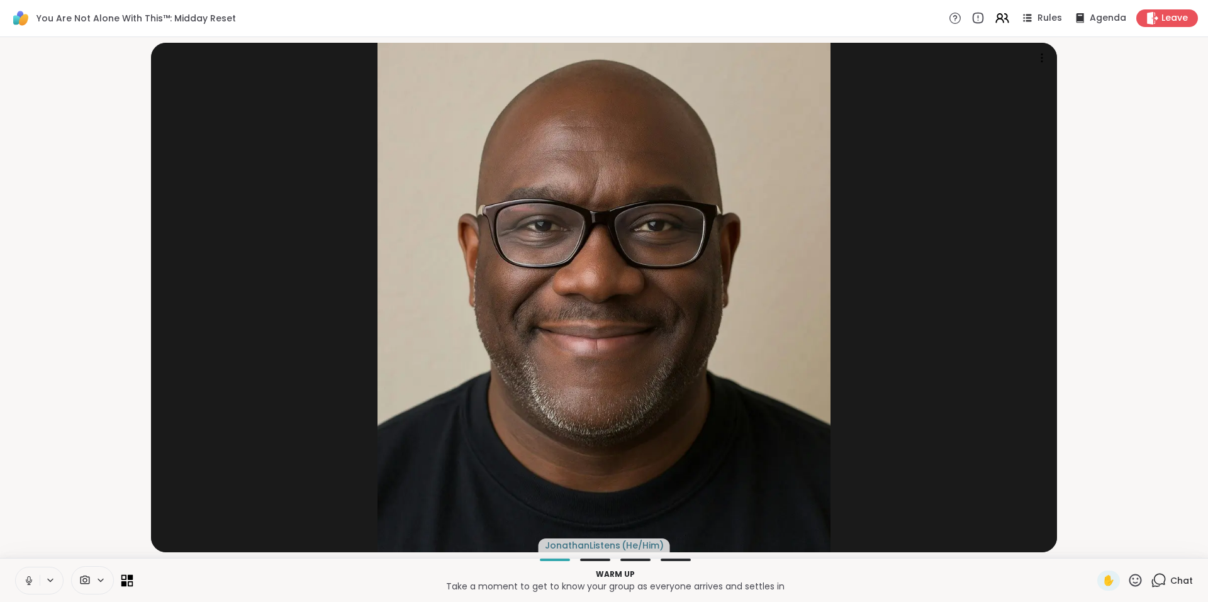
click at [128, 583] on icon at bounding box center [131, 584] width 6 height 6
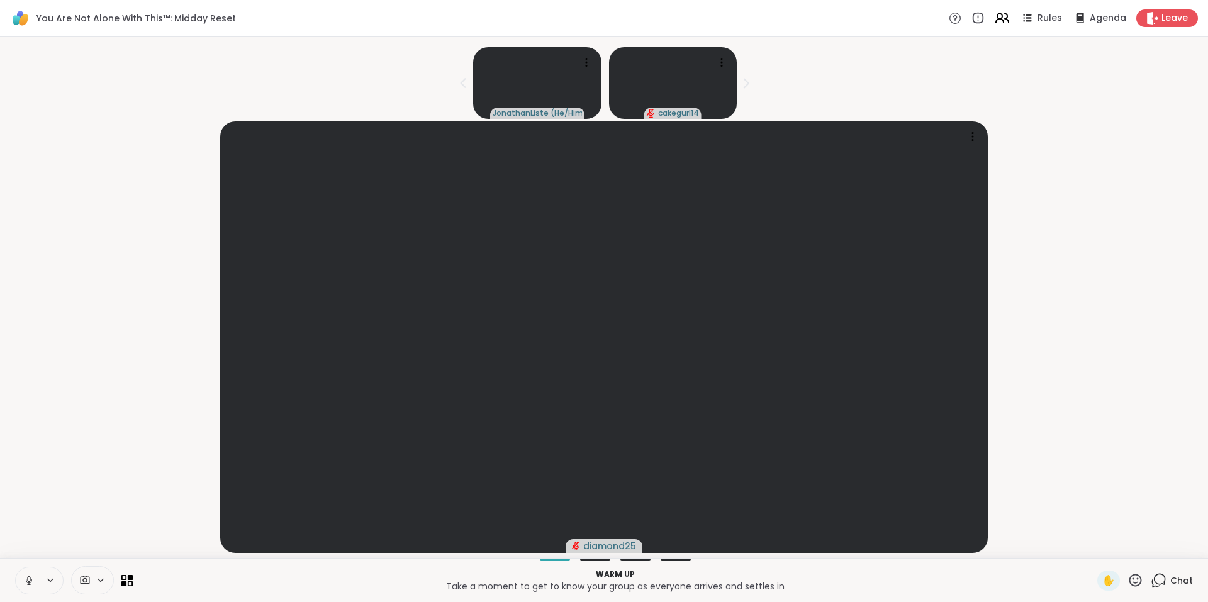
click at [997, 20] on icon at bounding box center [1002, 18] width 16 height 16
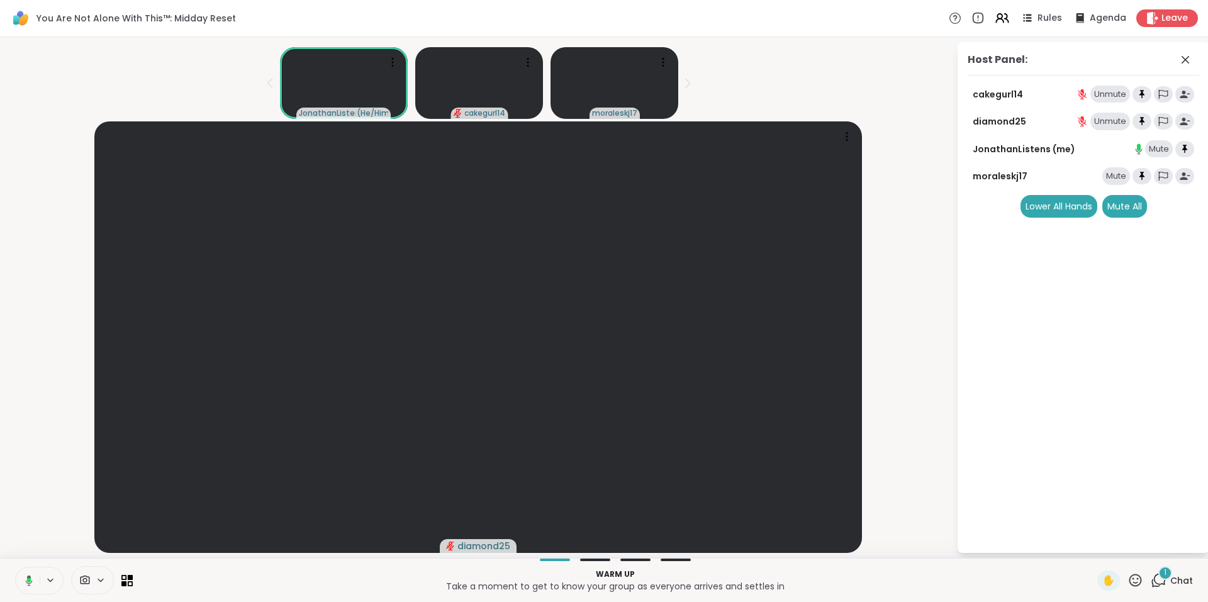
click at [1130, 191] on div "cakegurl14 Unmute diamond25 Unmute JonathanListens (me) Mute moraleskj17 Mute L…" at bounding box center [1084, 152] width 232 height 132
click at [1130, 210] on div "Mute All" at bounding box center [1124, 206] width 45 height 23
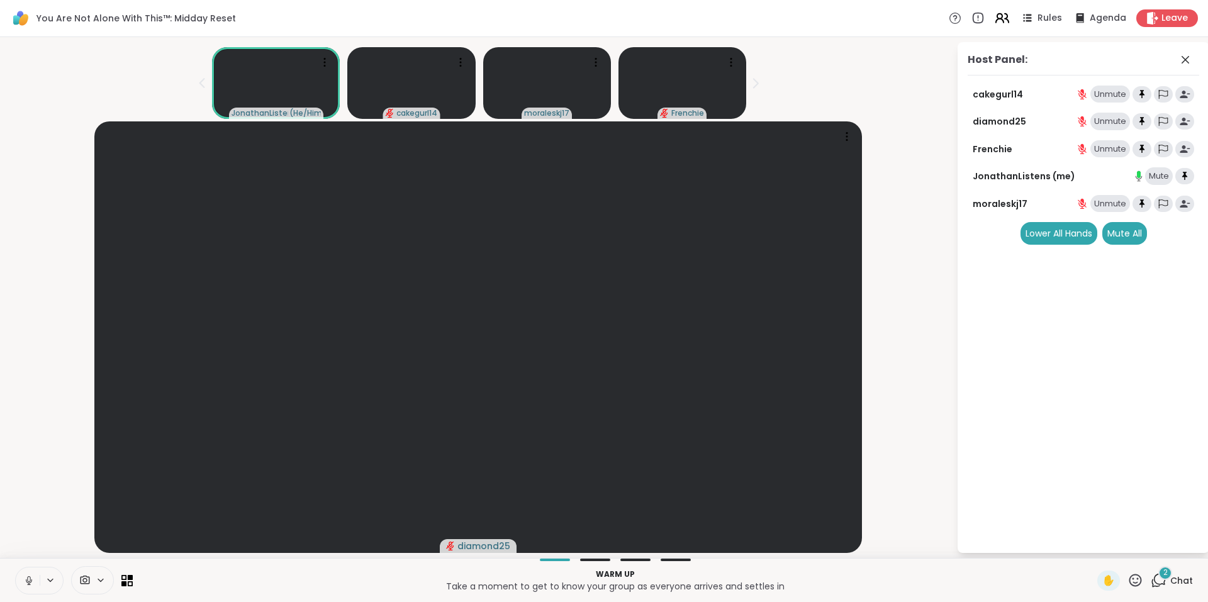
click at [997, 18] on icon at bounding box center [999, 16] width 5 height 5
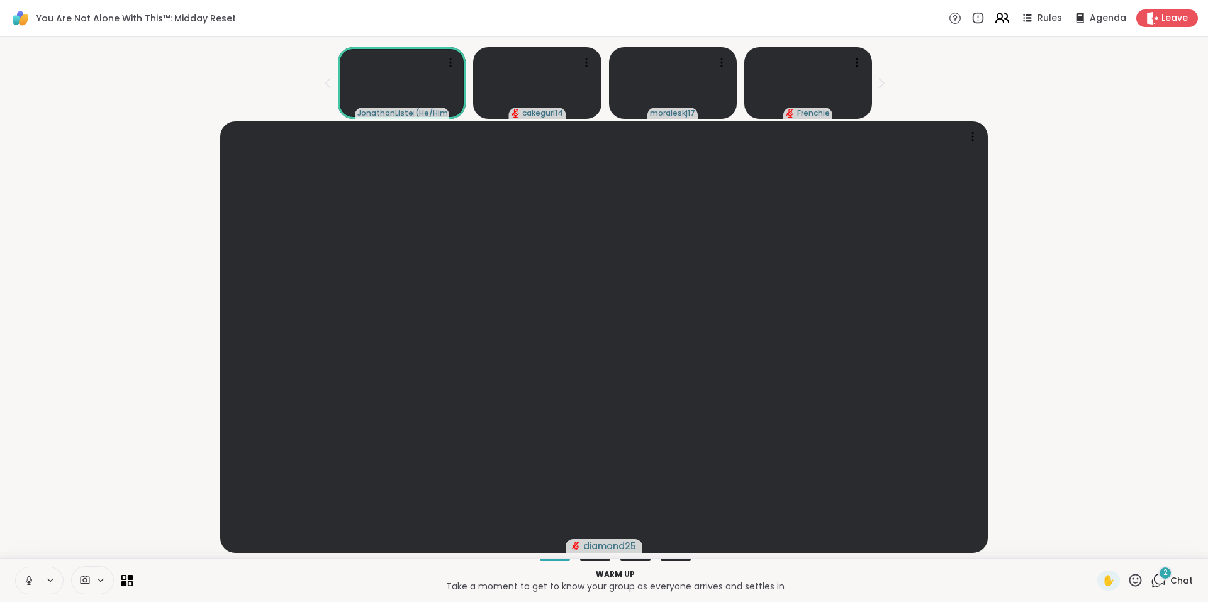
click at [997, 18] on icon at bounding box center [999, 16] width 5 height 5
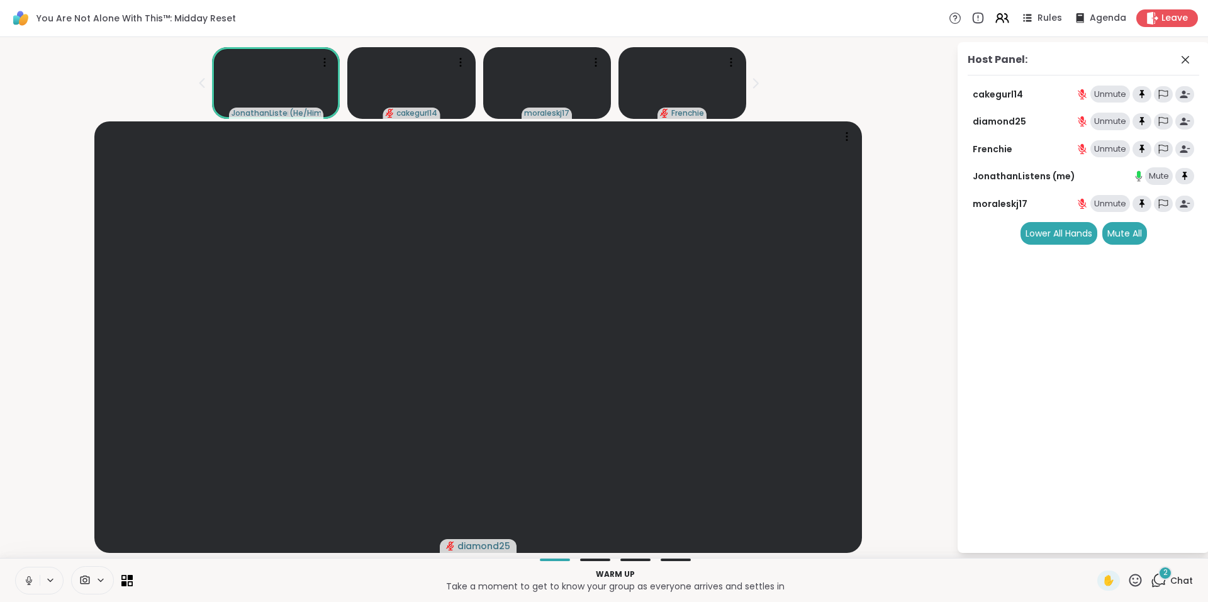
click at [1170, 580] on span "Chat" at bounding box center [1181, 581] width 23 height 13
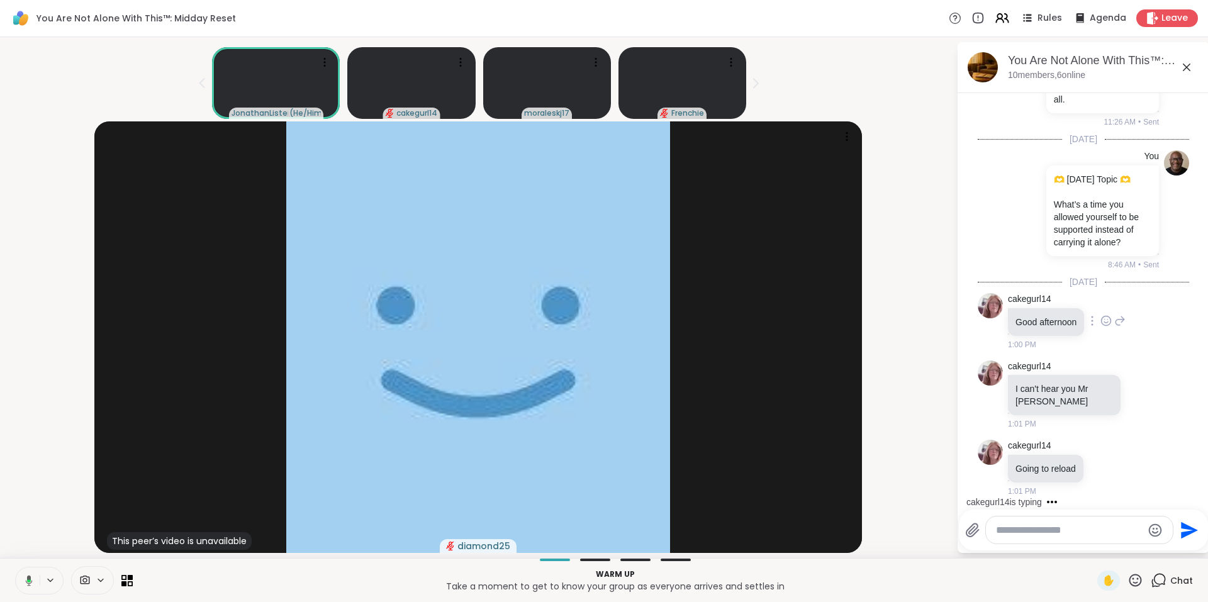
scroll to position [480, 0]
click at [1106, 468] on icon at bounding box center [1105, 468] width 11 height 13
click at [1080, 453] on div "Select Reaction: Thumbs up" at bounding box center [1077, 447] width 11 height 11
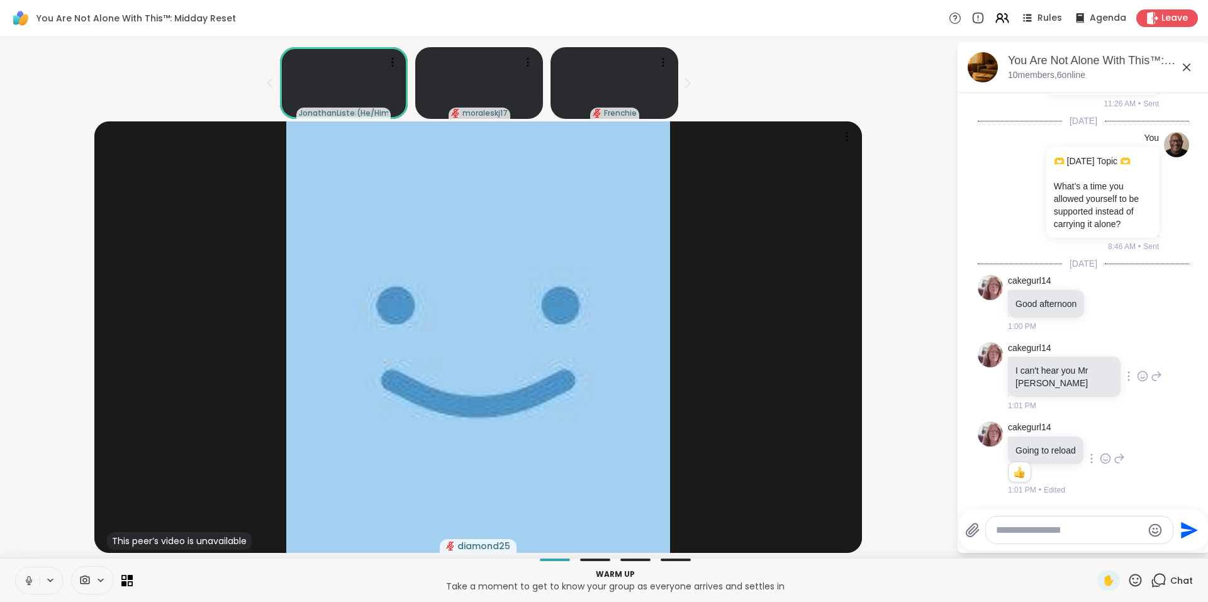
scroll to position [498, 0]
click at [1137, 374] on icon at bounding box center [1142, 376] width 11 height 13
click at [1109, 356] on div "Select Reaction: Thumbs up" at bounding box center [1114, 355] width 11 height 11
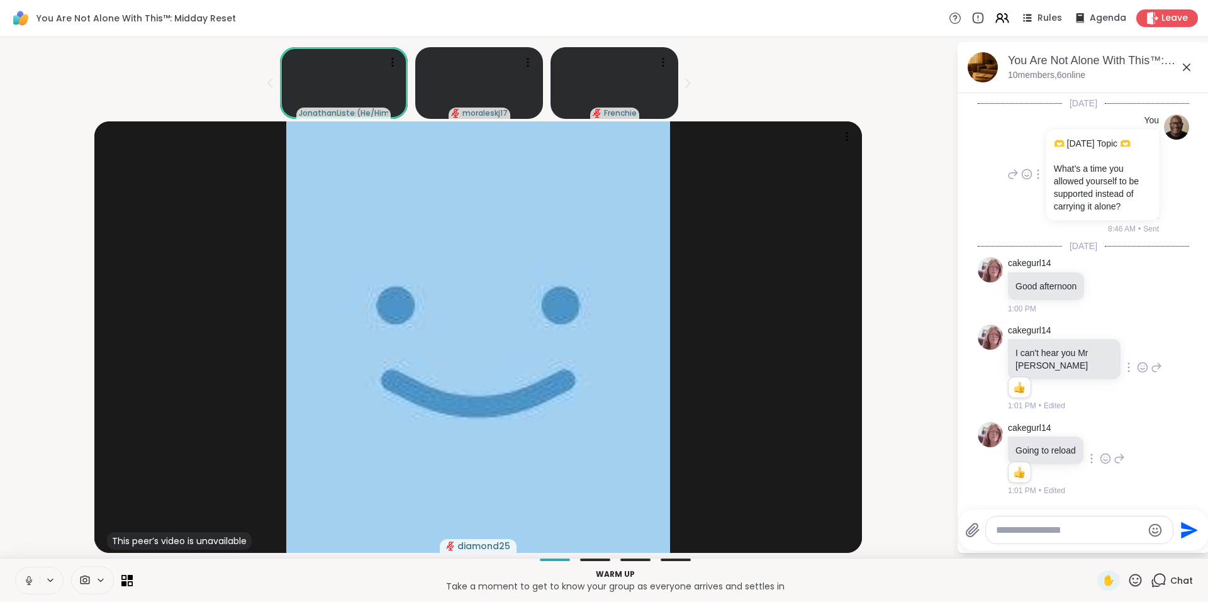
click at [1038, 179] on icon at bounding box center [1038, 174] width 1 height 9
click at [1025, 199] on icon at bounding box center [1030, 192] width 13 height 13
click at [1090, 538] on div at bounding box center [1079, 530] width 187 height 27
click at [1090, 532] on textarea "Type your message" at bounding box center [1069, 530] width 147 height 13
paste textarea "**********"
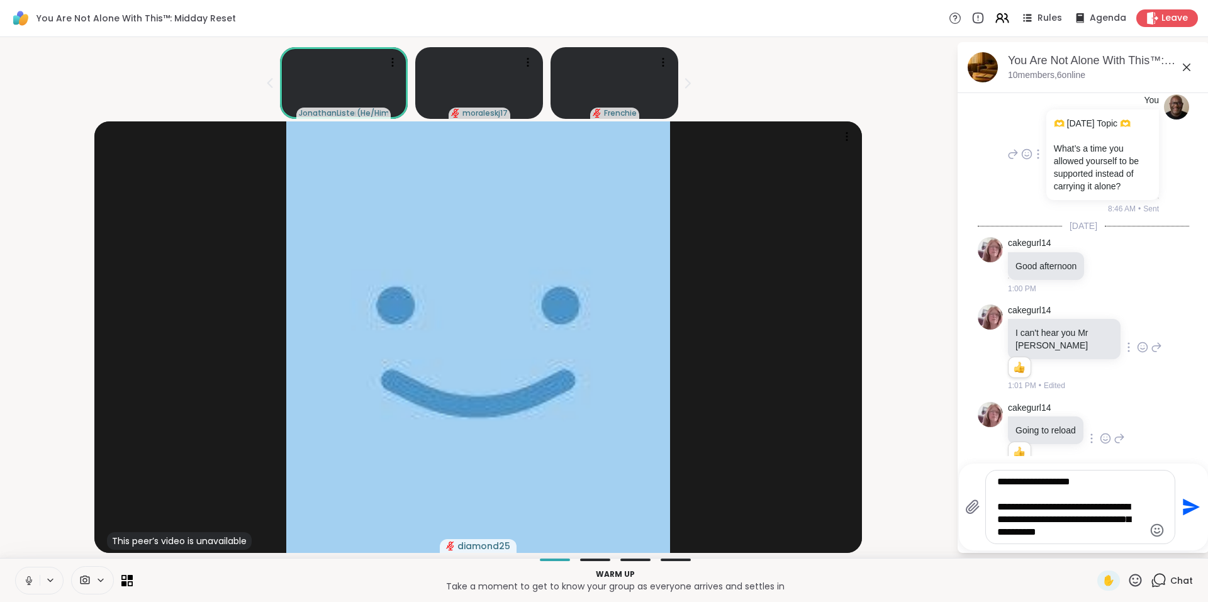
type textarea "**********"
click at [1184, 508] on icon "Send" at bounding box center [1190, 507] width 20 height 20
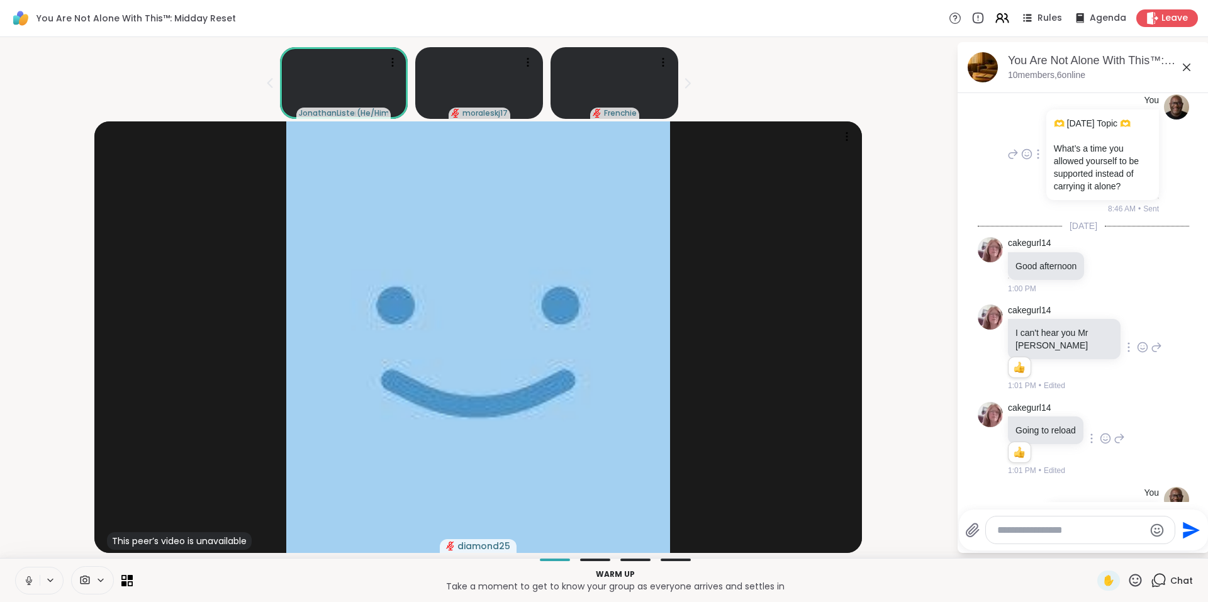
scroll to position [646, 0]
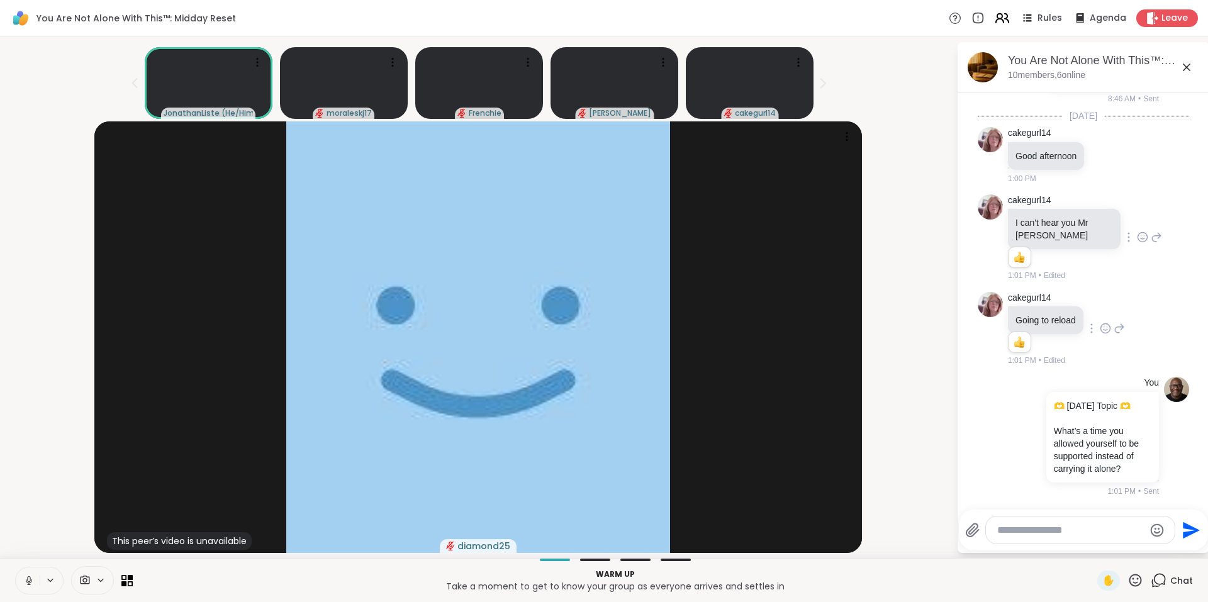
click at [997, 20] on icon at bounding box center [1002, 18] width 16 height 16
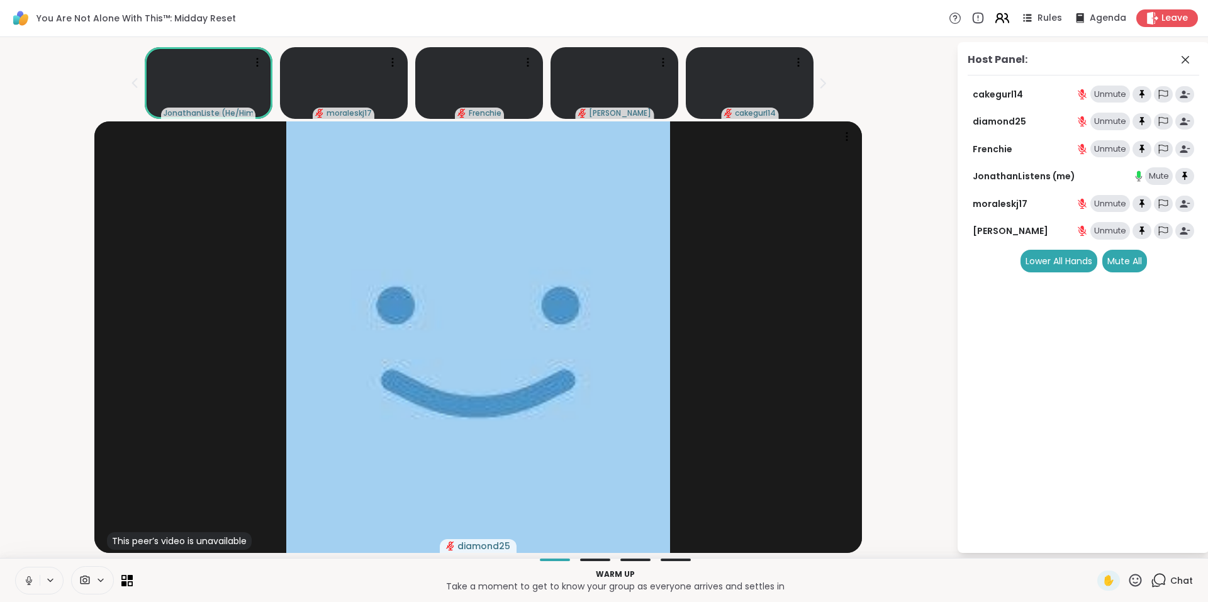
click at [996, 17] on icon at bounding box center [1002, 18] width 16 height 16
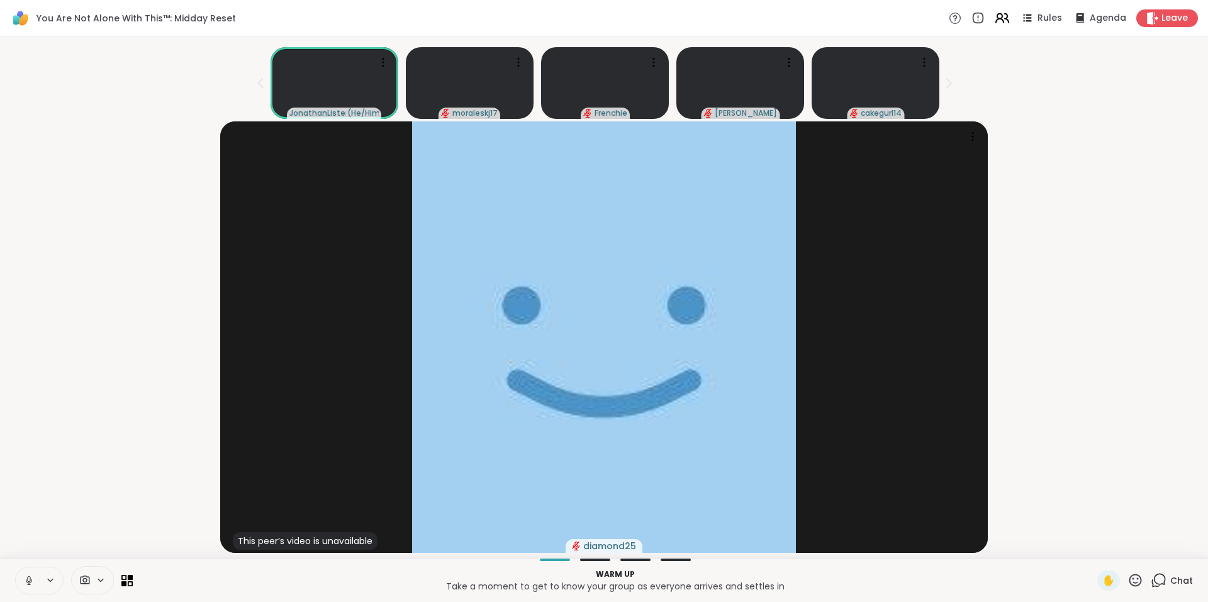
click at [996, 20] on icon at bounding box center [1000, 21] width 8 height 4
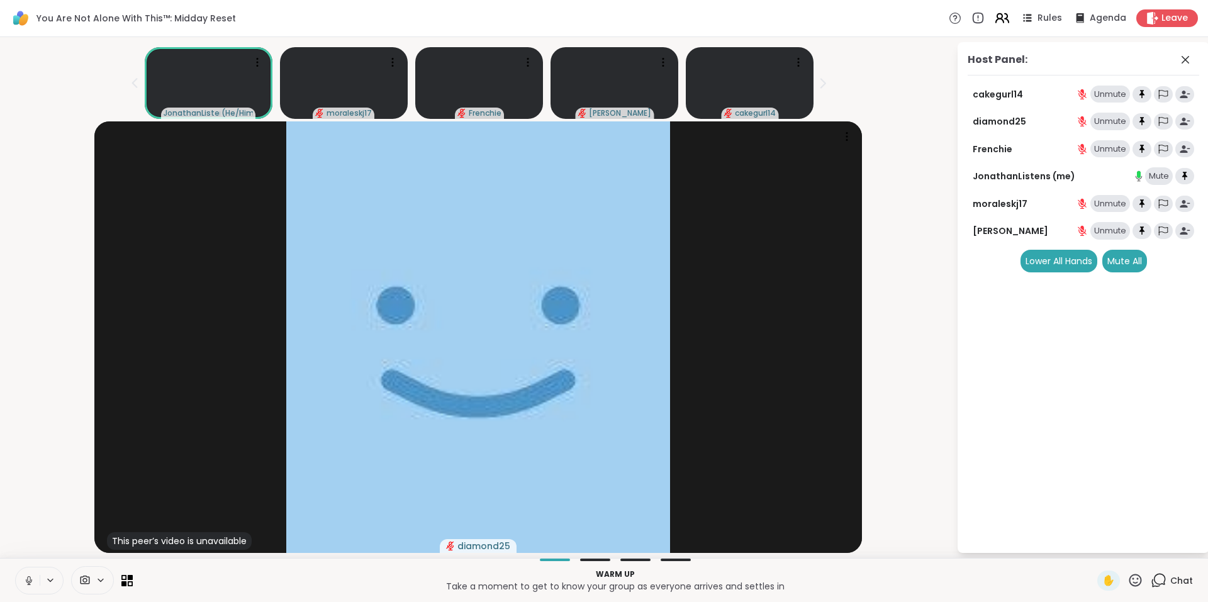
click at [999, 16] on icon at bounding box center [1002, 18] width 16 height 16
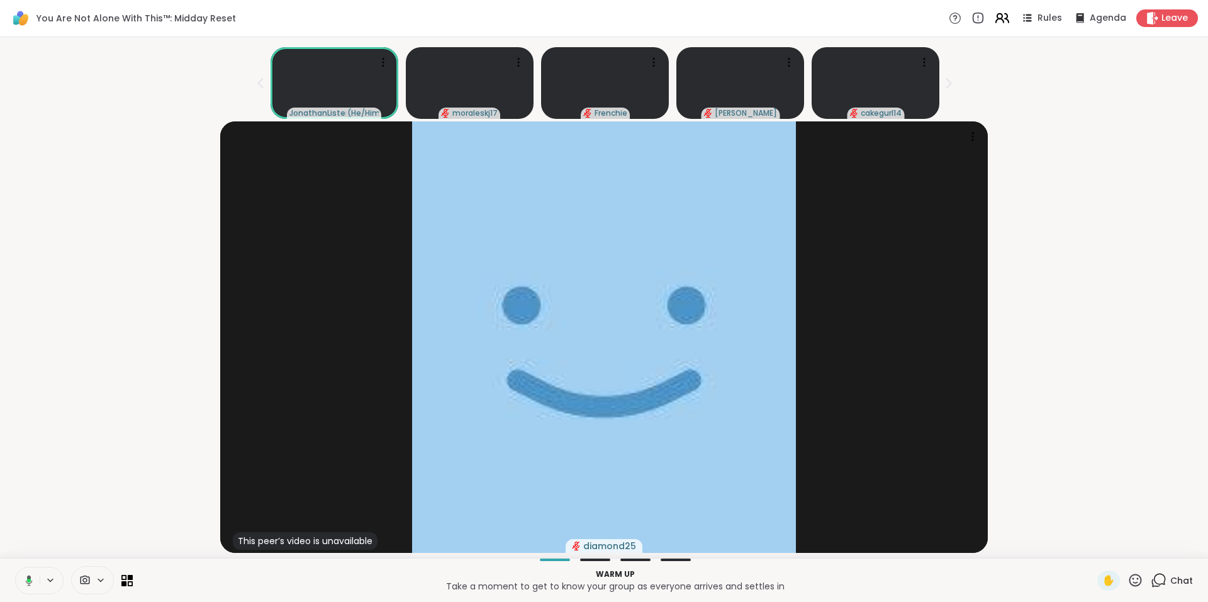
click at [999, 16] on icon at bounding box center [1002, 18] width 16 height 16
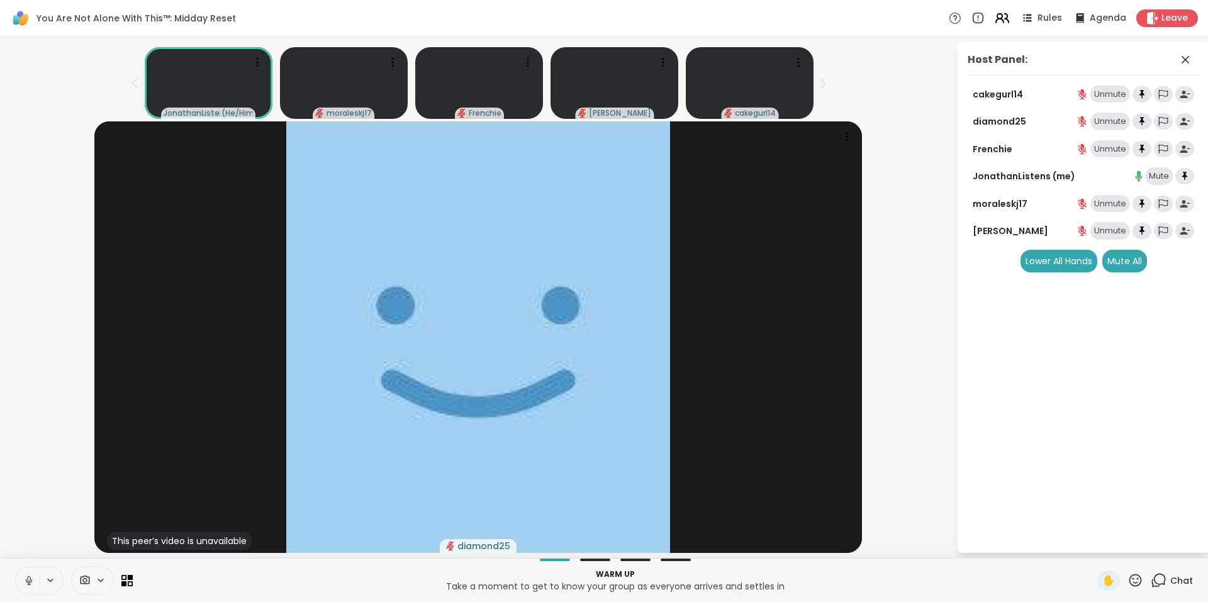
click at [994, 16] on icon at bounding box center [1002, 18] width 16 height 16
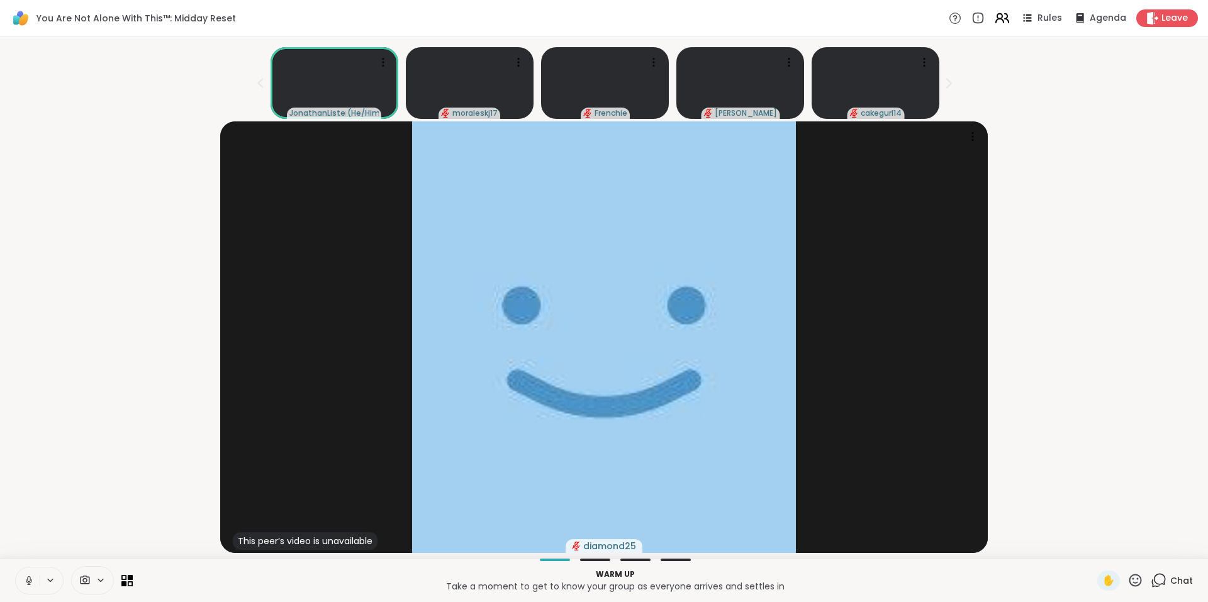
click at [994, 18] on icon at bounding box center [1002, 18] width 16 height 16
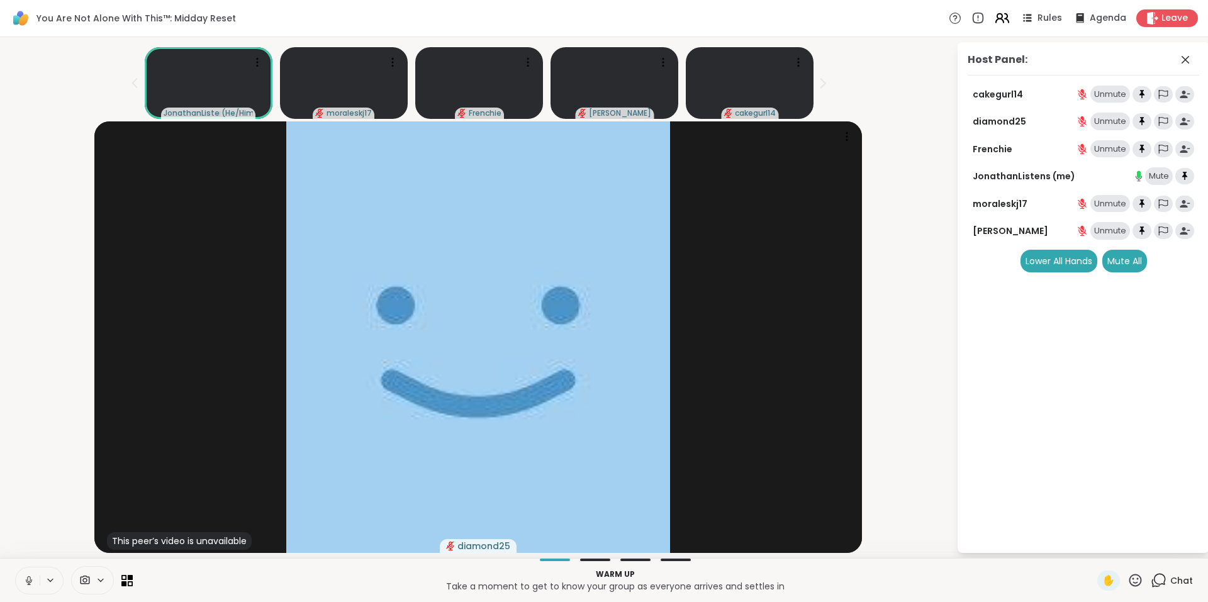
click at [998, 18] on icon at bounding box center [1002, 18] width 16 height 16
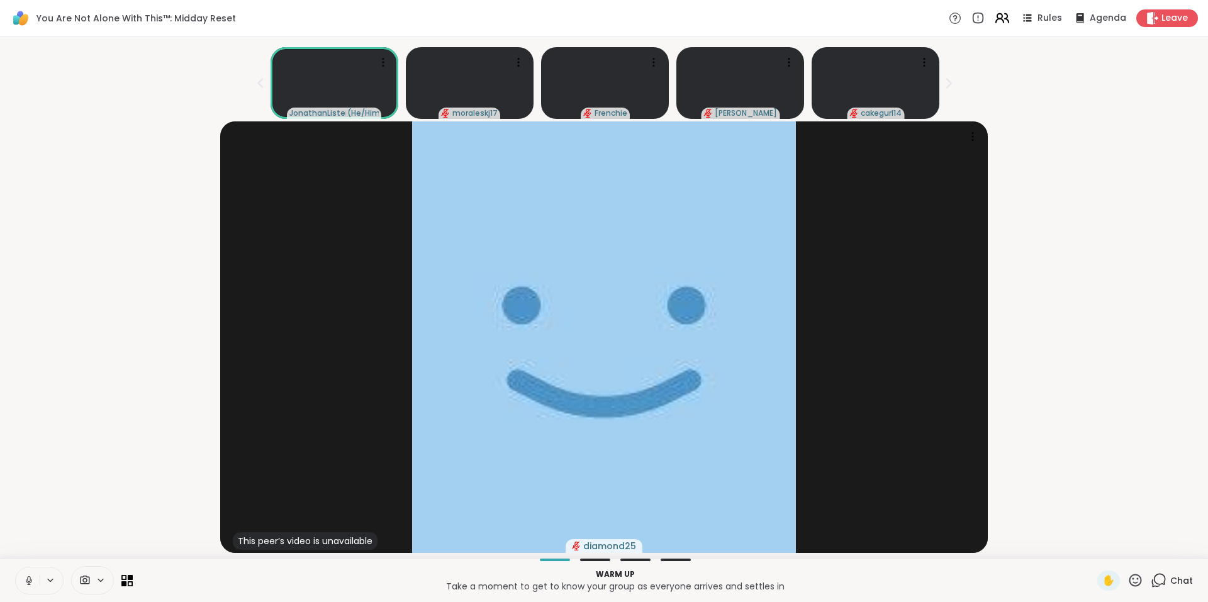
click at [999, 18] on icon at bounding box center [1002, 18] width 16 height 16
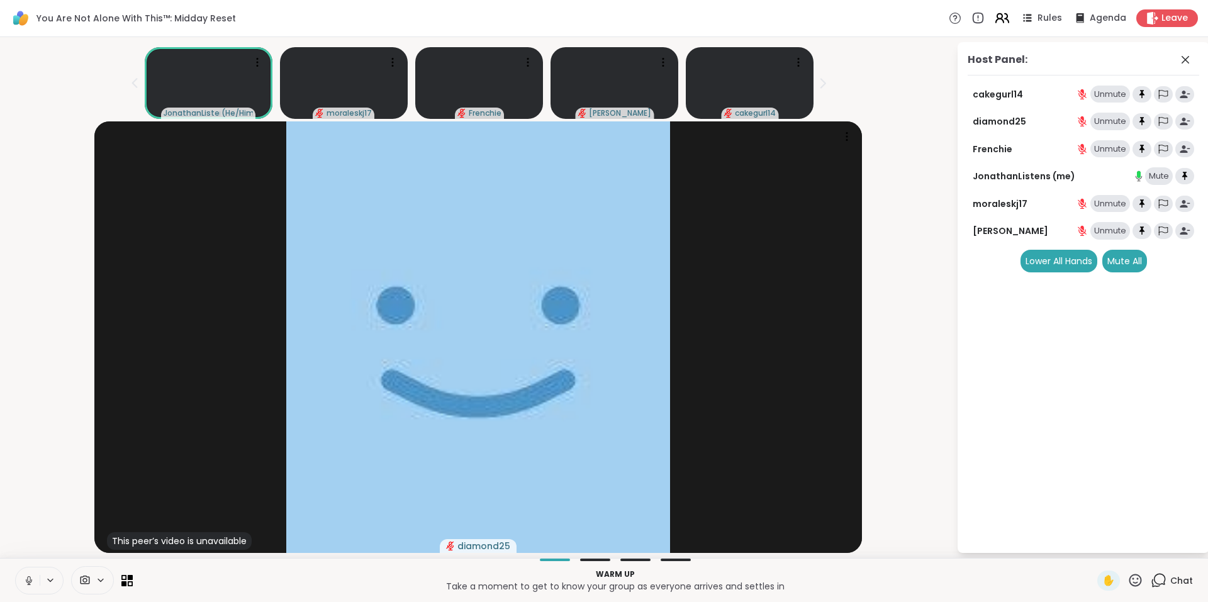
click at [1002, 18] on icon at bounding box center [1002, 18] width 16 height 16
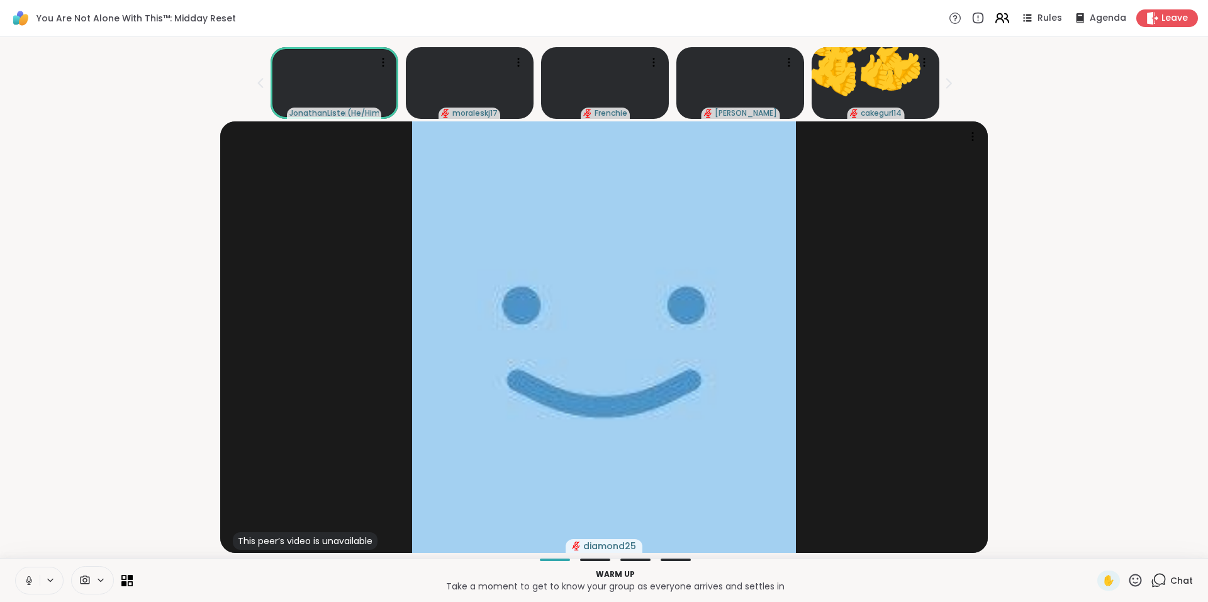
click at [994, 18] on icon at bounding box center [1002, 18] width 16 height 16
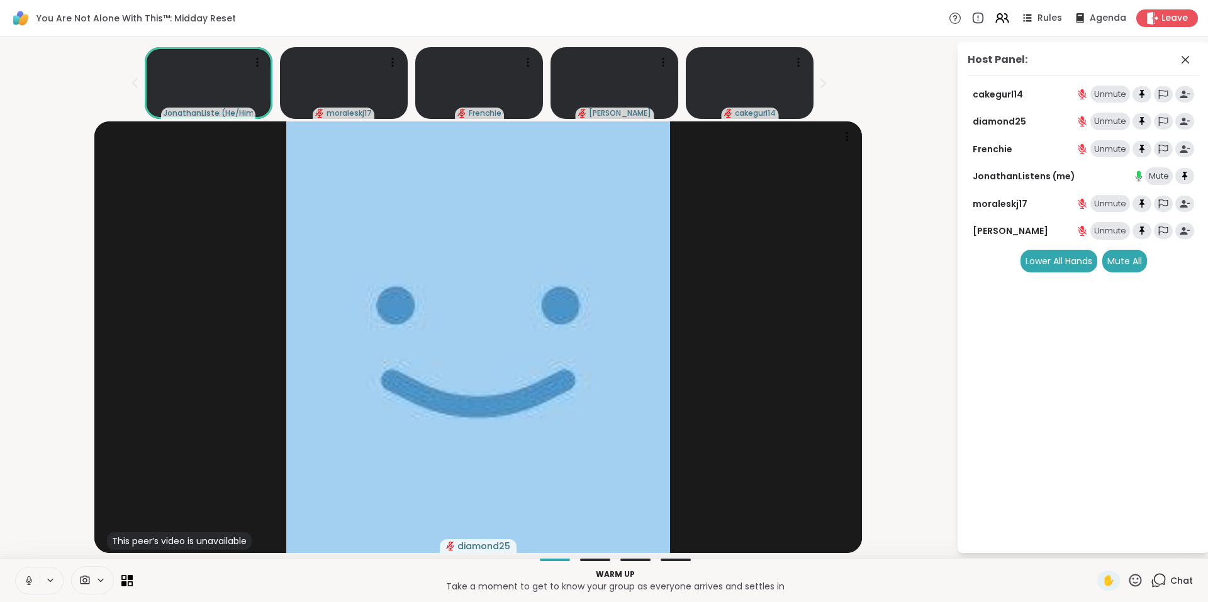
click at [1160, 577] on div "Chat" at bounding box center [1172, 581] width 42 height 20
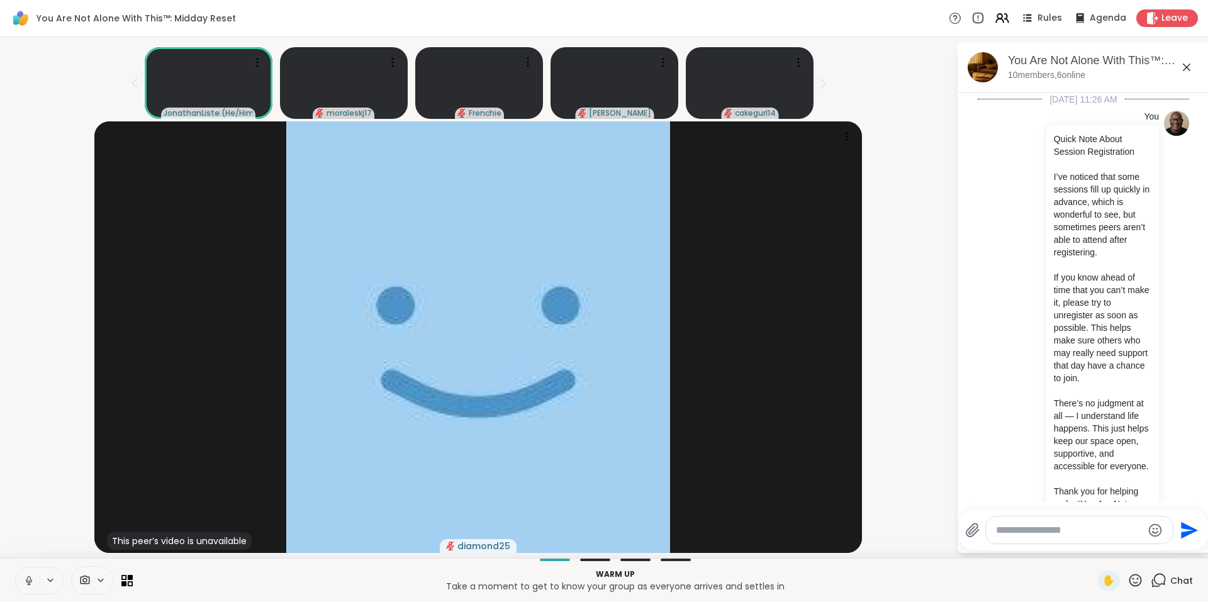
scroll to position [634, 0]
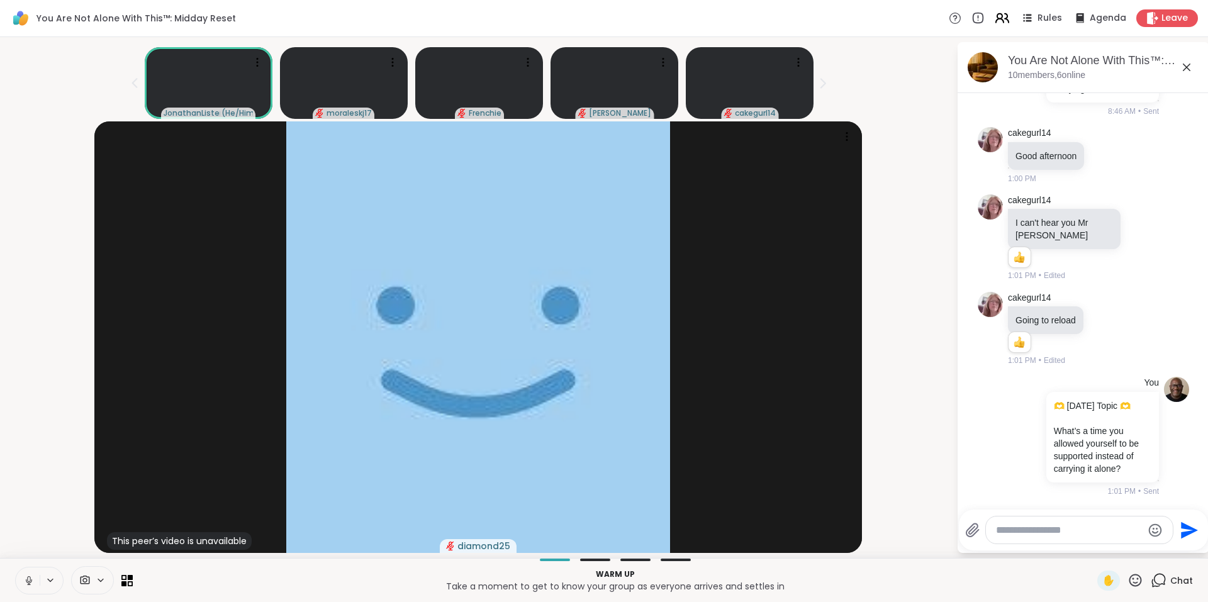
click at [997, 19] on icon at bounding box center [1002, 18] width 16 height 16
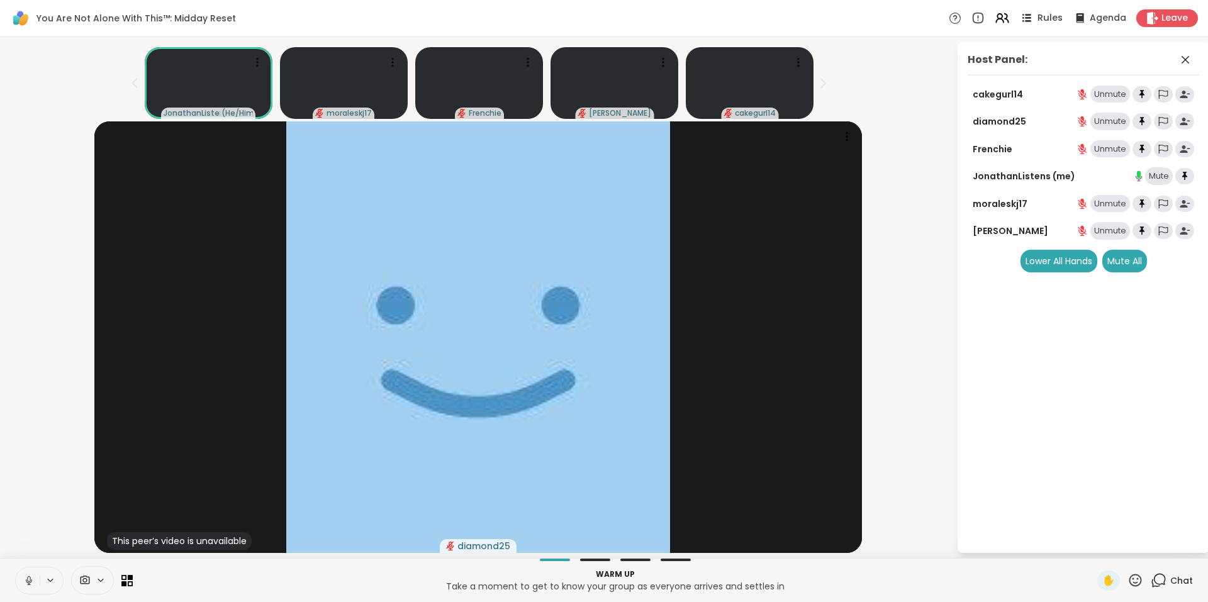
click at [1045, 17] on span "Rules" at bounding box center [1051, 18] width 26 height 13
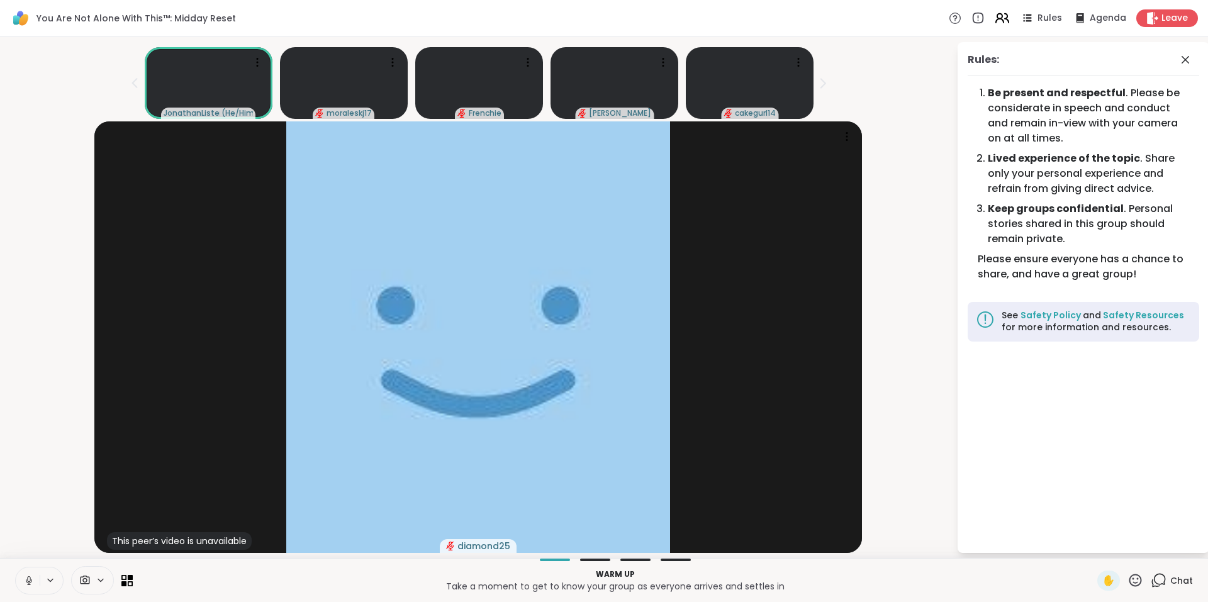
click at [994, 17] on icon at bounding box center [1002, 18] width 16 height 16
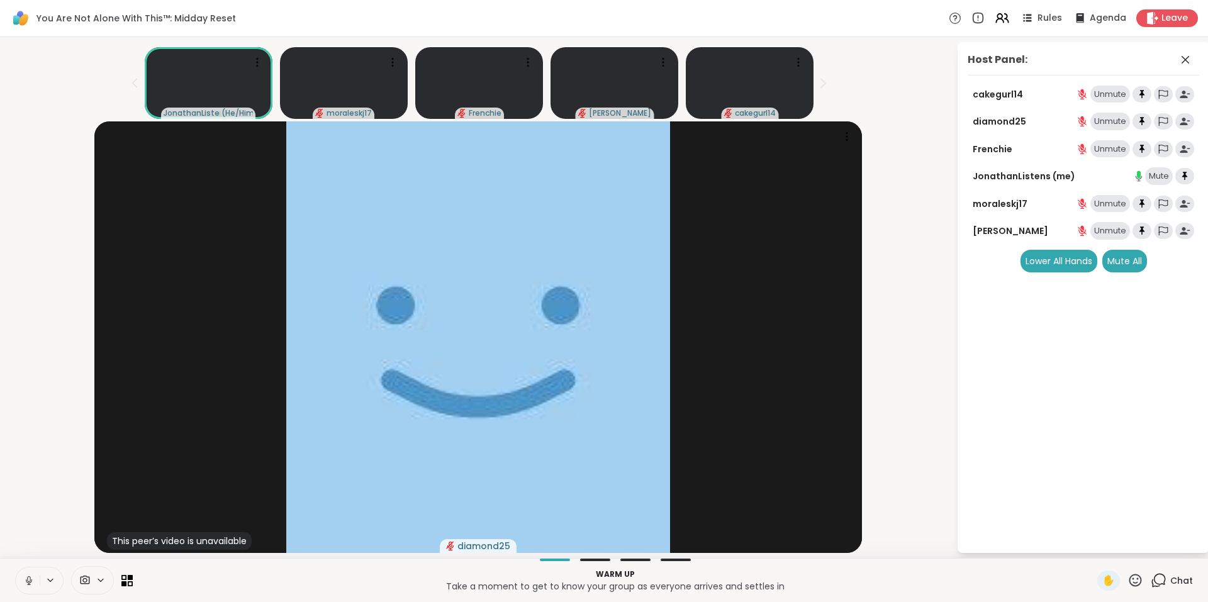
click at [1155, 581] on icon at bounding box center [1159, 581] width 16 height 16
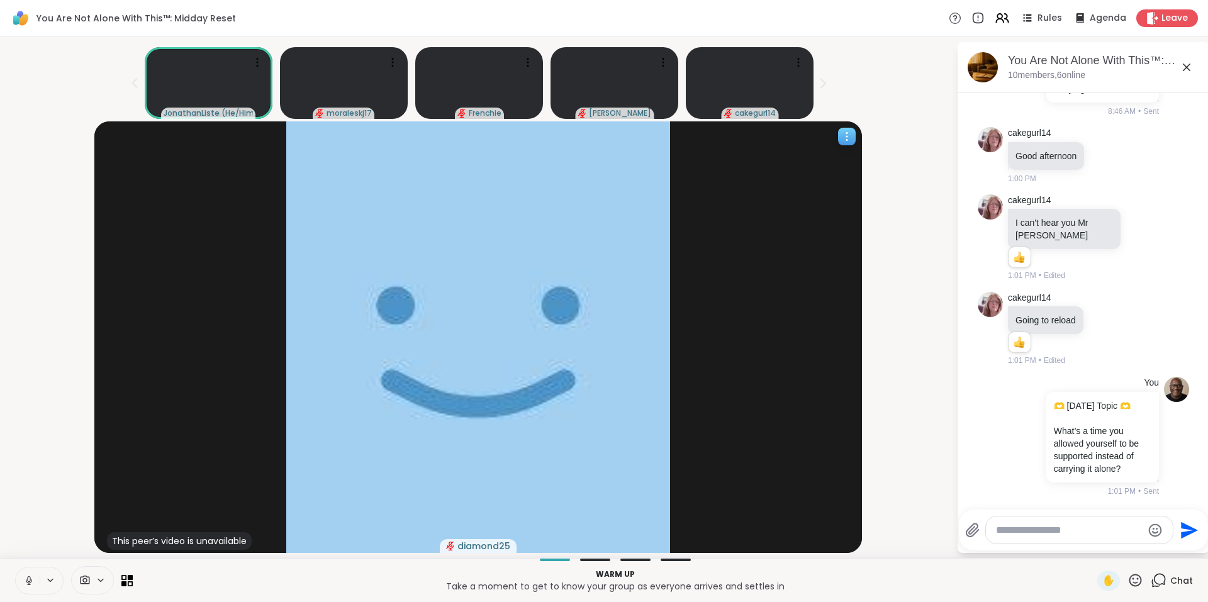
click at [849, 138] on icon at bounding box center [847, 136] width 13 height 13
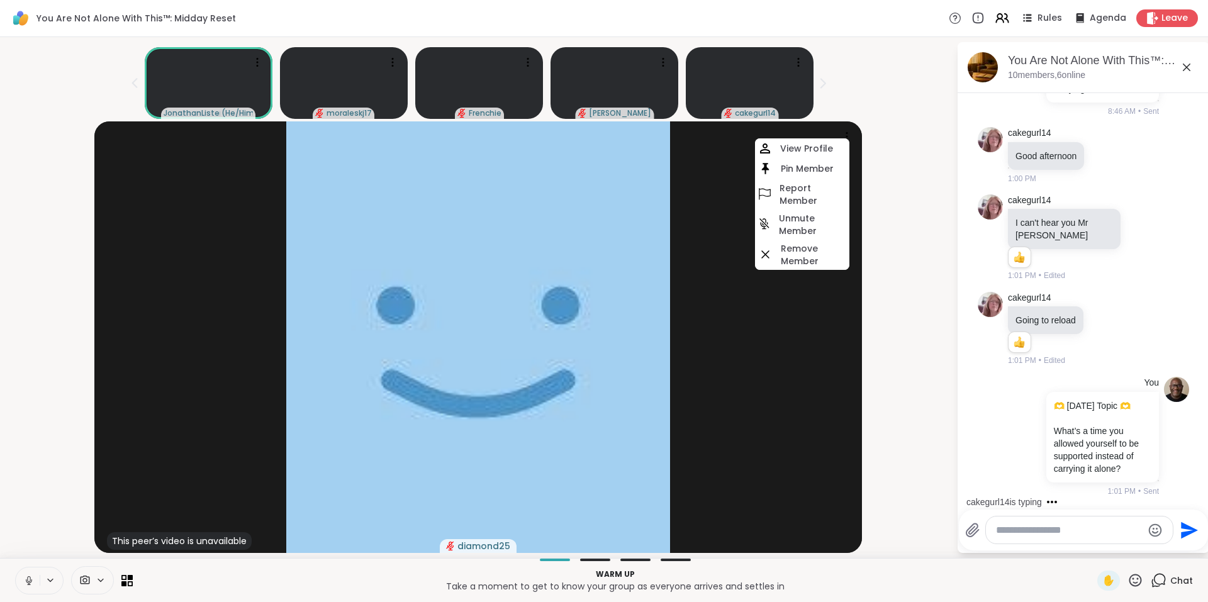
click at [920, 152] on div "This peer’s video is unavailable diamond25 View Profile Pin Member Report Membe…" at bounding box center [478, 337] width 941 height 432
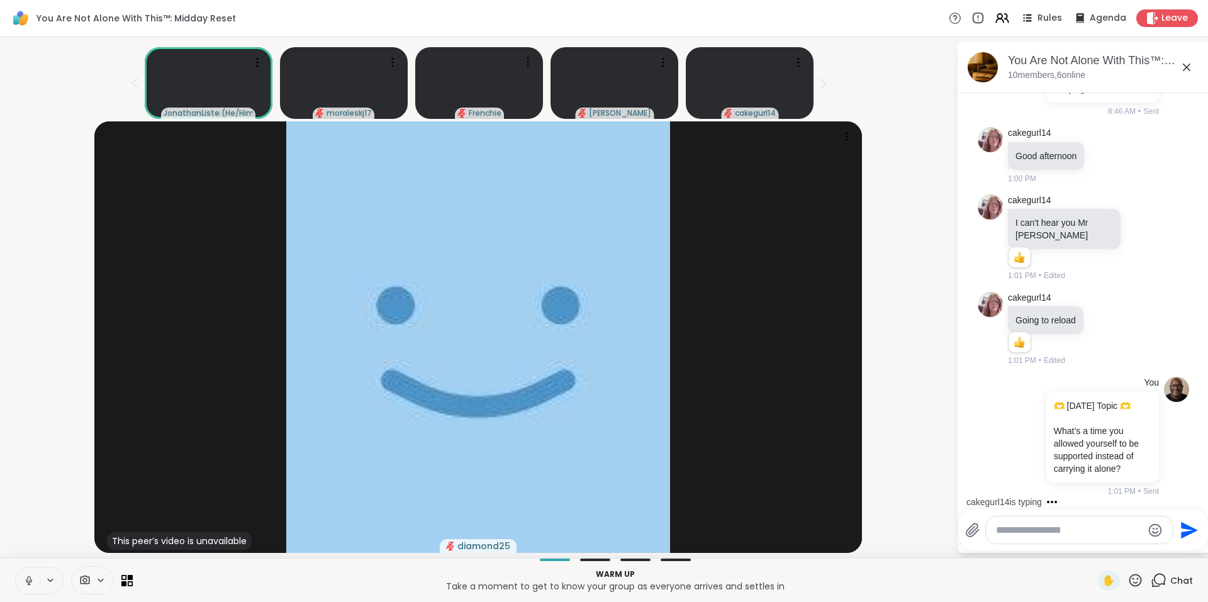
click at [1048, 529] on textarea "Type your message" at bounding box center [1069, 530] width 147 height 13
type textarea "*"
click at [997, 16] on icon at bounding box center [999, 16] width 5 height 5
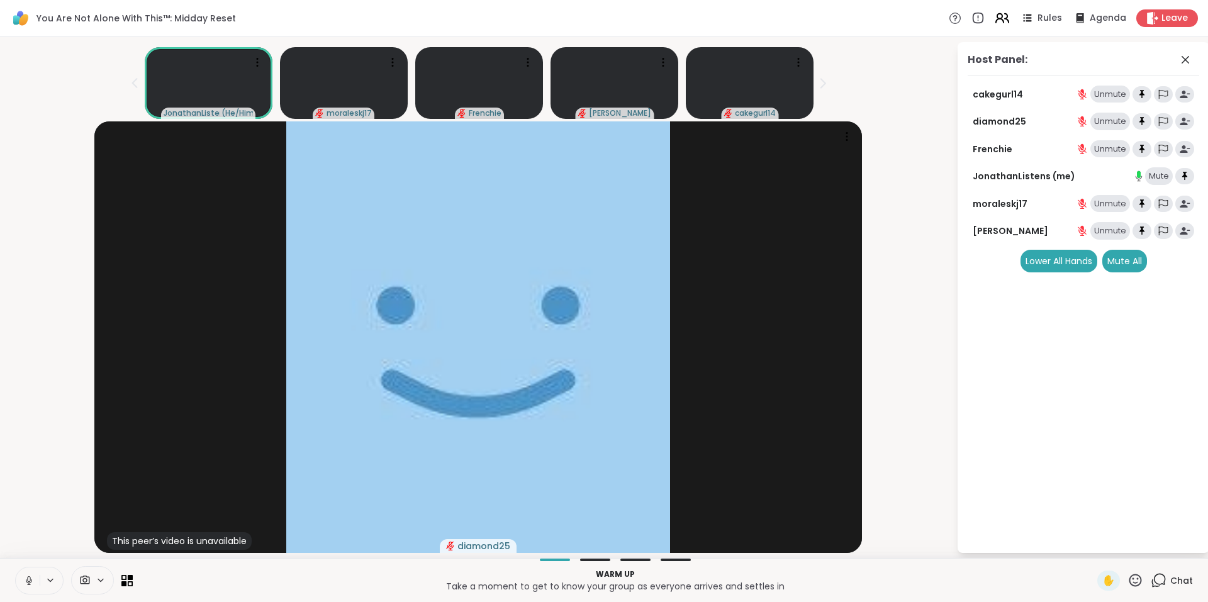
click at [994, 20] on icon at bounding box center [1002, 18] width 16 height 16
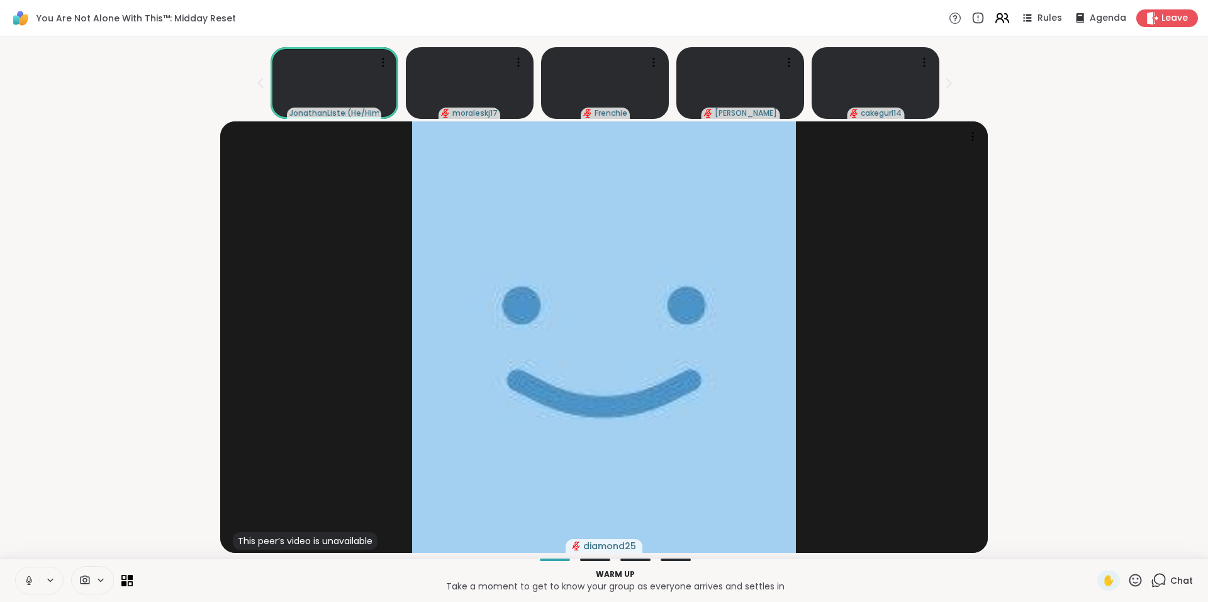
click at [997, 15] on icon at bounding box center [999, 16] width 5 height 5
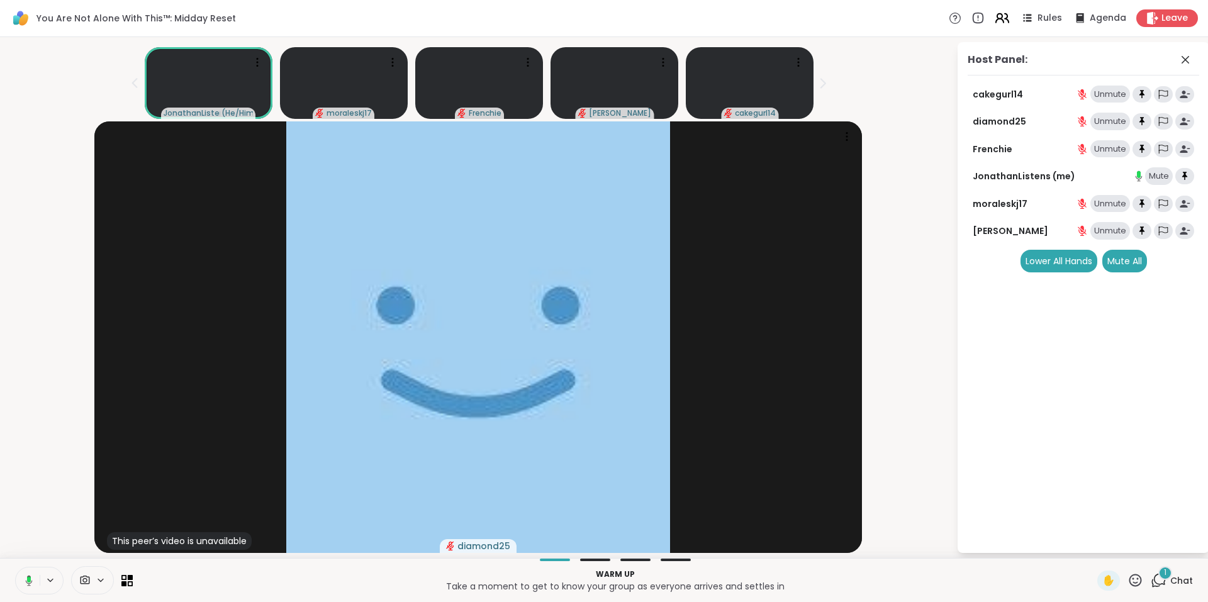
click at [994, 21] on icon at bounding box center [1002, 18] width 16 height 16
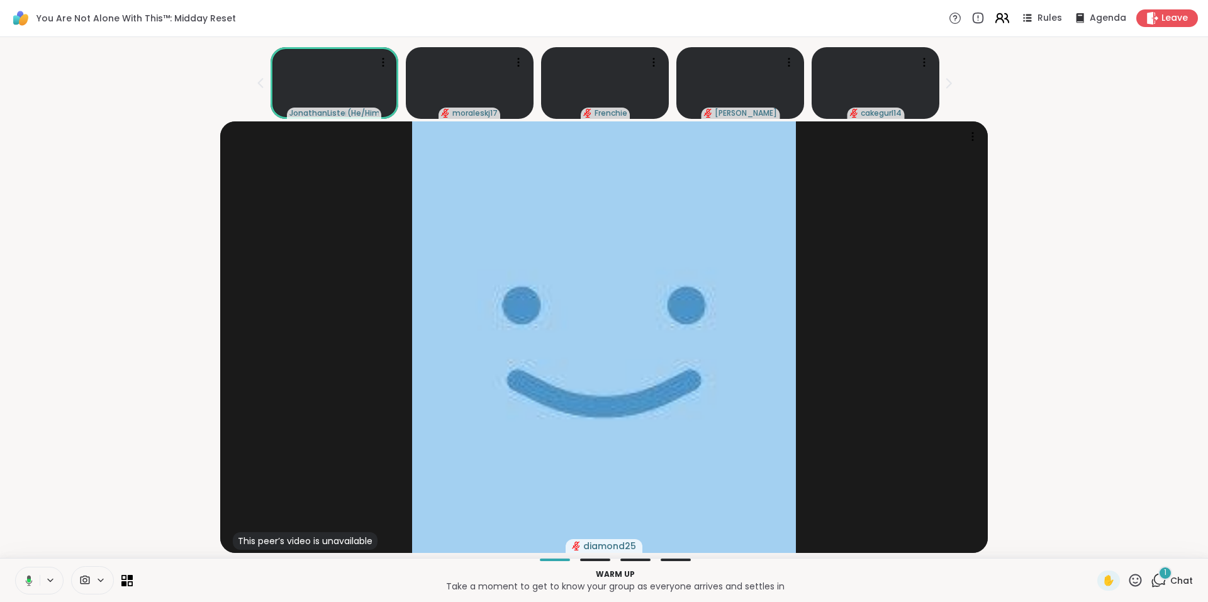
click at [997, 18] on icon at bounding box center [999, 16] width 5 height 5
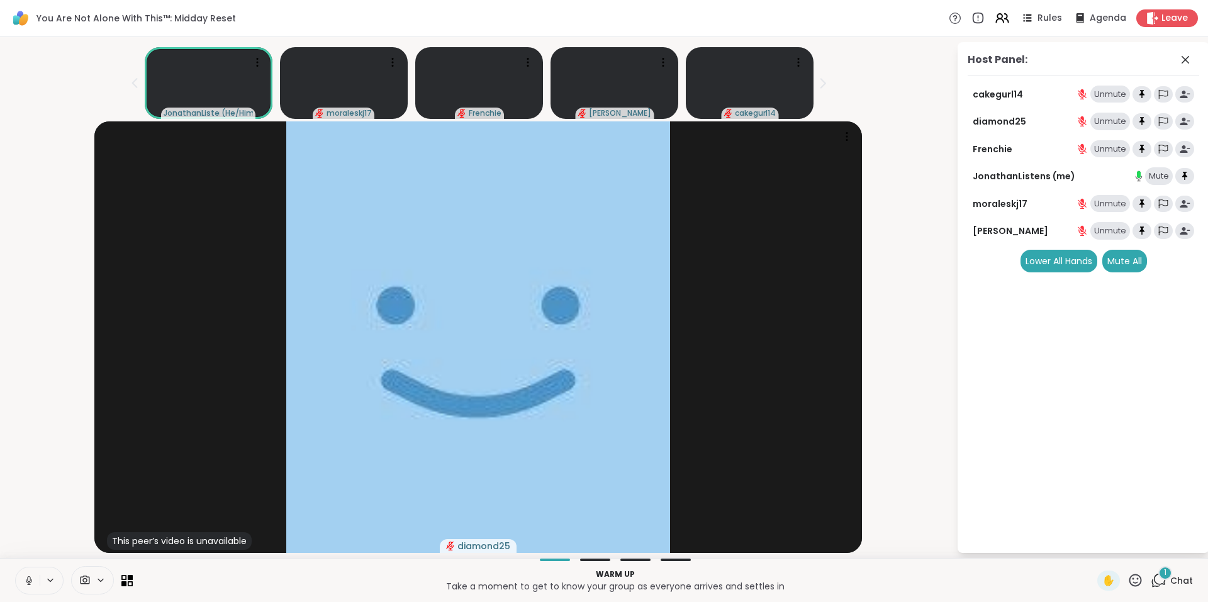
click at [1010, 581] on p "Take a moment to get to know your group as everyone arrives and settles in" at bounding box center [615, 586] width 950 height 13
click at [1158, 575] on div "1" at bounding box center [1165, 573] width 14 height 14
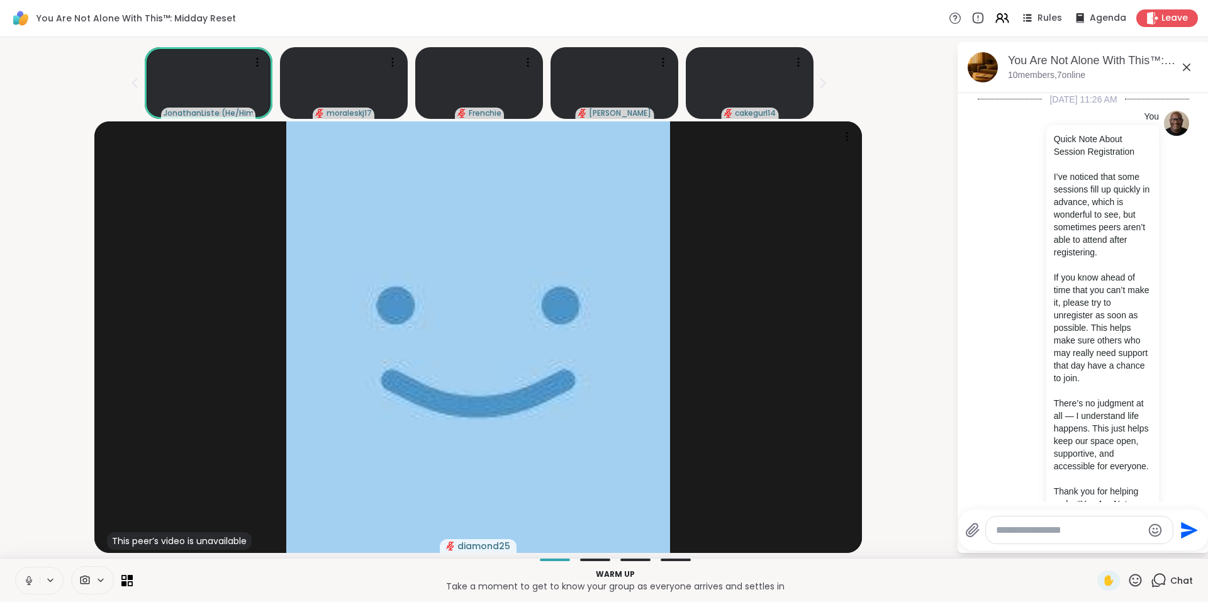
scroll to position [743, 0]
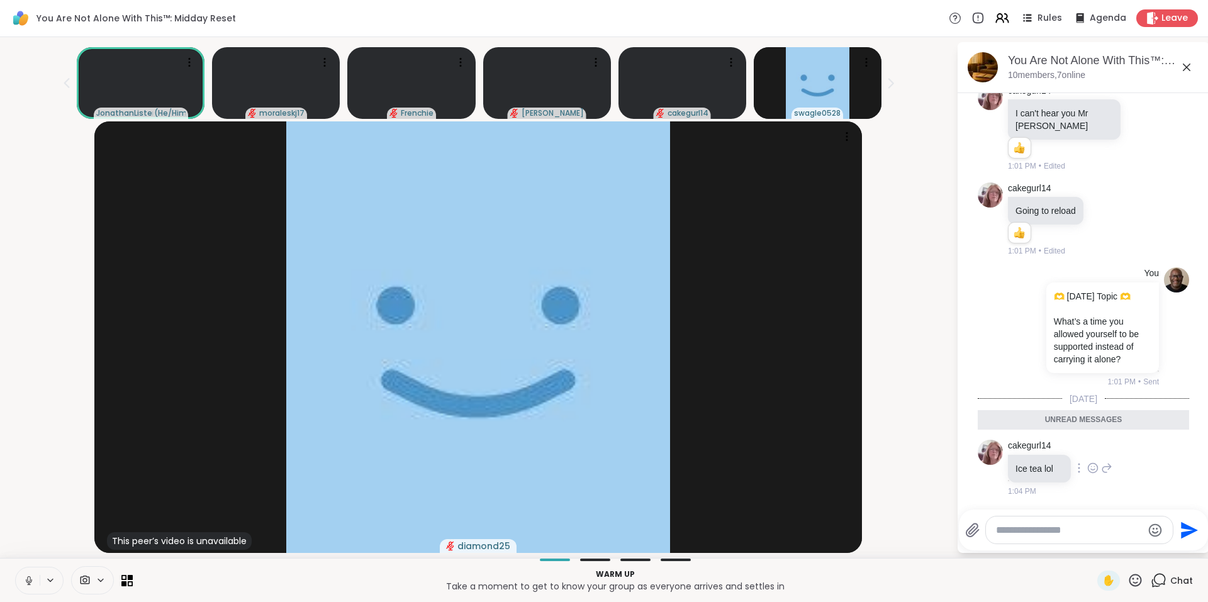
click at [1094, 466] on icon at bounding box center [1094, 466] width 0 height 0
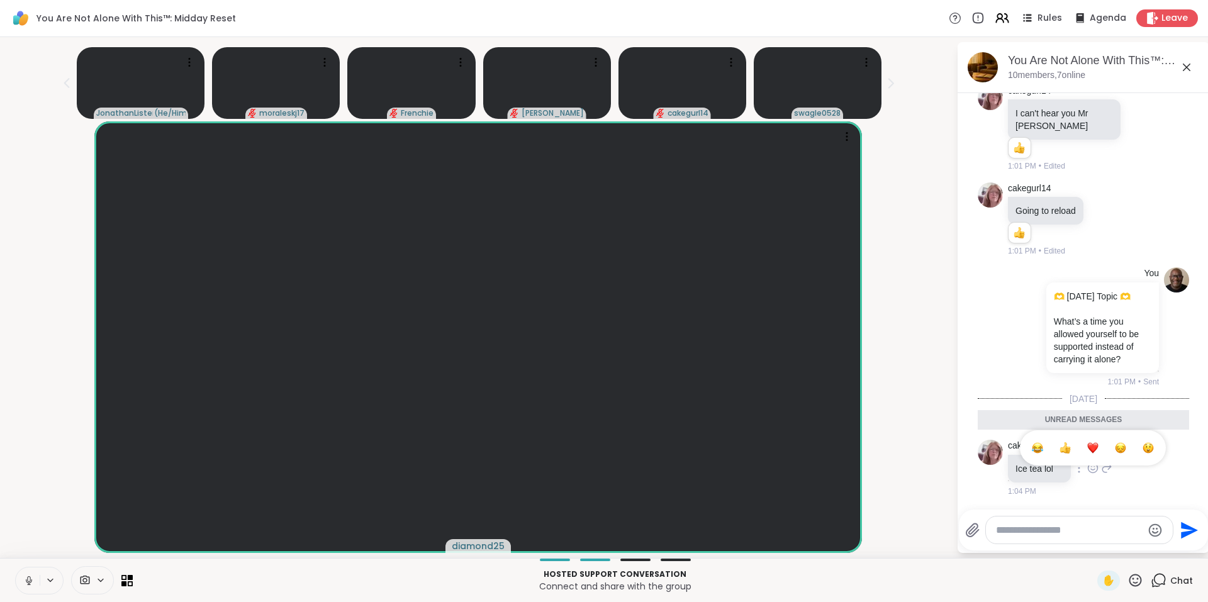
click at [1037, 452] on div "Select Reaction: Joy" at bounding box center [1037, 447] width 11 height 11
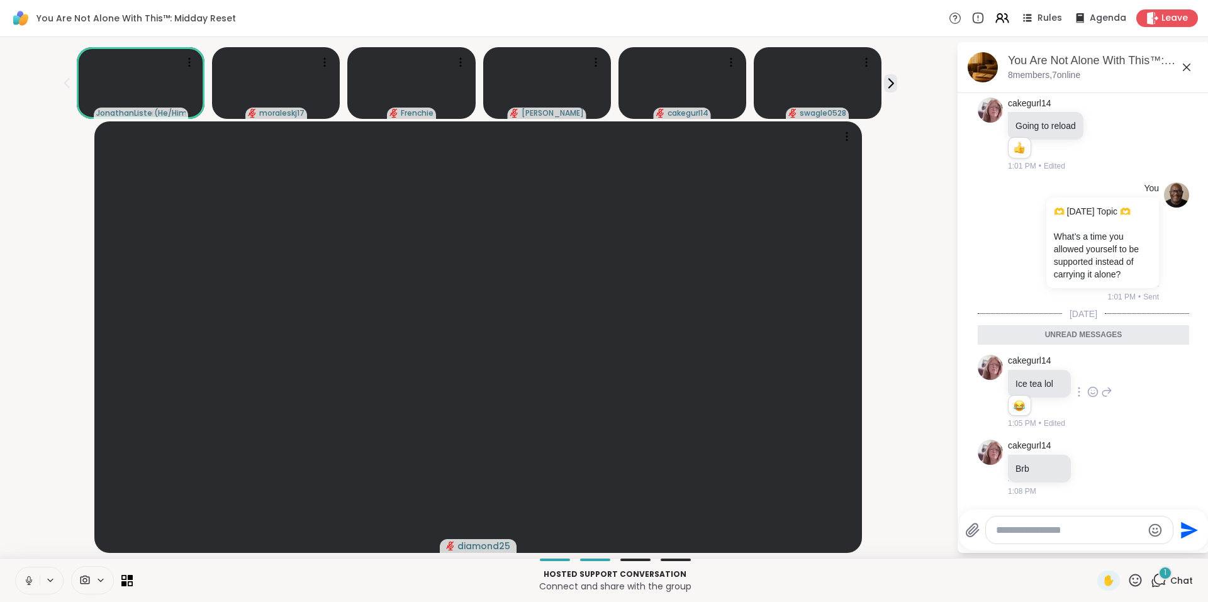
scroll to position [799, 0]
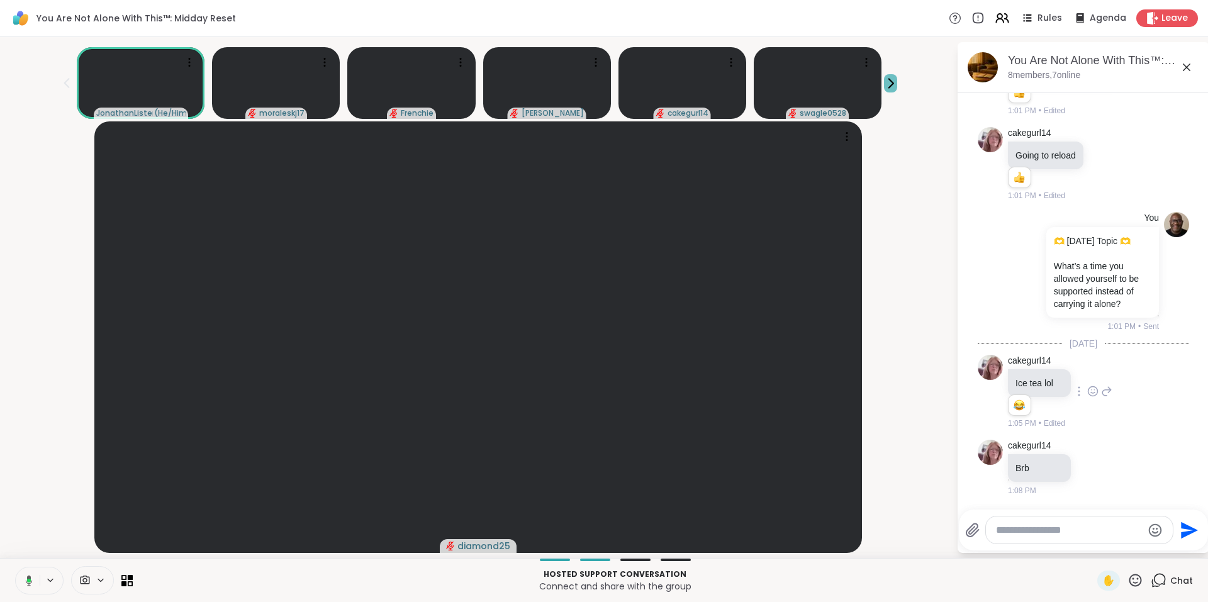
click at [892, 84] on icon at bounding box center [891, 83] width 4 height 9
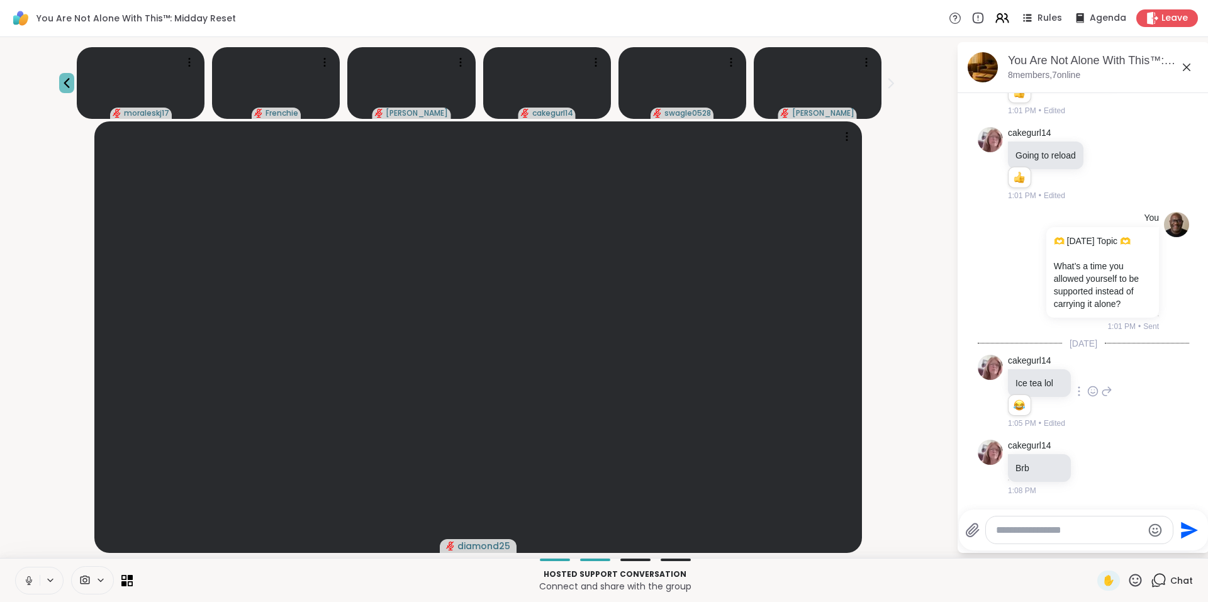
click at [62, 82] on icon at bounding box center [66, 83] width 15 height 15
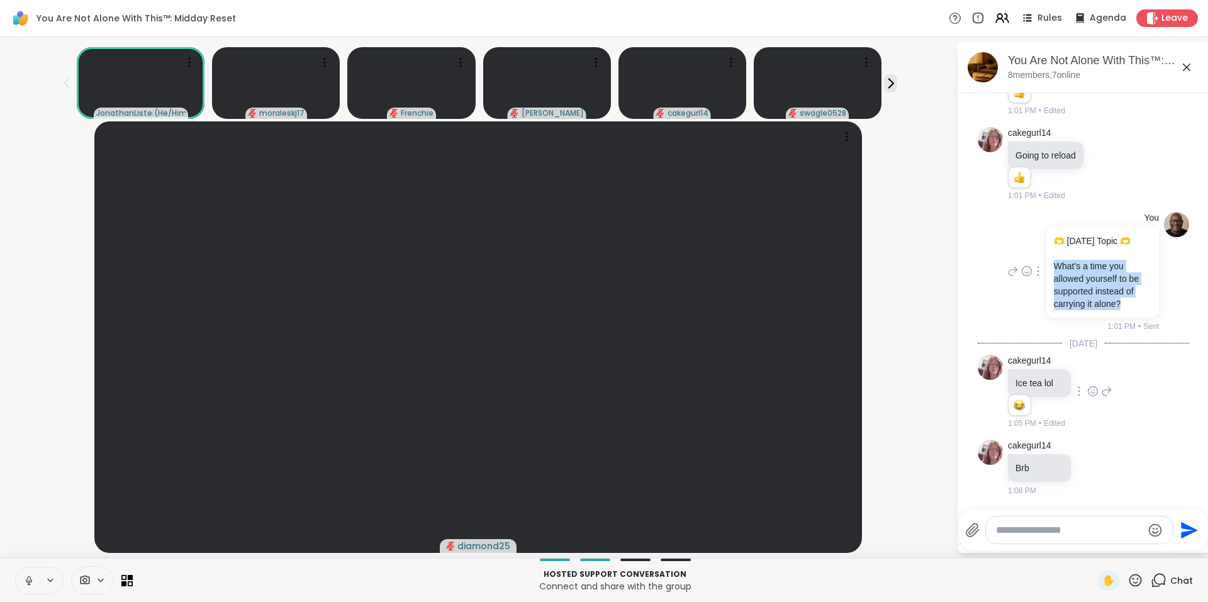
drag, startPoint x: 1050, startPoint y: 266, endPoint x: 1123, endPoint y: 300, distance: 81.4
click at [1123, 300] on p "What’s a time you allowed yourself to be supported instead of carrying it alone?" at bounding box center [1103, 285] width 98 height 50
click at [1106, 289] on p "What’s a time you allowed yourself to be supported instead of carrying it alone?" at bounding box center [1103, 285] width 98 height 50
click at [997, 14] on icon at bounding box center [1002, 18] width 16 height 16
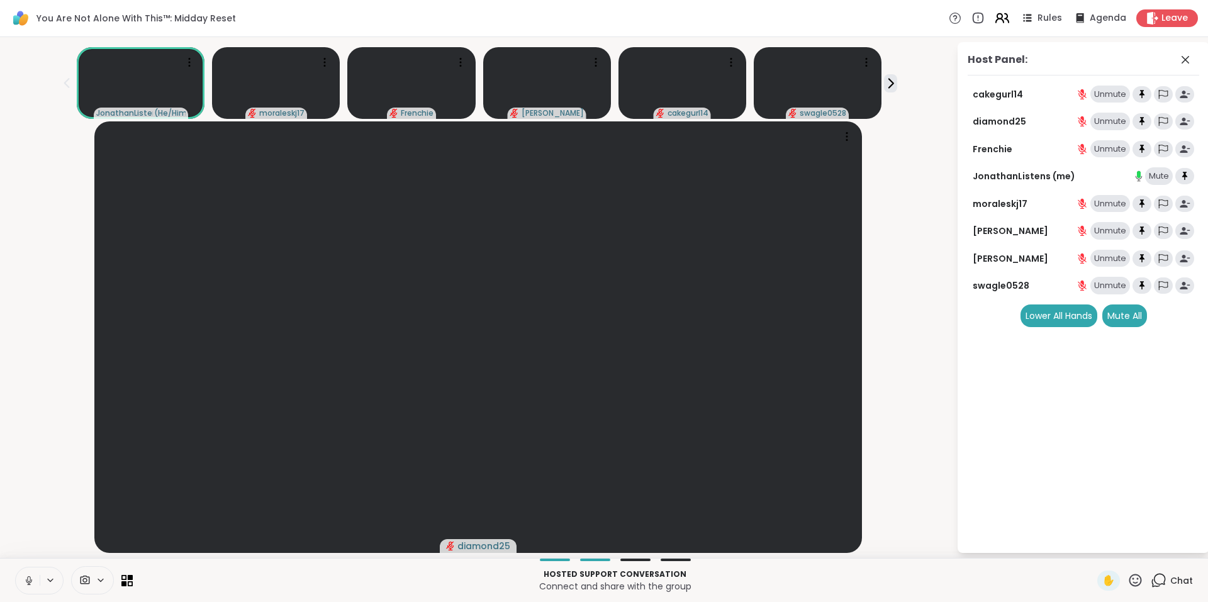
click at [997, 17] on icon at bounding box center [1002, 18] width 16 height 16
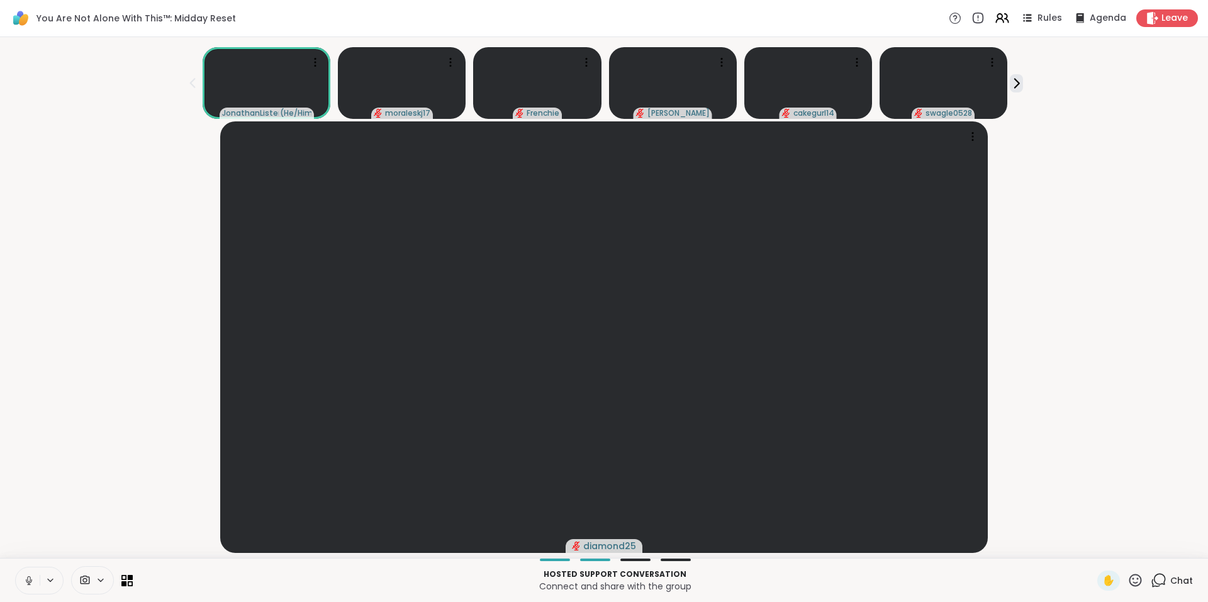
click at [1156, 578] on icon at bounding box center [1160, 579] width 12 height 11
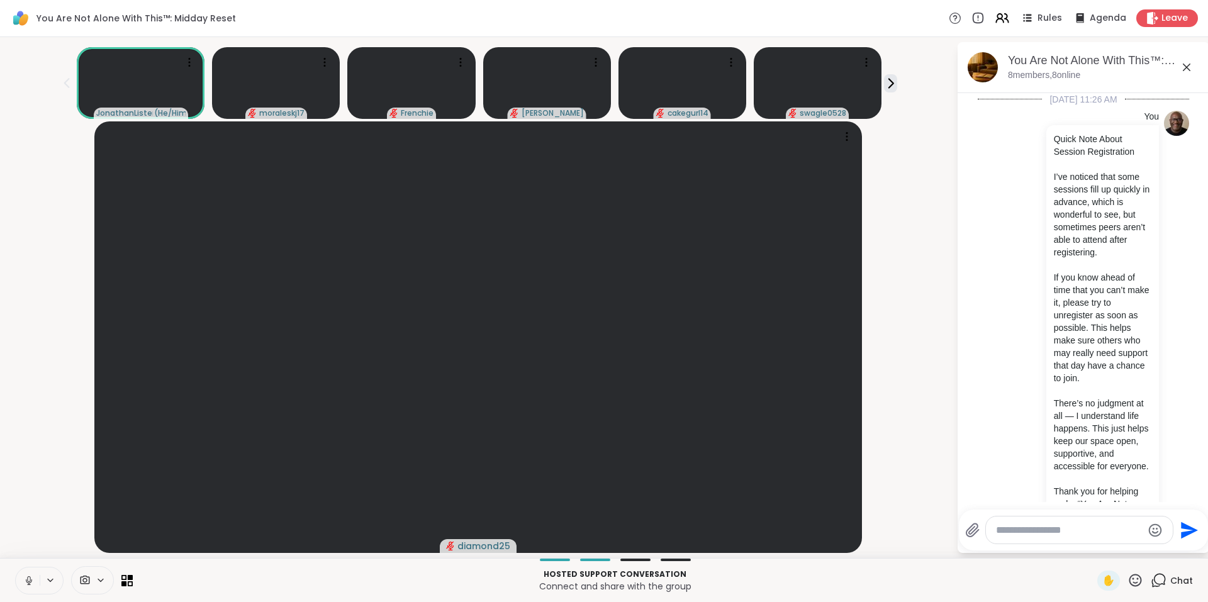
scroll to position [786, 0]
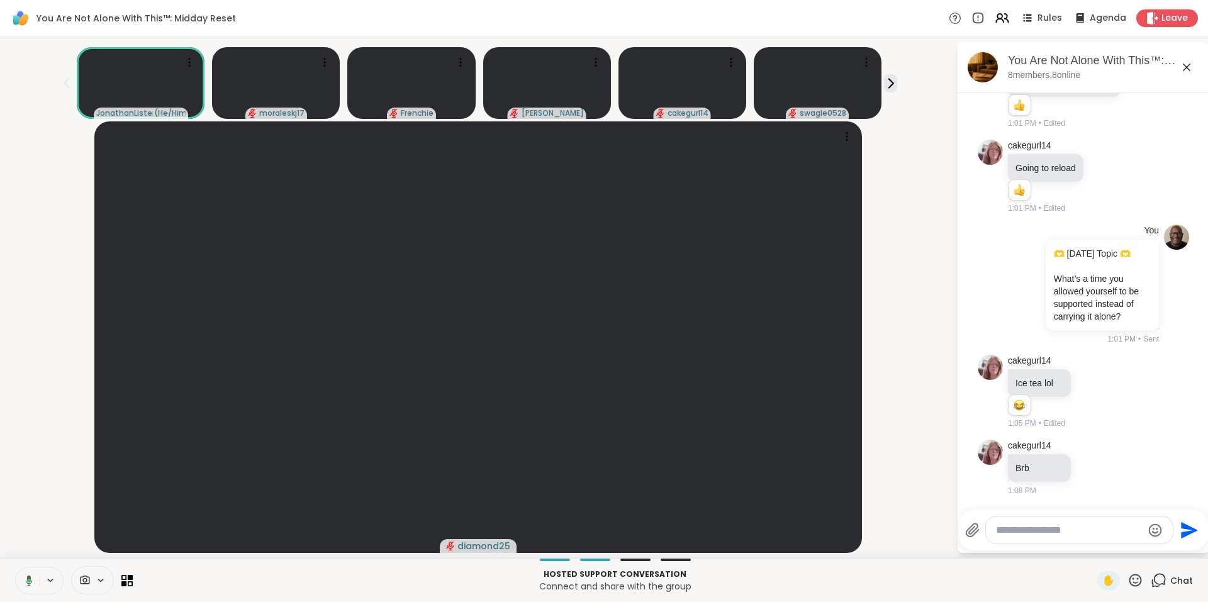
click at [1190, 66] on icon at bounding box center [1186, 67] width 15 height 15
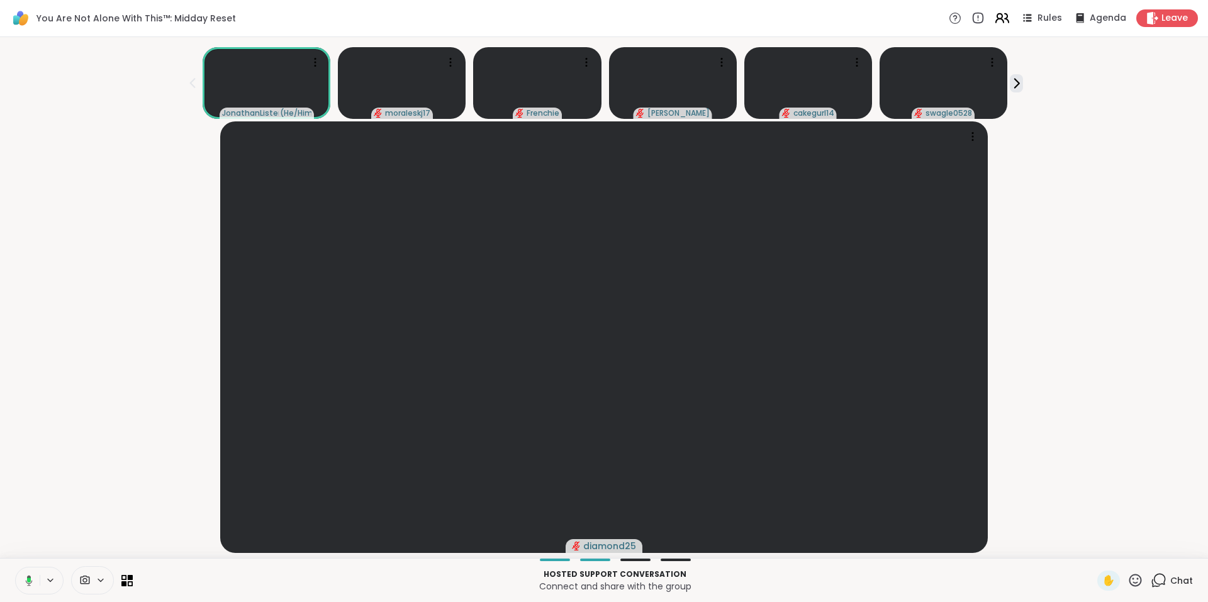
click at [997, 14] on icon at bounding box center [999, 16] width 5 height 5
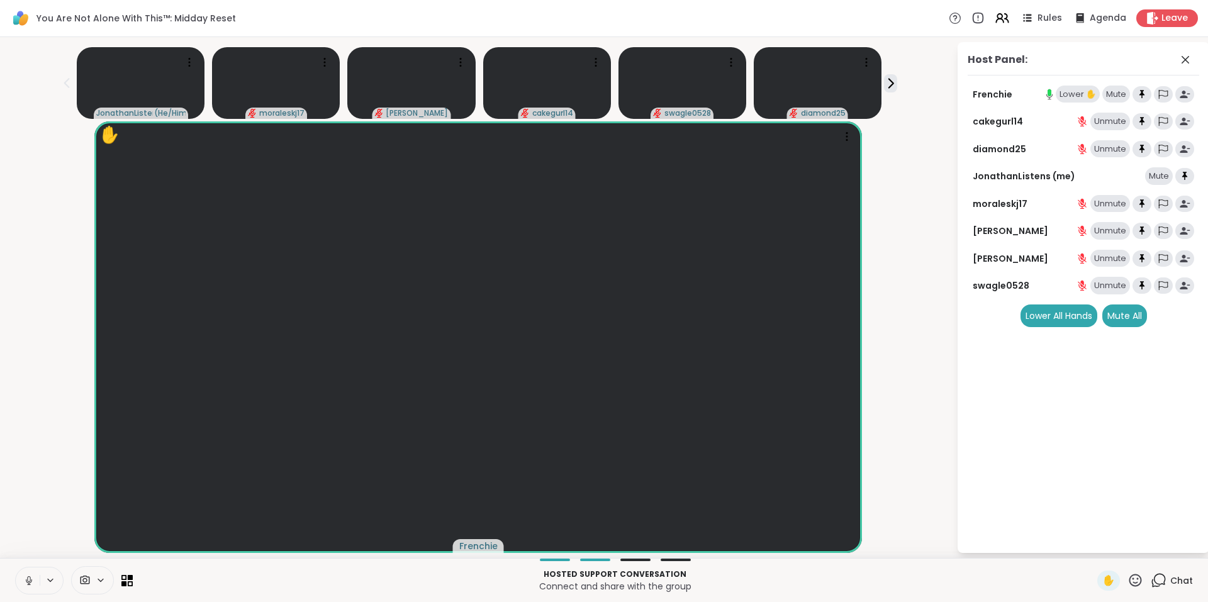
click at [1074, 93] on div "Lower ✋" at bounding box center [1078, 95] width 44 height 18
click at [934, 549] on div "Frenchie" at bounding box center [478, 337] width 941 height 432
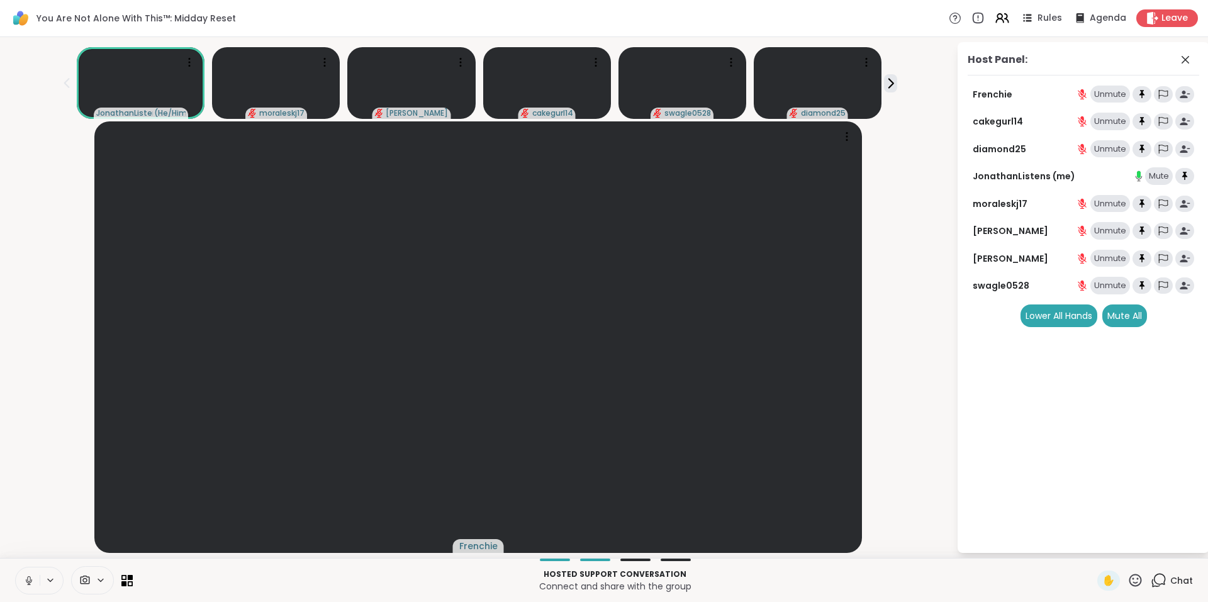
click at [1155, 578] on icon at bounding box center [1159, 581] width 16 height 16
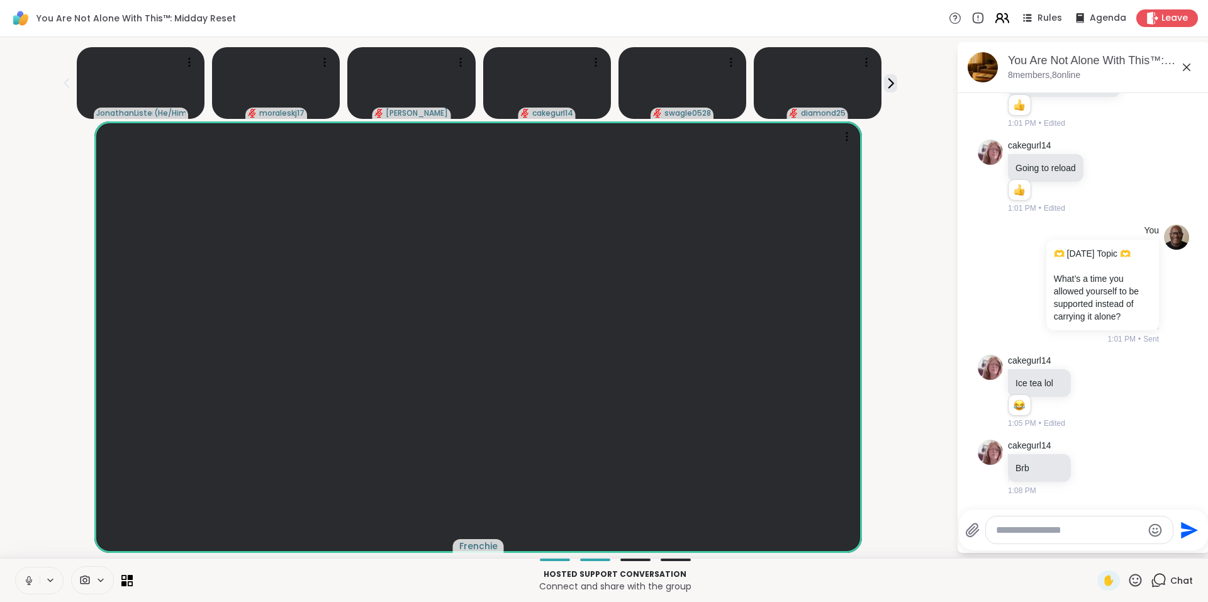
click at [994, 16] on icon at bounding box center [1002, 18] width 16 height 16
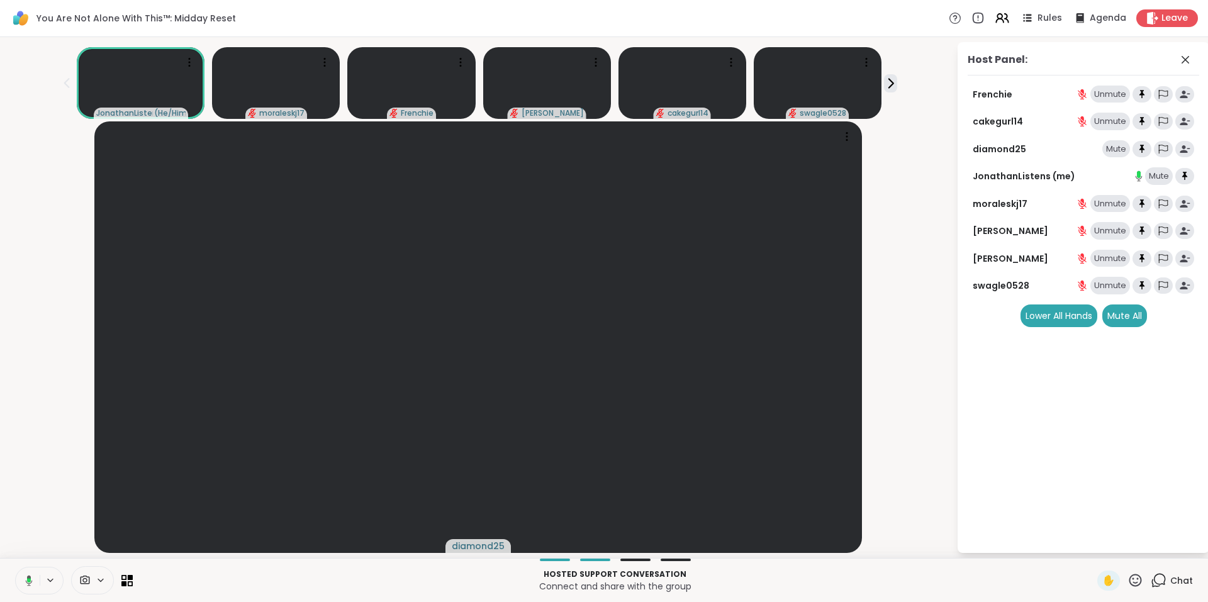
click at [1152, 580] on icon at bounding box center [1159, 581] width 16 height 16
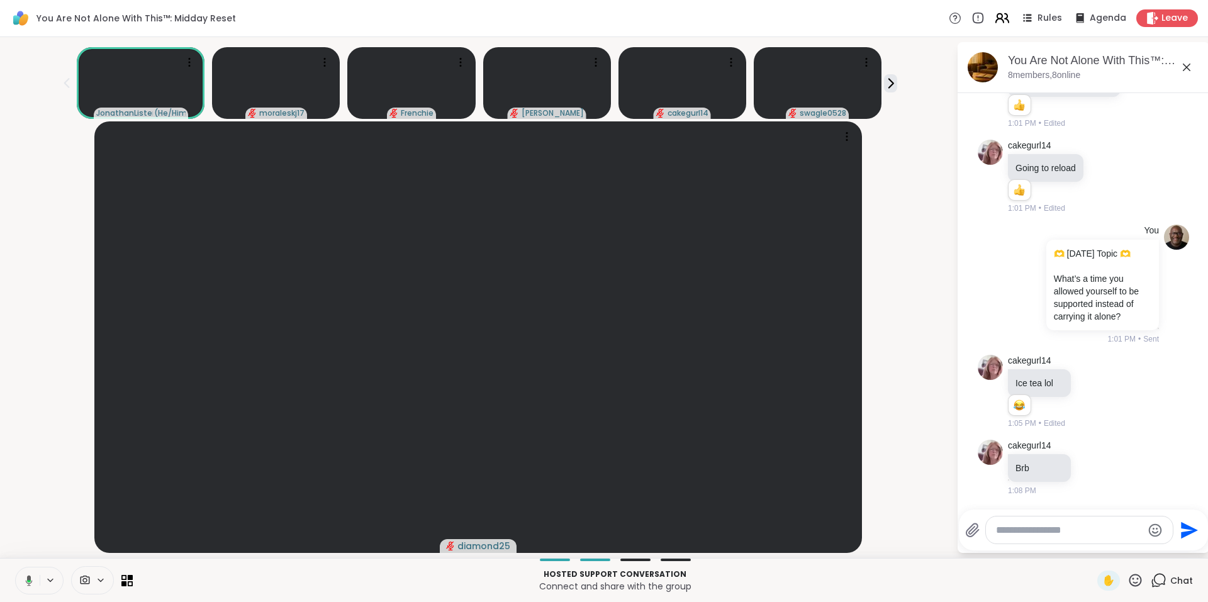
click at [997, 17] on icon at bounding box center [999, 16] width 5 height 5
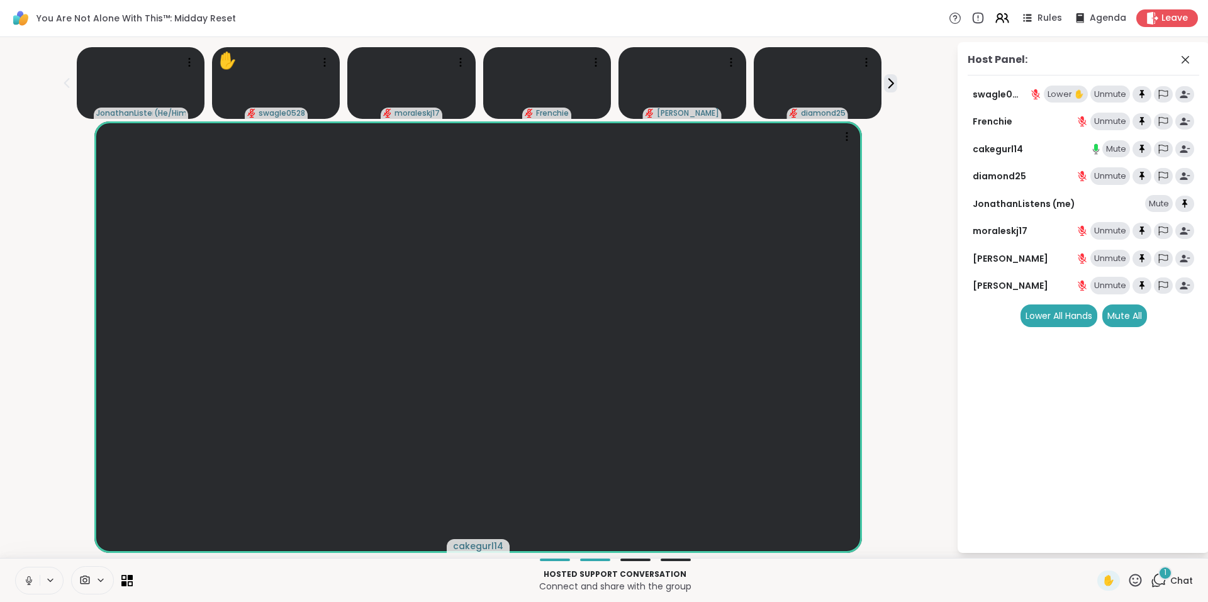
click at [1158, 573] on div "1" at bounding box center [1165, 573] width 14 height 14
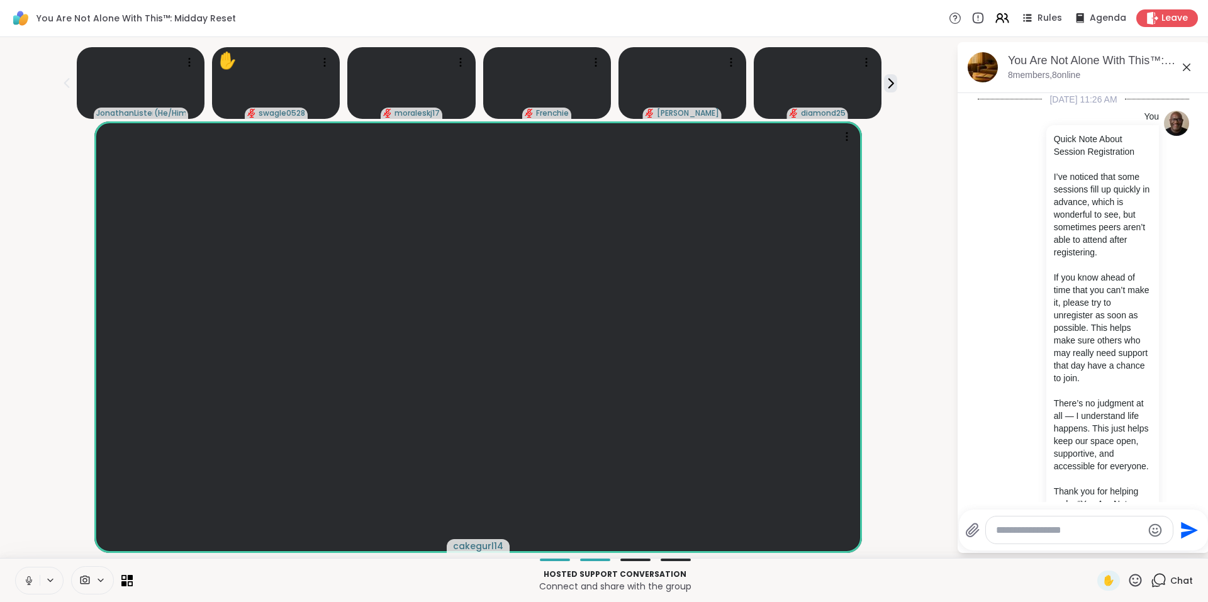
scroll to position [976, 0]
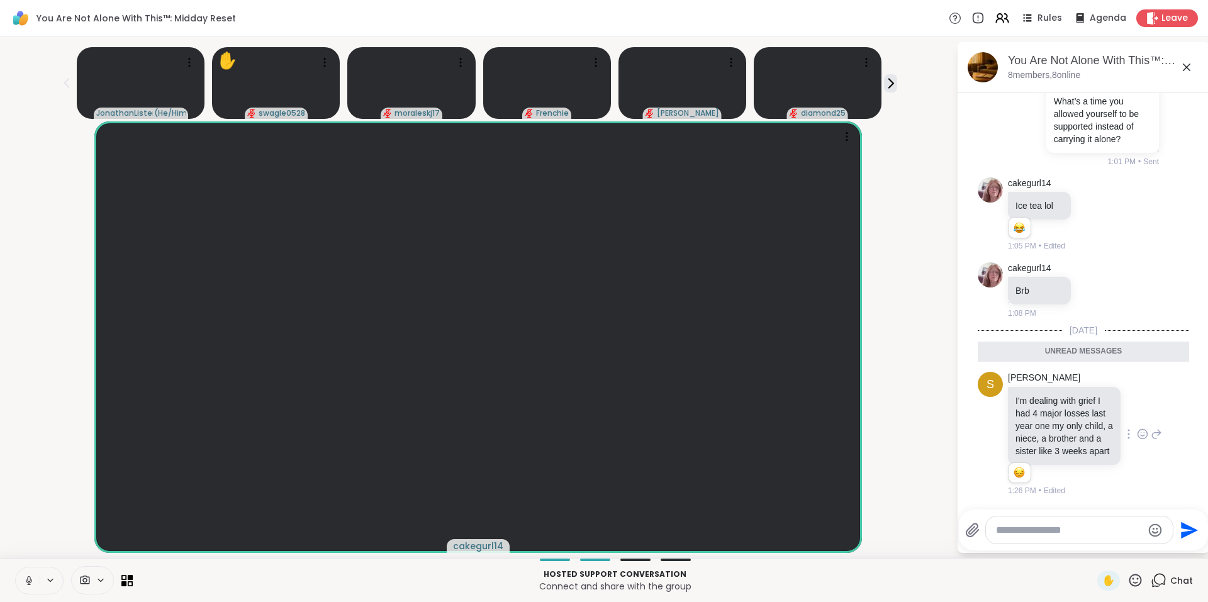
click at [1137, 429] on icon at bounding box center [1142, 434] width 11 height 13
click at [1165, 408] on div "Select Reaction: Sad" at bounding box center [1170, 413] width 11 height 11
click at [1151, 430] on icon at bounding box center [1156, 434] width 11 height 15
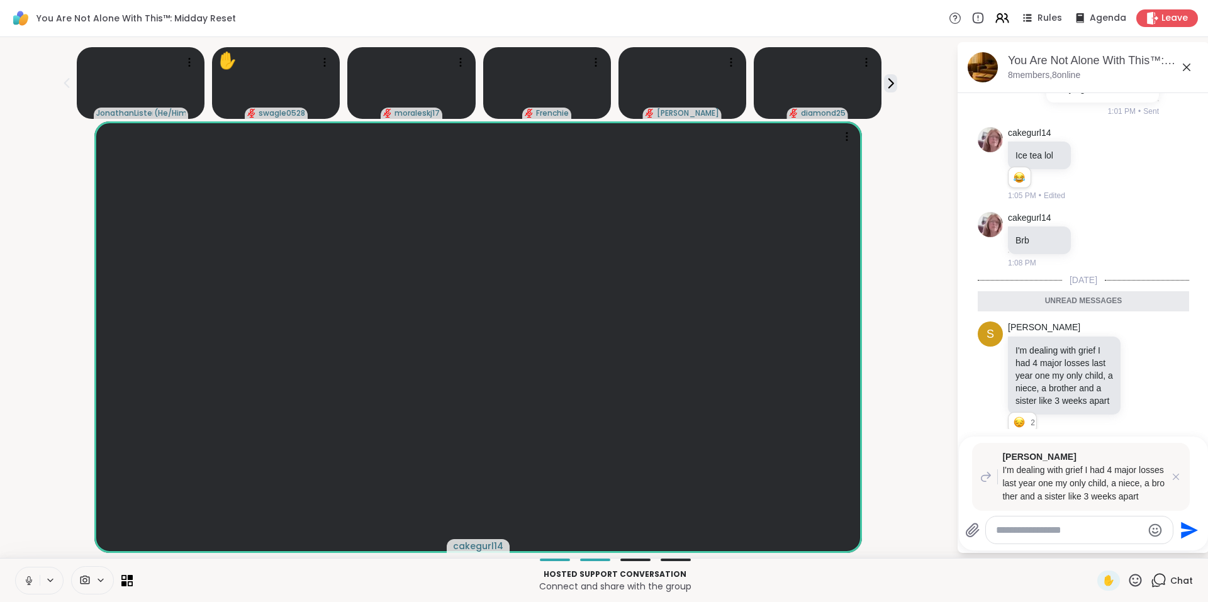
click at [1023, 542] on div at bounding box center [1079, 530] width 187 height 27
click at [1029, 529] on textarea "Type your message" at bounding box center [1069, 530] width 147 height 13
type textarea "*"
click at [1110, 531] on textarea "**********" at bounding box center [1070, 530] width 147 height 13
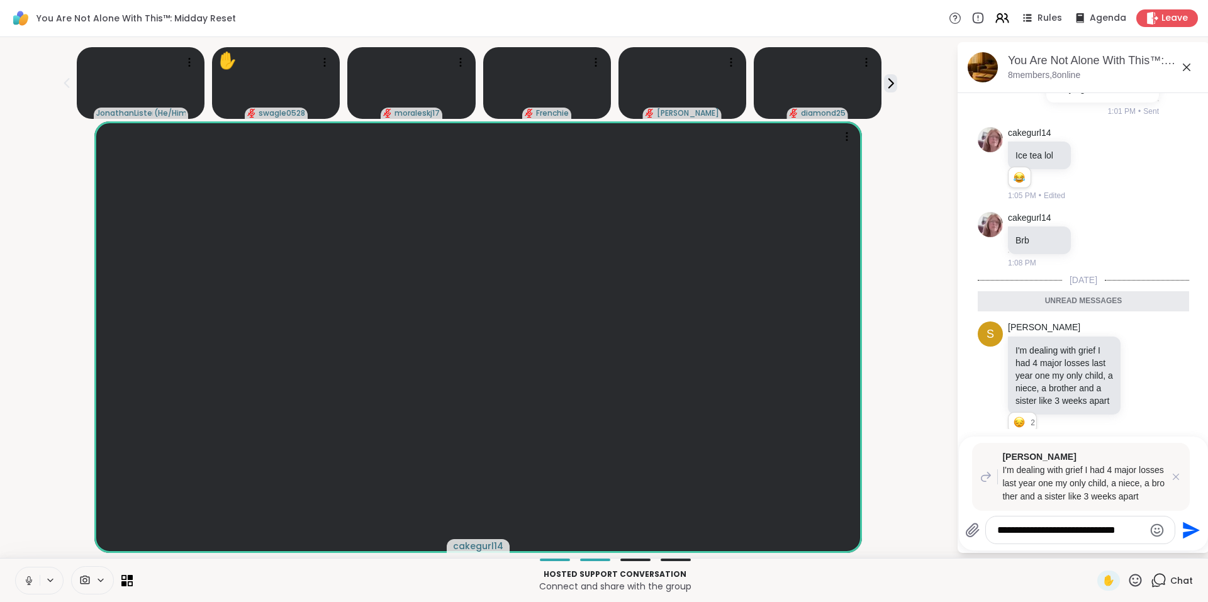
type textarea "**********"
click at [1187, 529] on icon "Send" at bounding box center [1190, 530] width 20 height 20
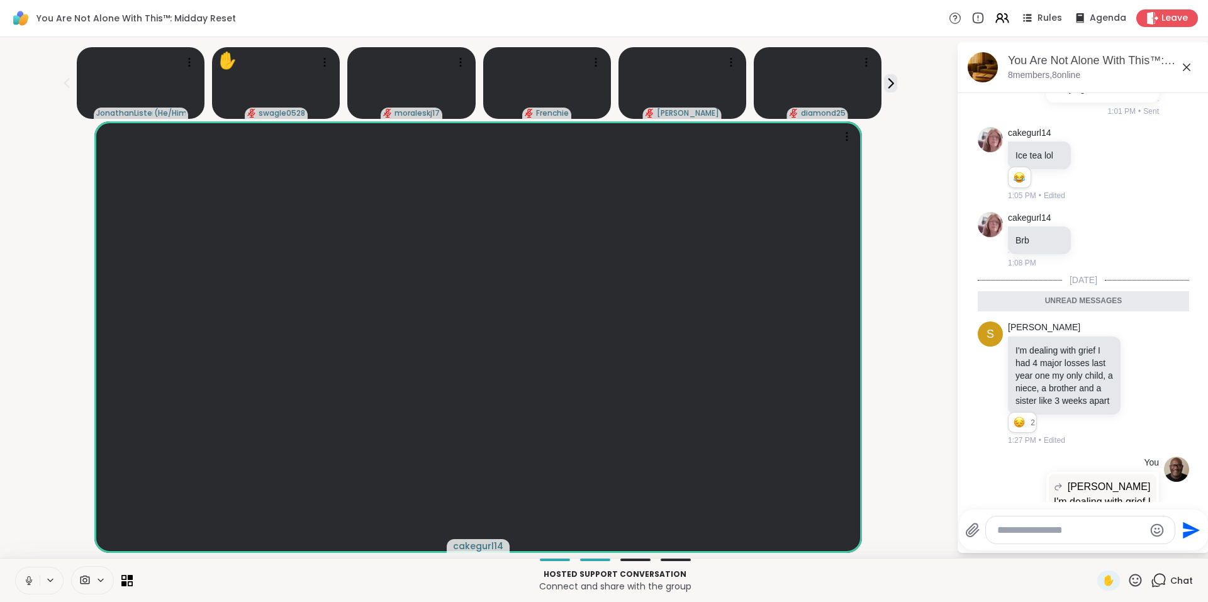
scroll to position [1099, 0]
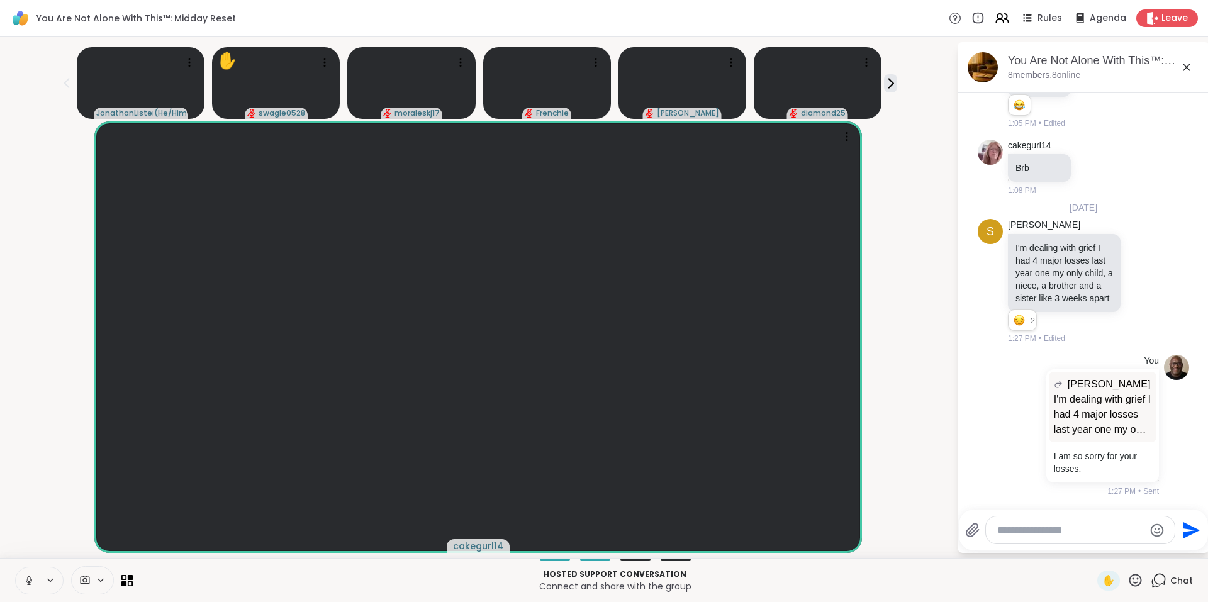
drag, startPoint x: 1201, startPoint y: 479, endPoint x: 1198, endPoint y: 471, distance: 9.2
click at [1198, 471] on html "You Are Not Alone With This™: Midday Reset Rules Agenda Leave JonathanListens (…" at bounding box center [604, 301] width 1208 height 602
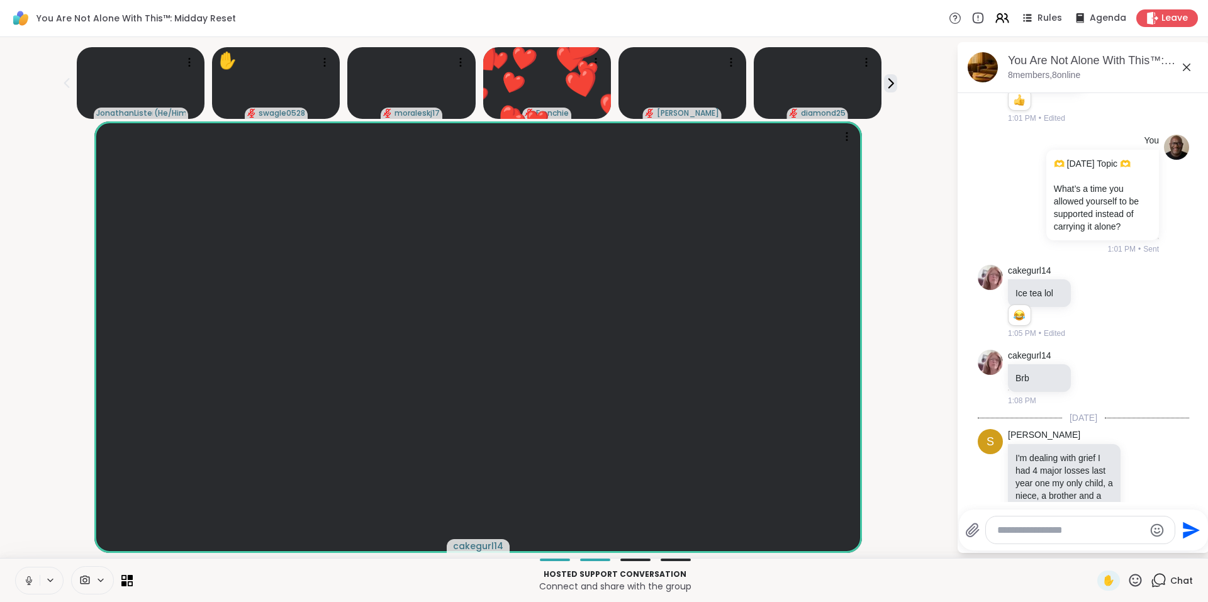
scroll to position [836, 0]
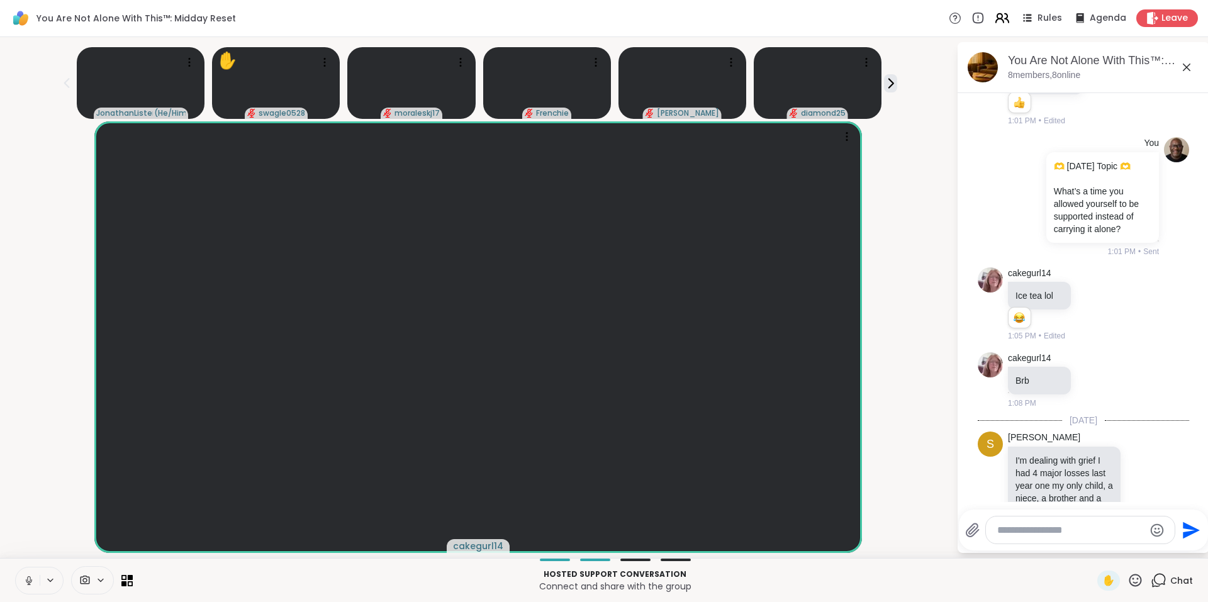
click at [994, 22] on icon at bounding box center [1002, 18] width 16 height 16
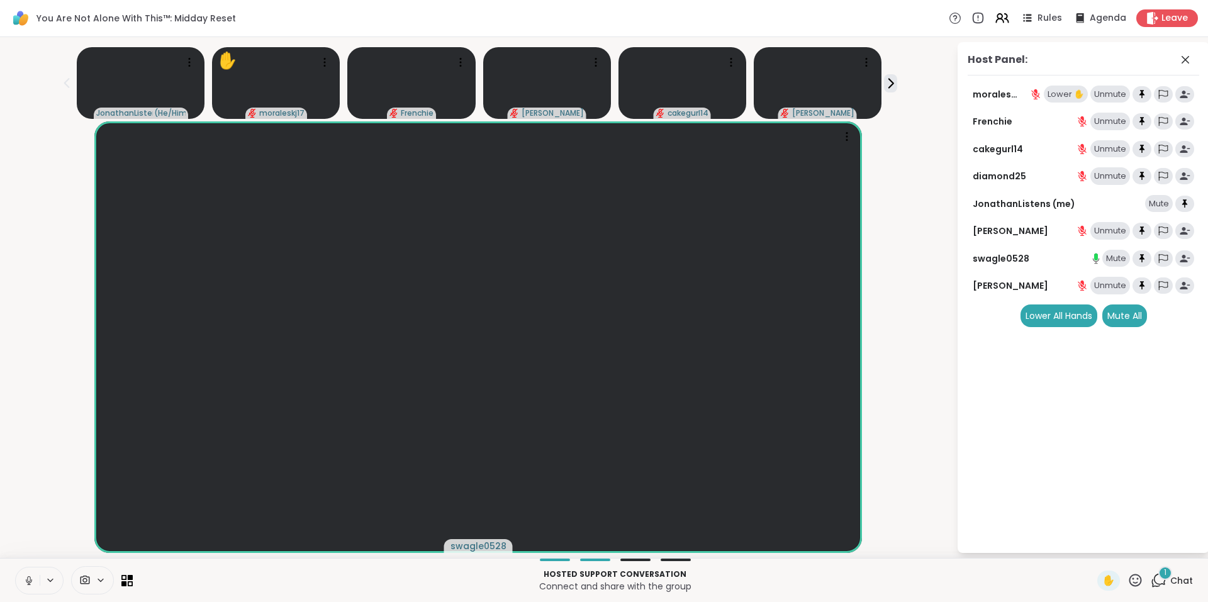
click at [1158, 573] on div "1" at bounding box center [1165, 573] width 14 height 14
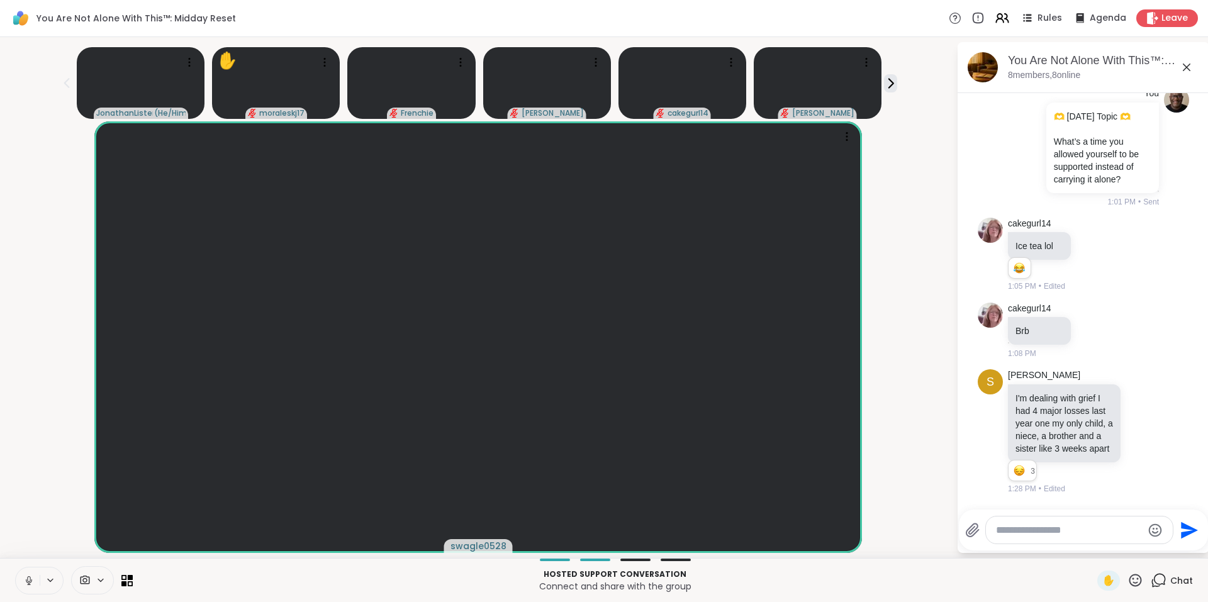
scroll to position [883, 0]
click at [994, 21] on icon at bounding box center [1002, 18] width 16 height 16
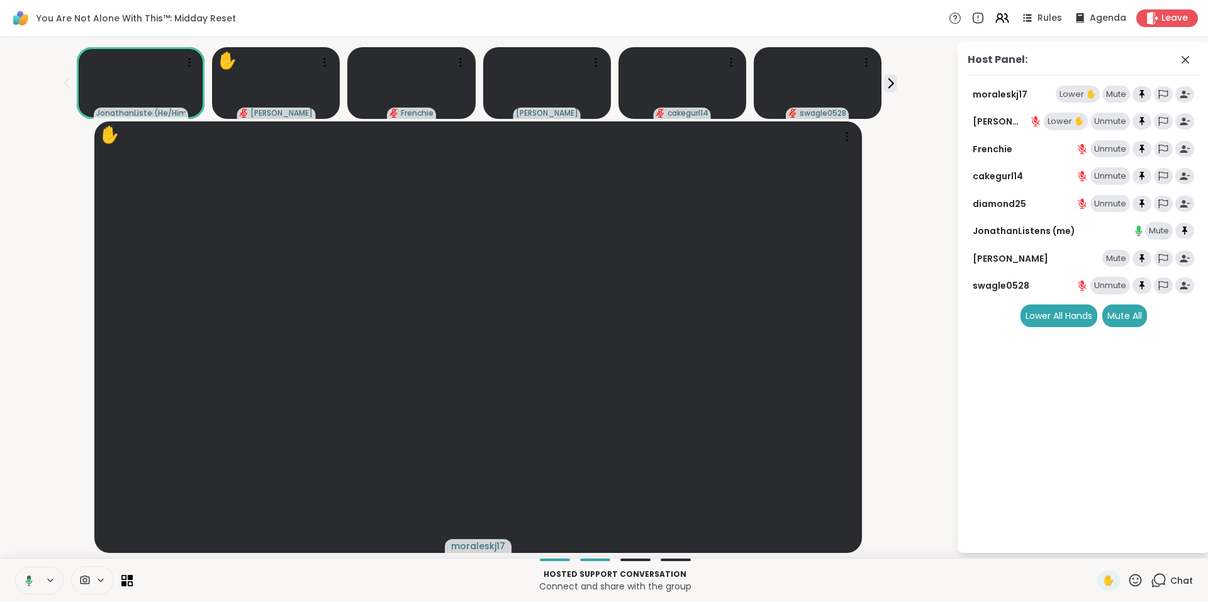
click at [1077, 94] on div "Lower ✋" at bounding box center [1078, 95] width 44 height 18
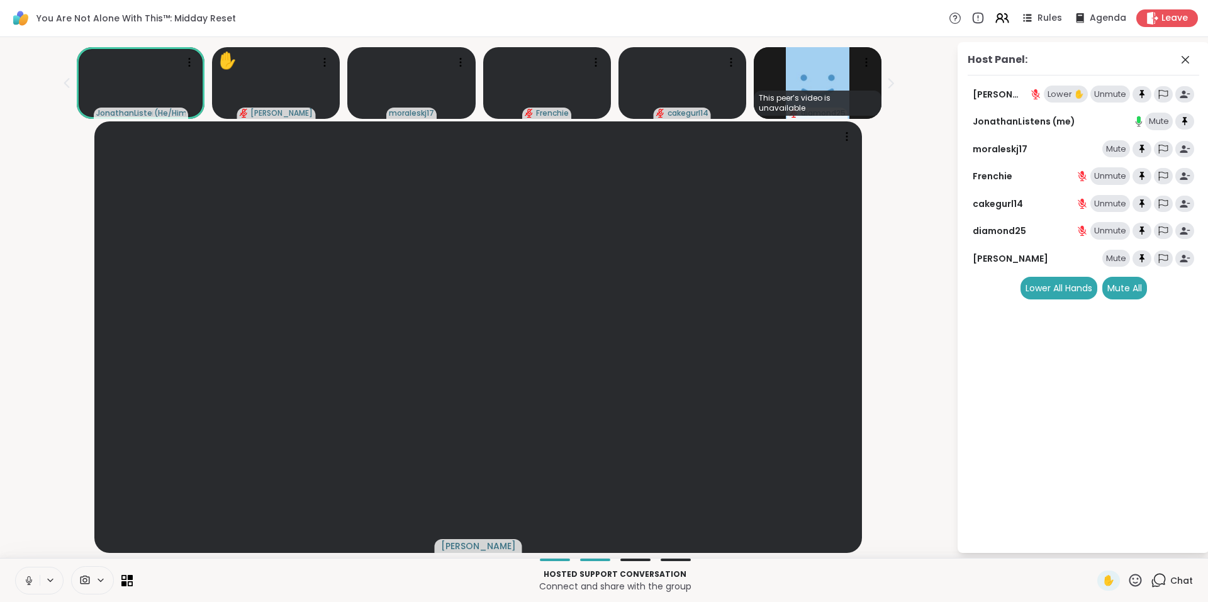
click at [1116, 261] on div "Mute" at bounding box center [1116, 259] width 28 height 18
click at [428, 86] on video at bounding box center [411, 83] width 128 height 72
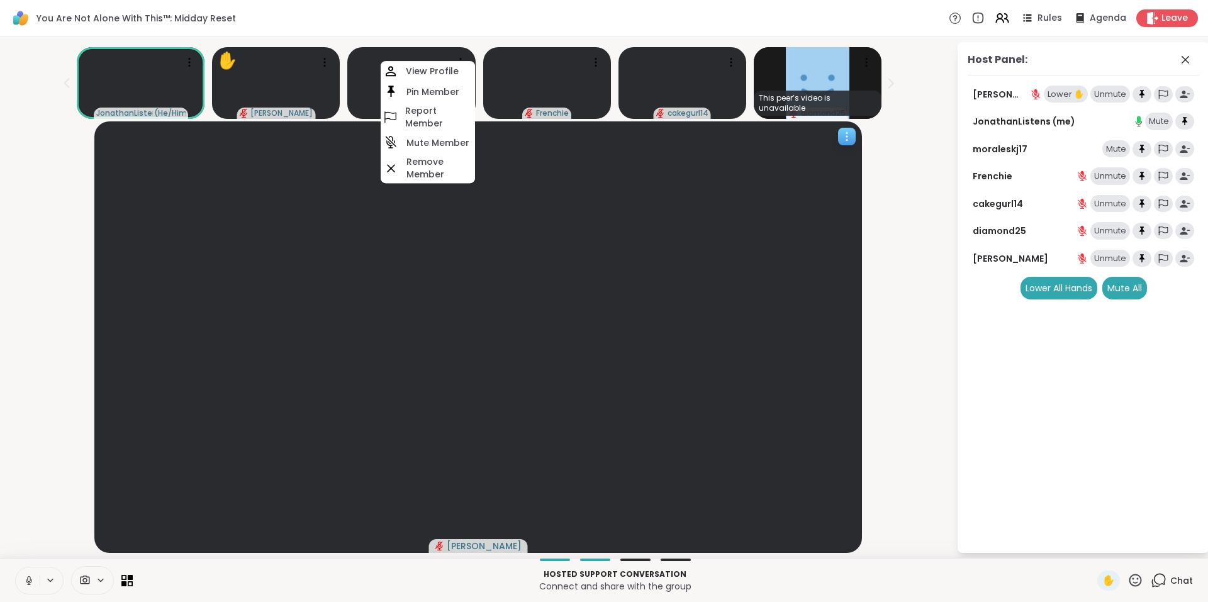
click at [518, 143] on video at bounding box center [477, 337] width 767 height 432
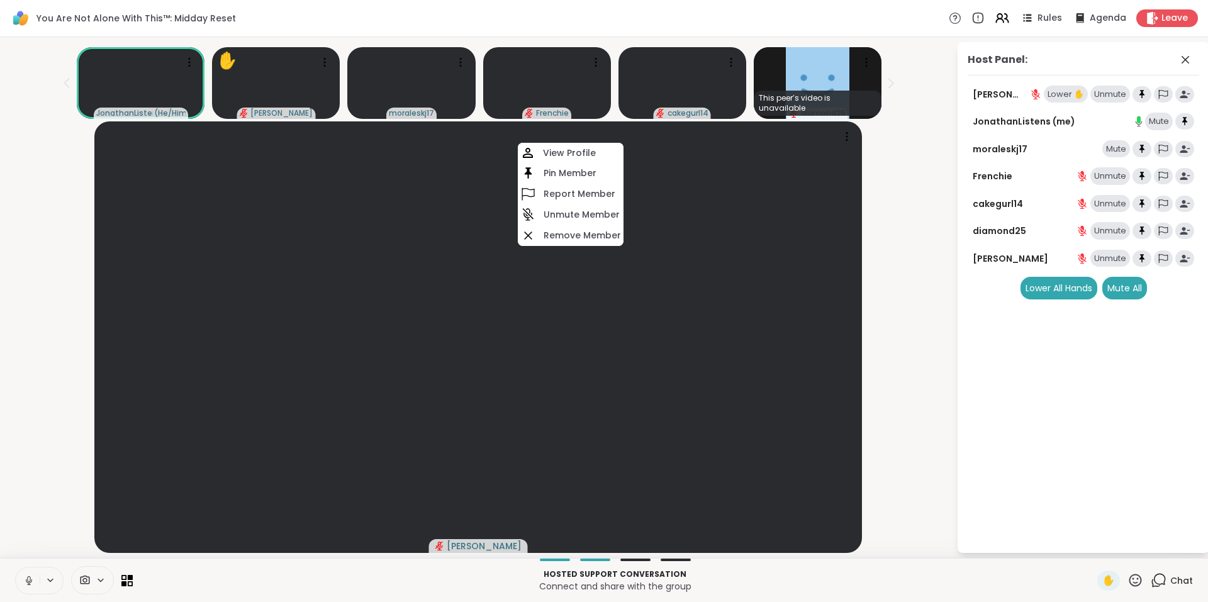
click at [502, 23] on div "You Are Not Alone With This™: Midday Reset Rules Agenda Leave" at bounding box center [604, 18] width 1208 height 37
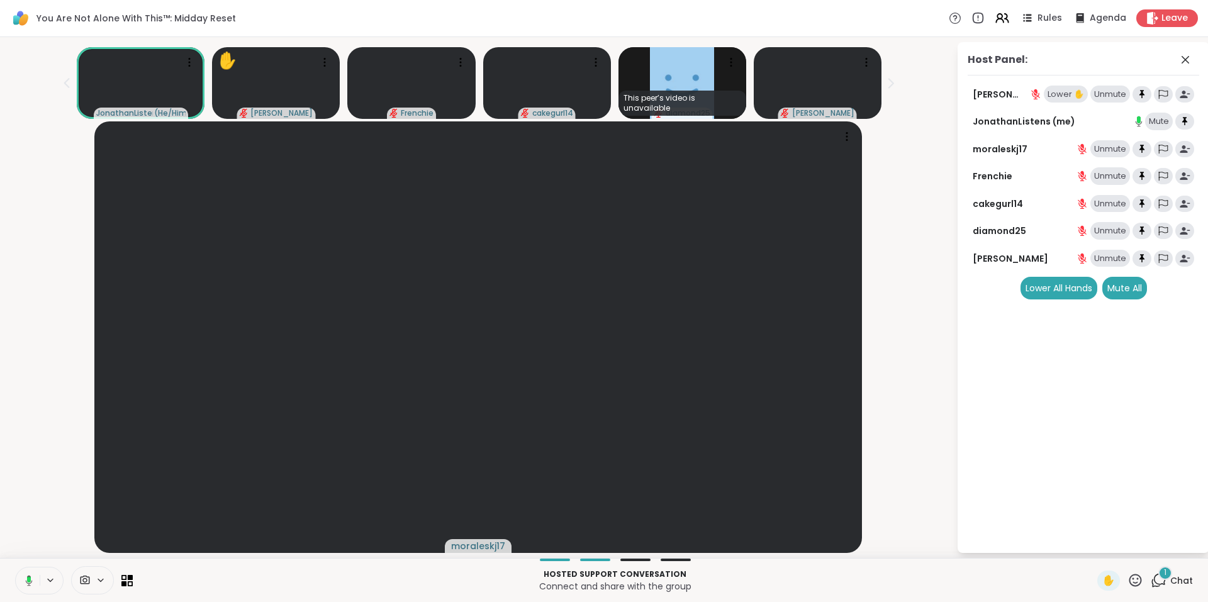
click at [1064, 93] on div "Lower ✋" at bounding box center [1066, 95] width 44 height 18
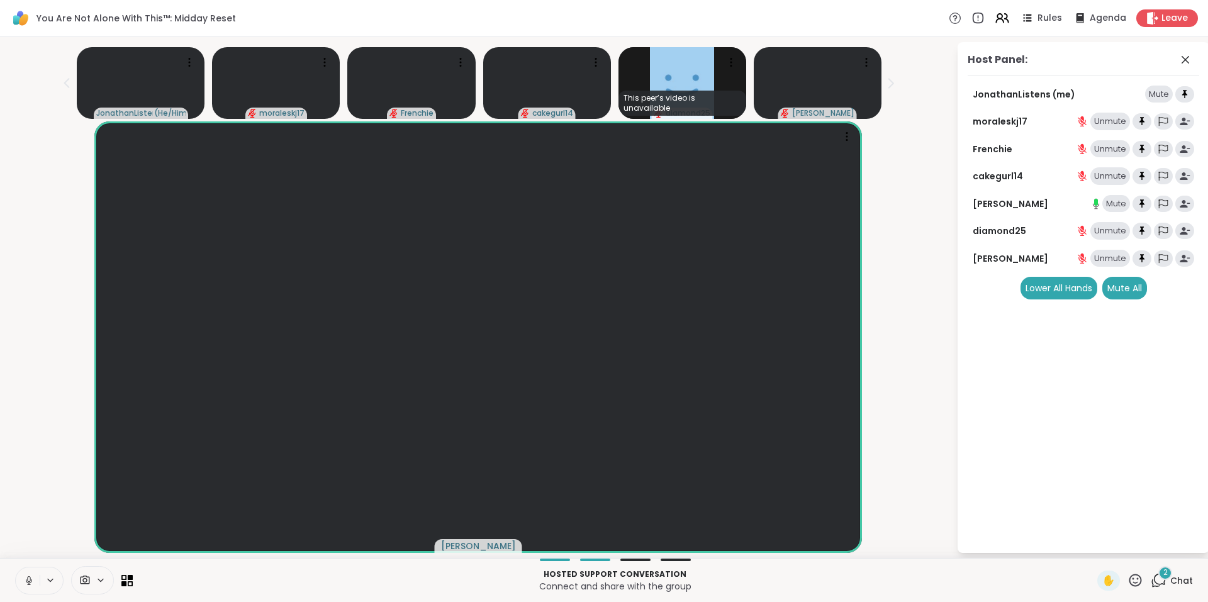
click at [1163, 574] on span "2" at bounding box center [1165, 573] width 4 height 11
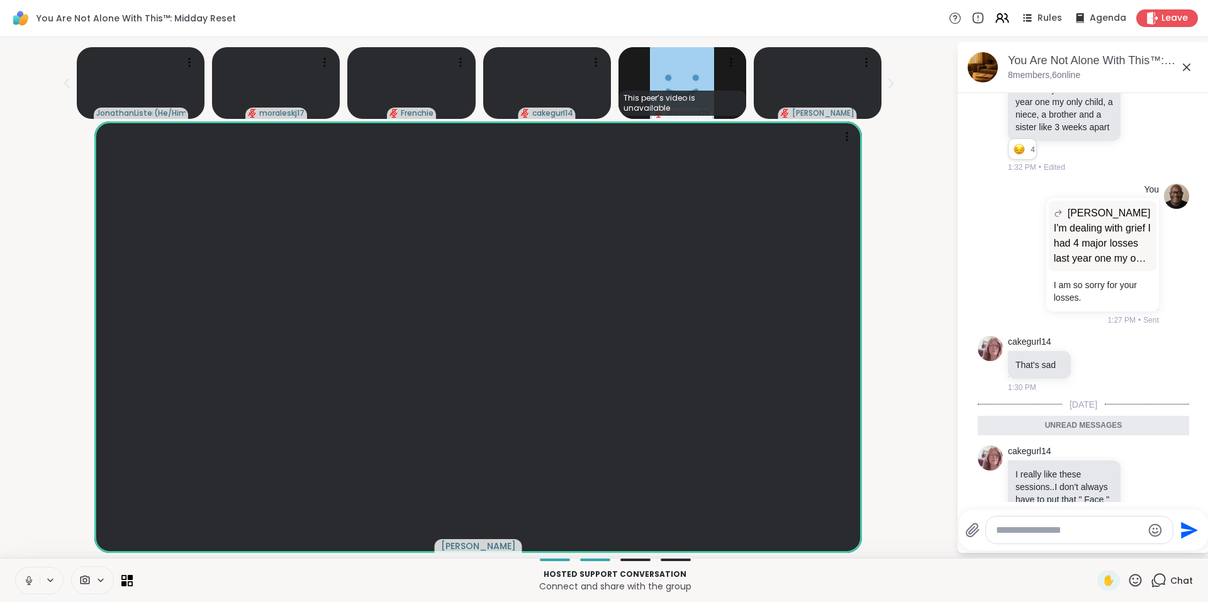
scroll to position [1456, 0]
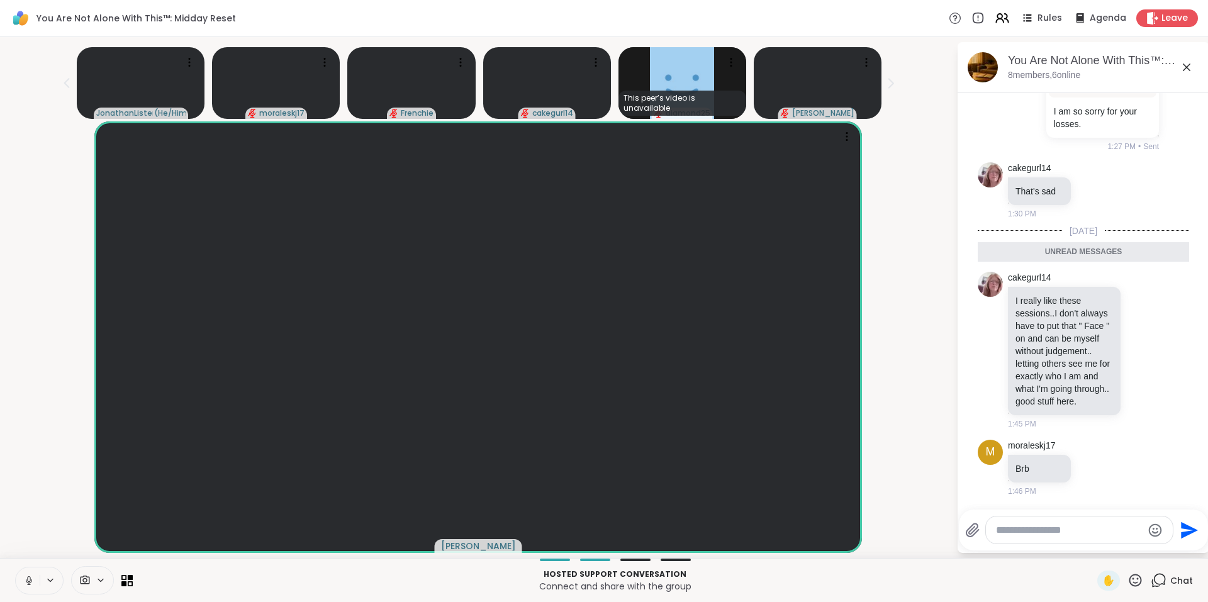
click at [1184, 67] on icon at bounding box center [1186, 67] width 15 height 15
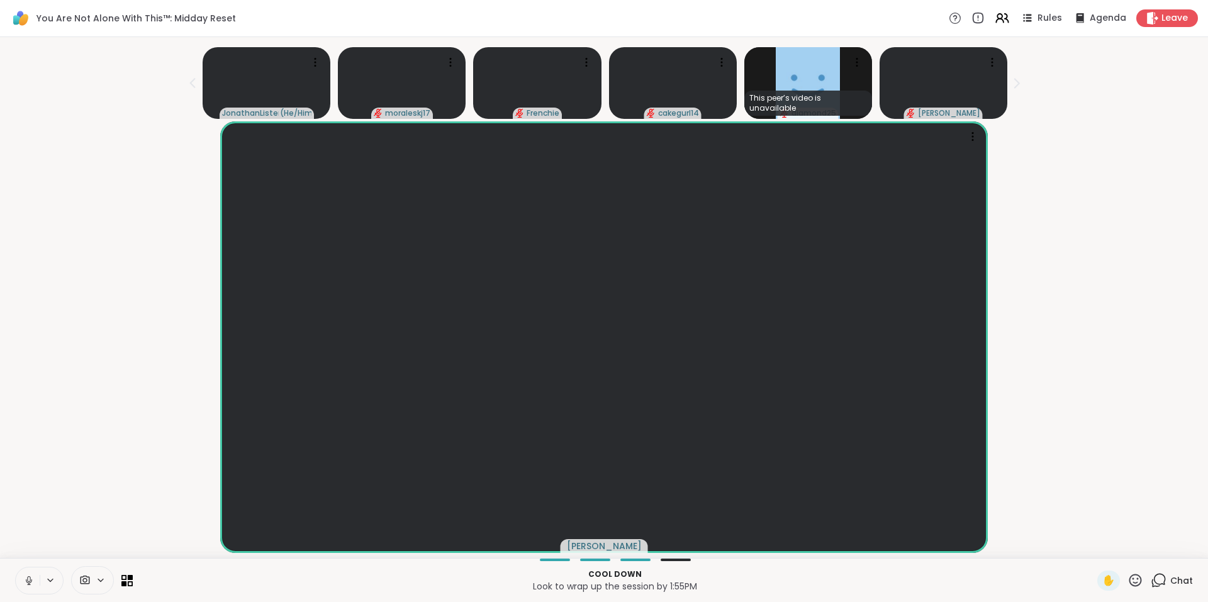
click at [1154, 582] on icon at bounding box center [1160, 579] width 12 height 11
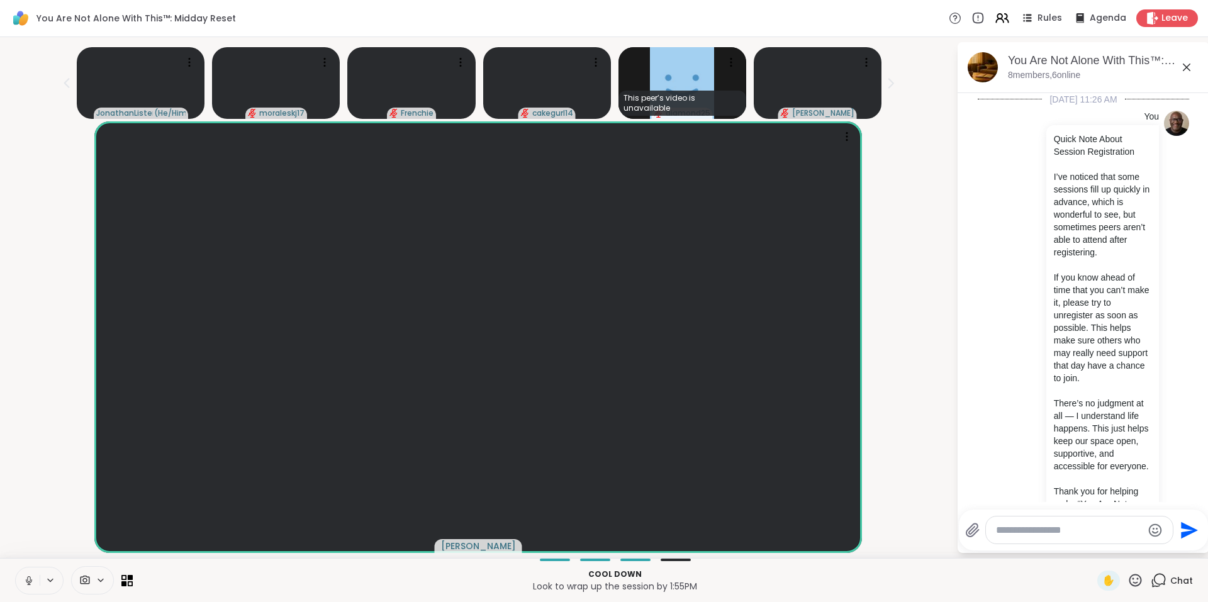
scroll to position [1413, 0]
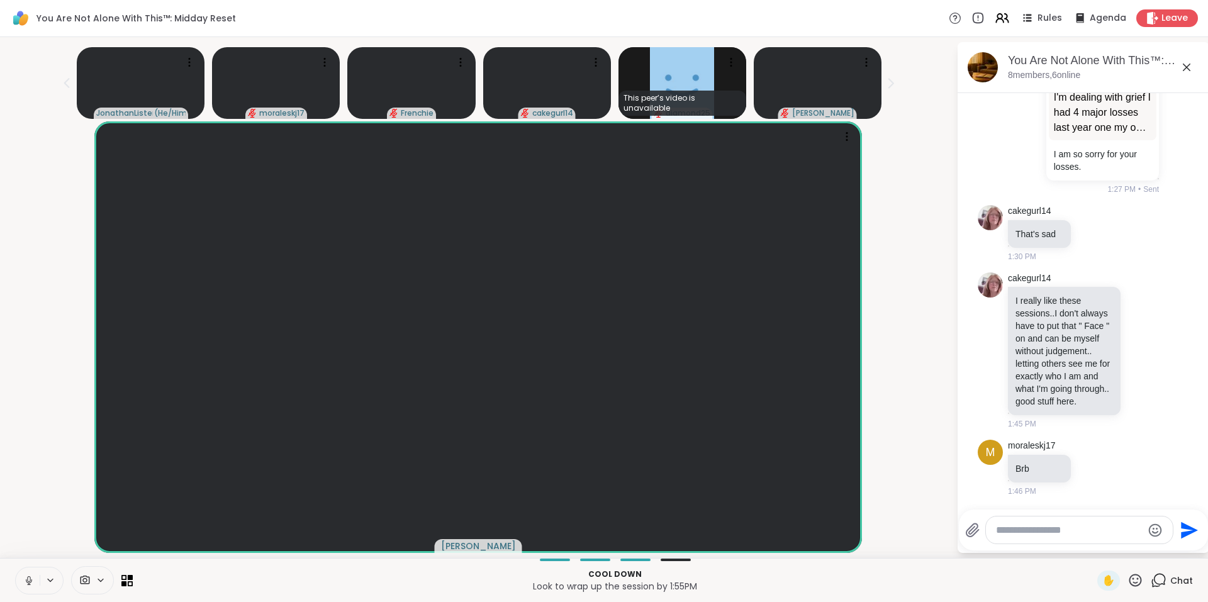
click at [1186, 64] on icon at bounding box center [1186, 67] width 15 height 15
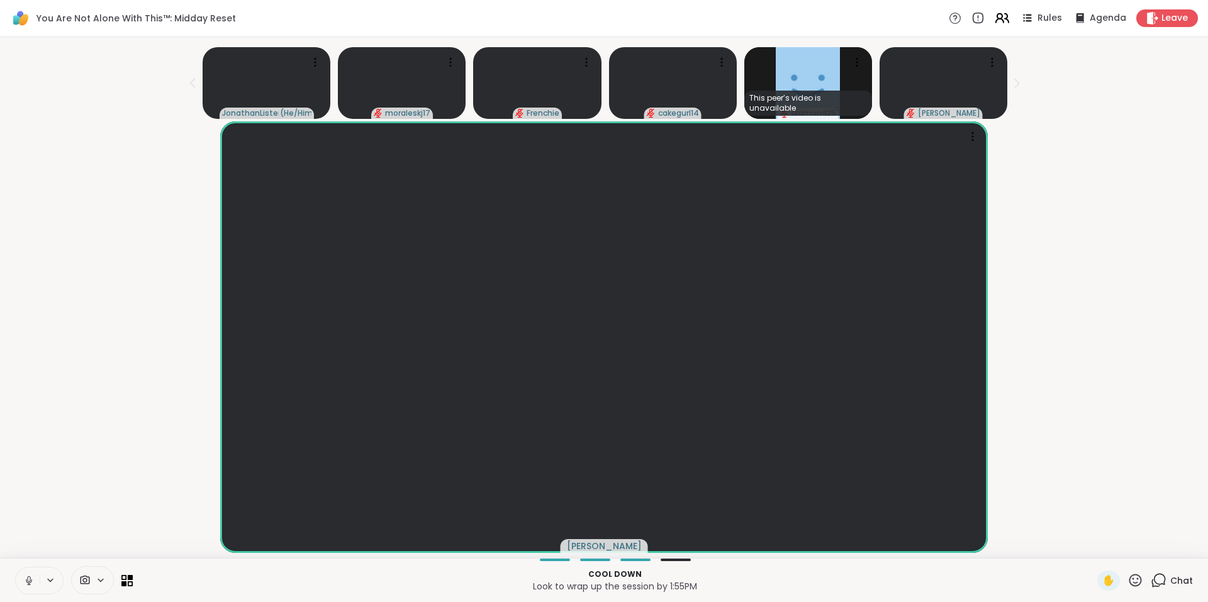
click at [997, 17] on icon at bounding box center [999, 16] width 5 height 5
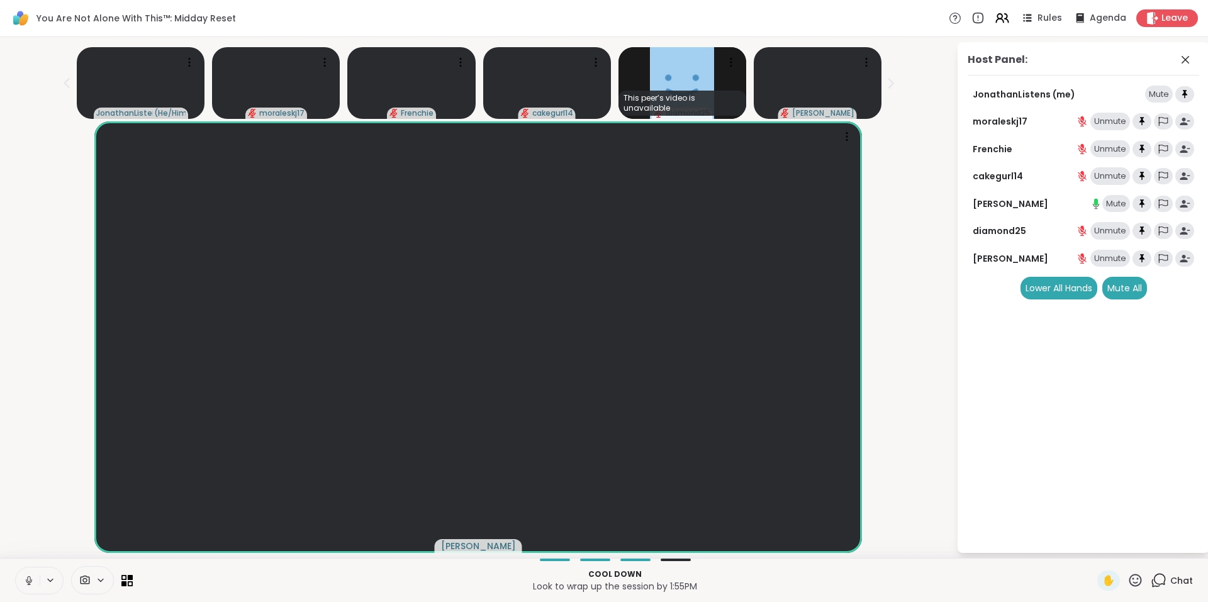
click at [1130, 583] on icon at bounding box center [1136, 580] width 13 height 13
click at [1155, 578] on icon at bounding box center [1159, 581] width 16 height 16
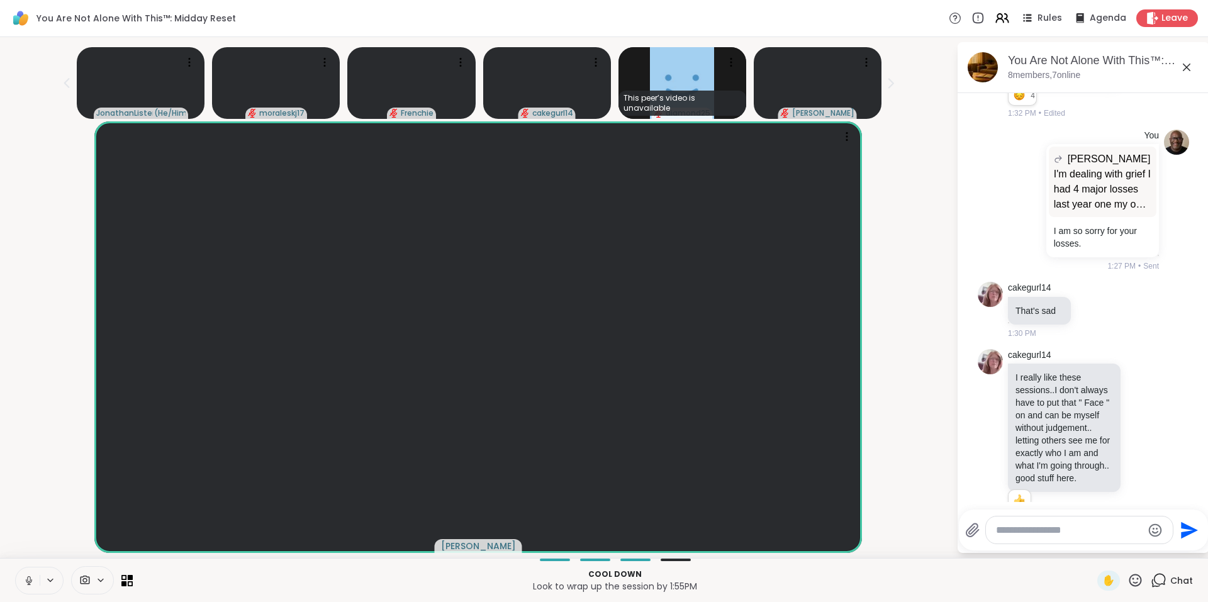
scroll to position [1432, 0]
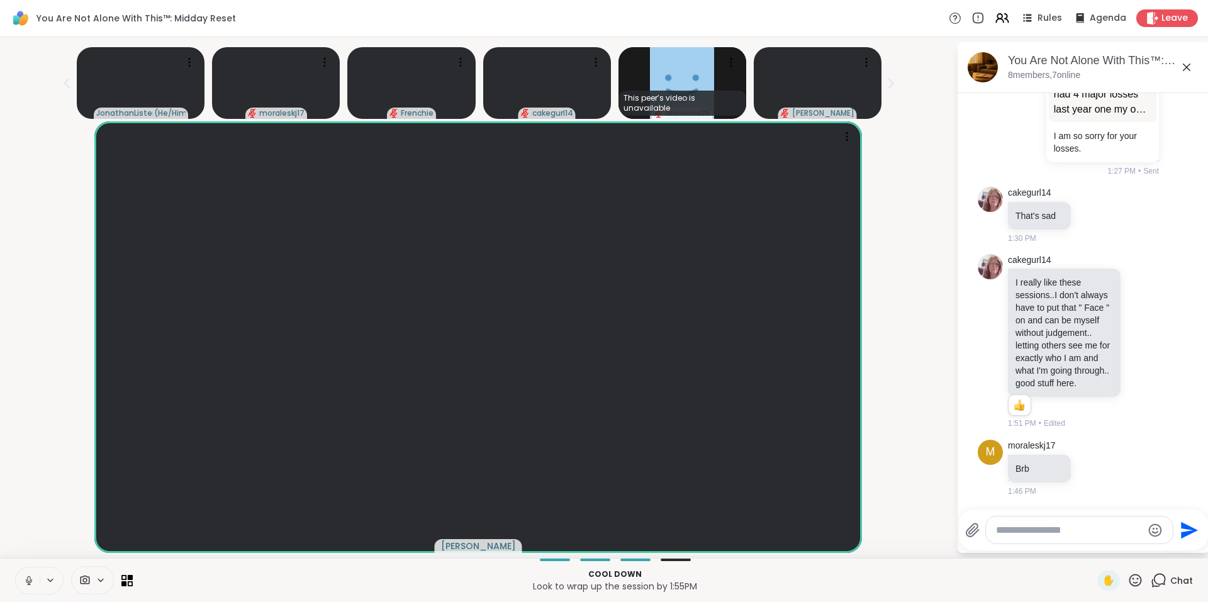
click at [1067, 527] on textarea "Type your message" at bounding box center [1069, 530] width 147 height 13
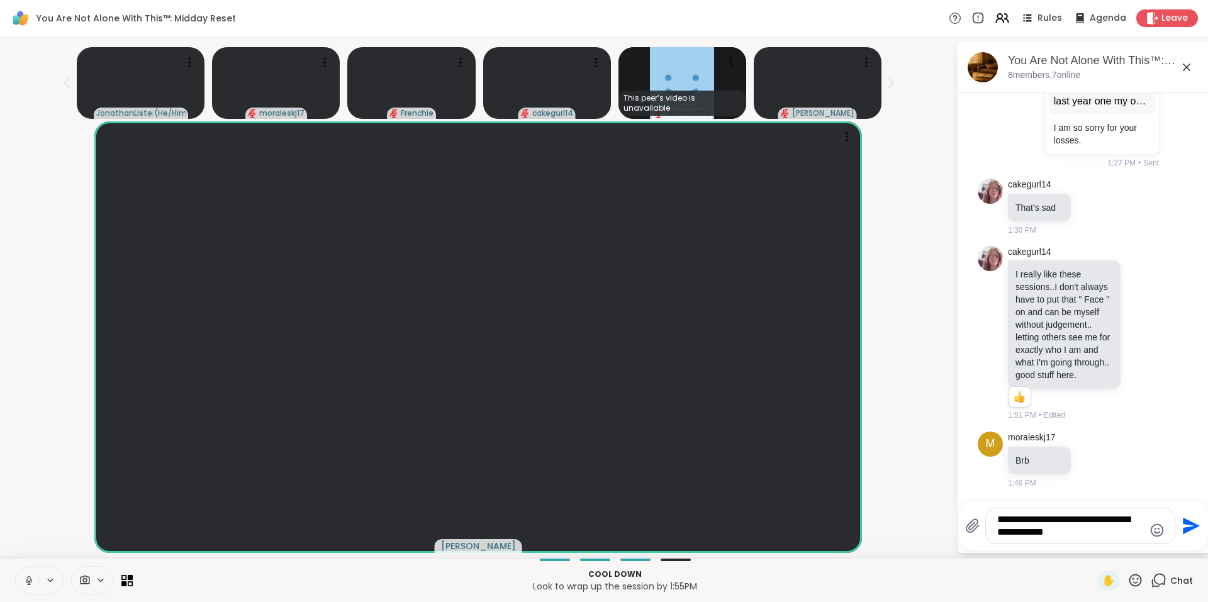
type textarea "**********"
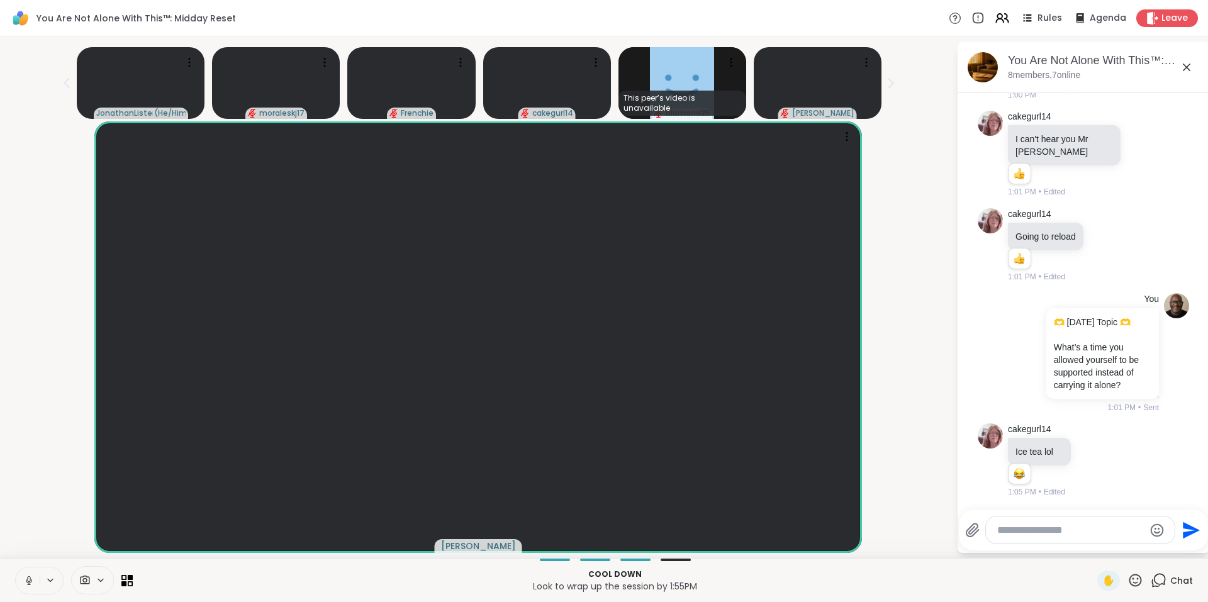
scroll to position [686, 0]
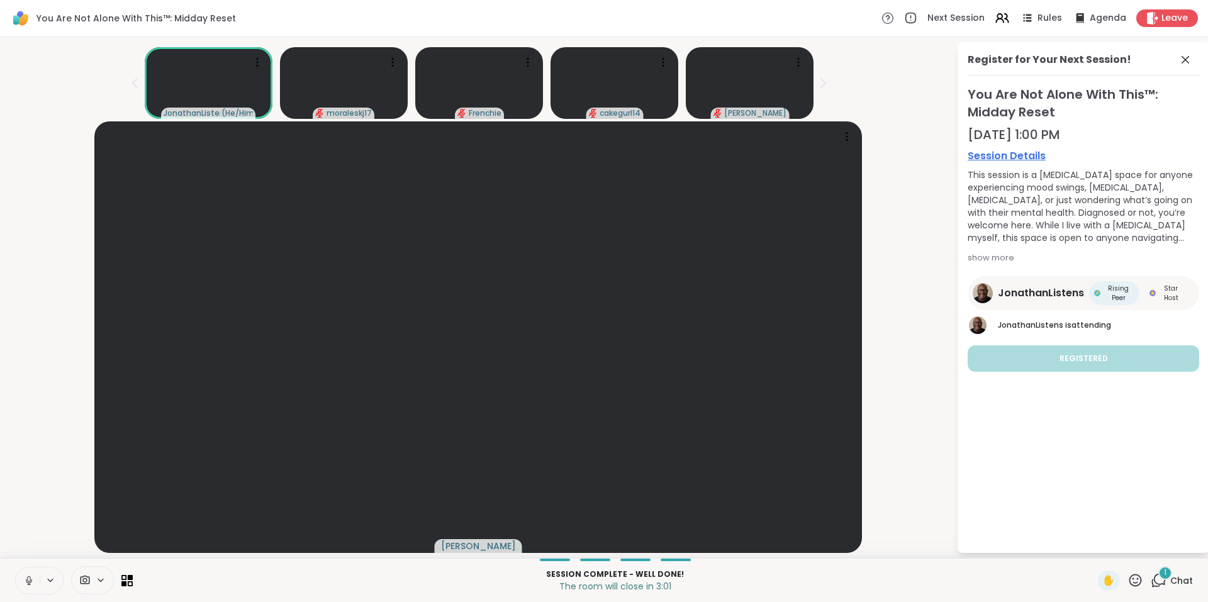
click at [1158, 571] on div "1" at bounding box center [1165, 573] width 14 height 14
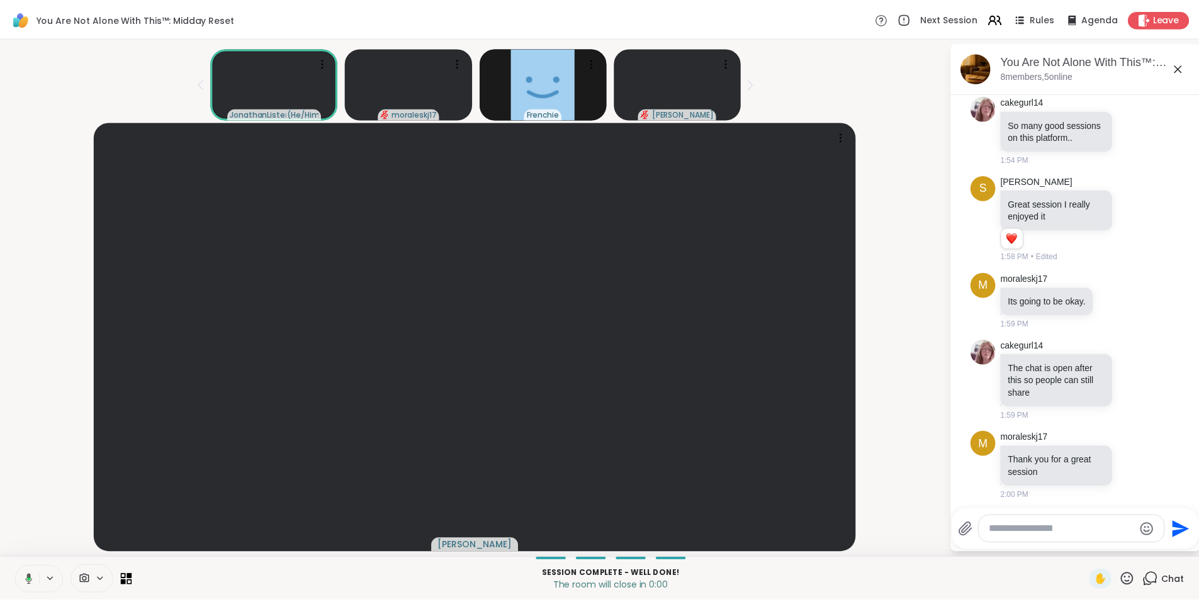
scroll to position [1965, 0]
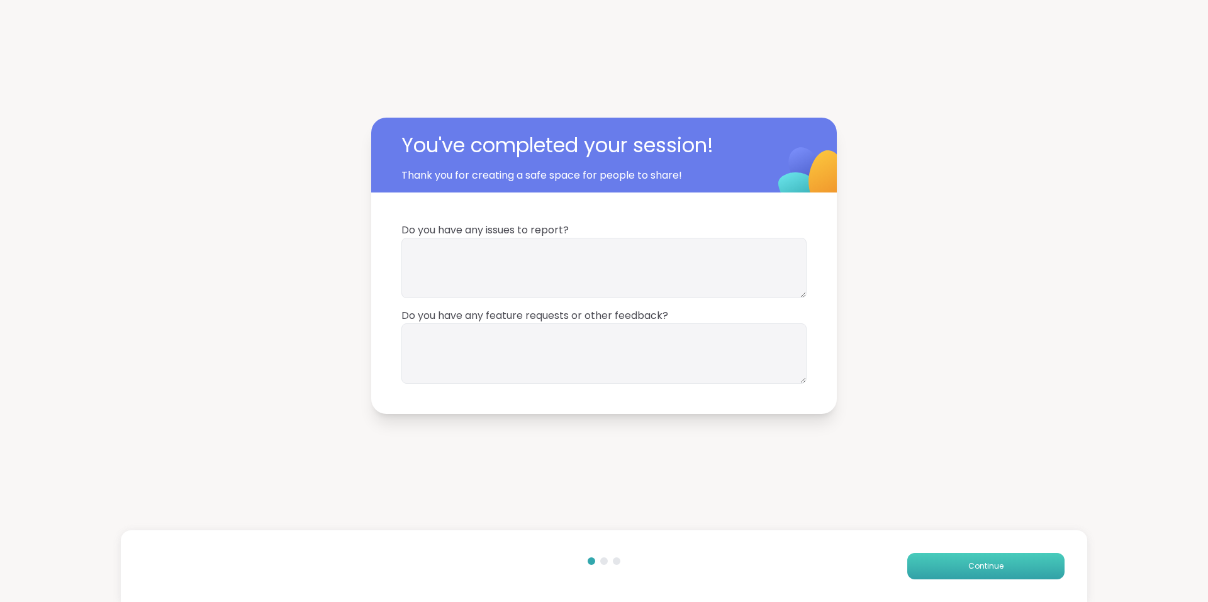
click at [991, 571] on span "Continue" at bounding box center [985, 566] width 35 height 11
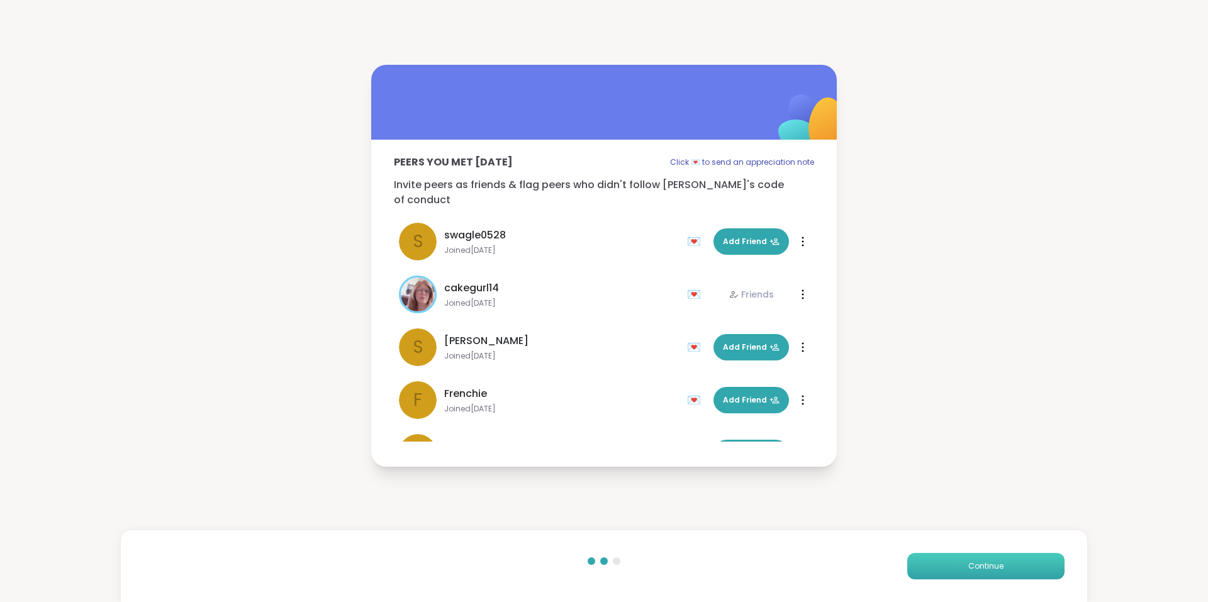
click at [1024, 562] on button "Continue" at bounding box center [985, 566] width 157 height 26
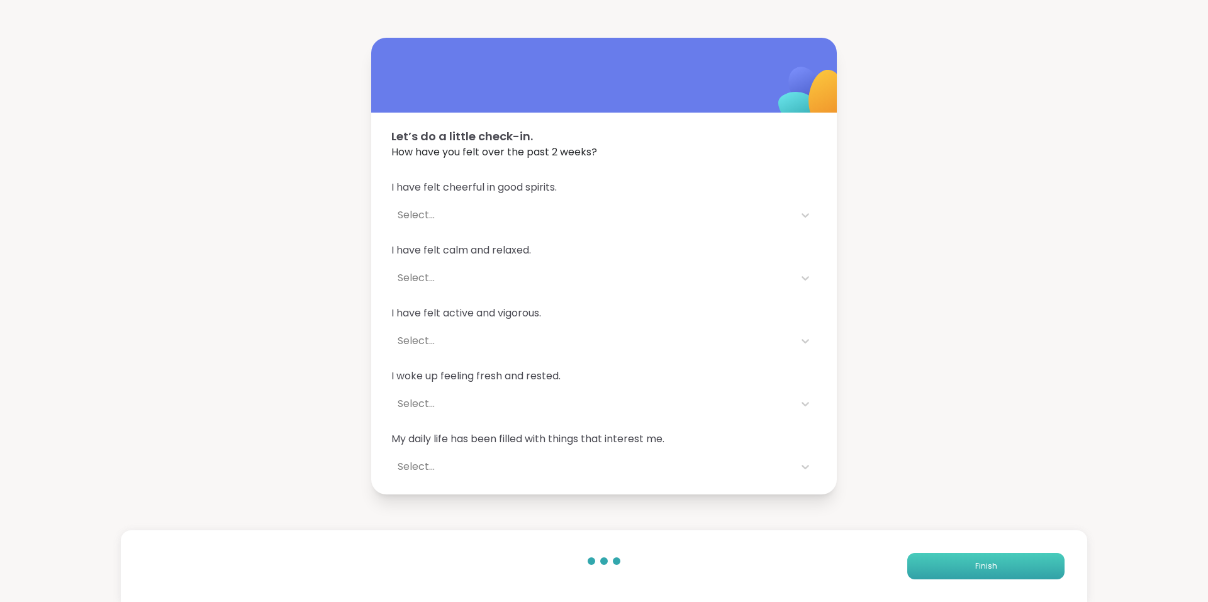
click at [1024, 562] on button "Finish" at bounding box center [985, 566] width 157 height 26
